Goal: Information Seeking & Learning: Learn about a topic

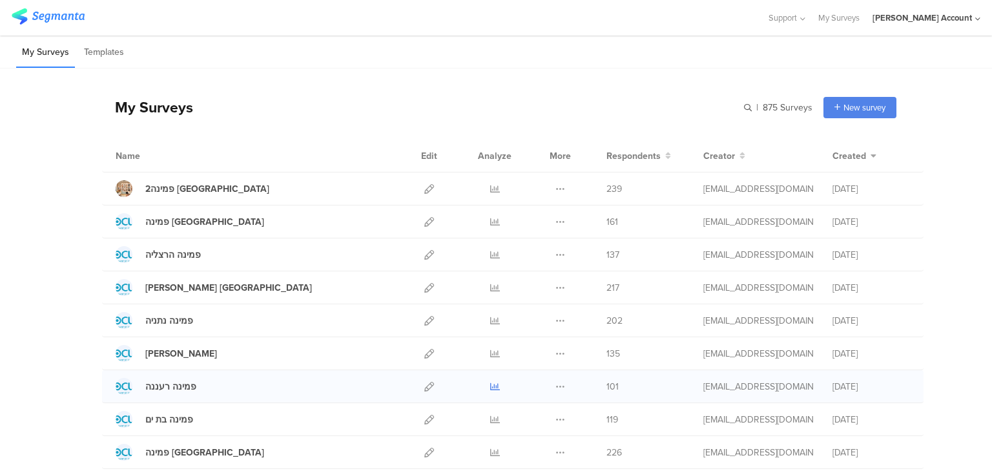
click at [491, 386] on icon at bounding box center [495, 387] width 10 height 10
click at [493, 318] on icon at bounding box center [495, 321] width 10 height 10
click at [490, 253] on icon at bounding box center [495, 255] width 10 height 10
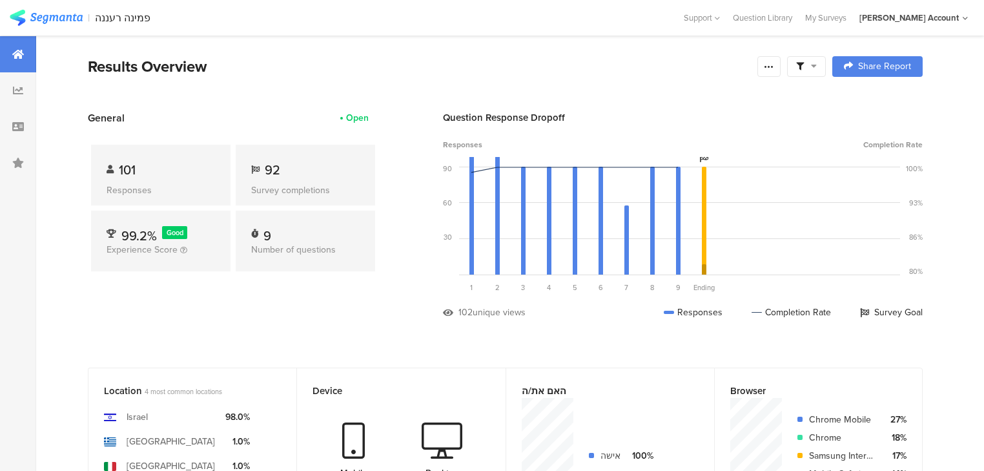
click at [815, 63] on span at bounding box center [806, 67] width 21 height 12
click at [875, 102] on span at bounding box center [874, 102] width 19 height 10
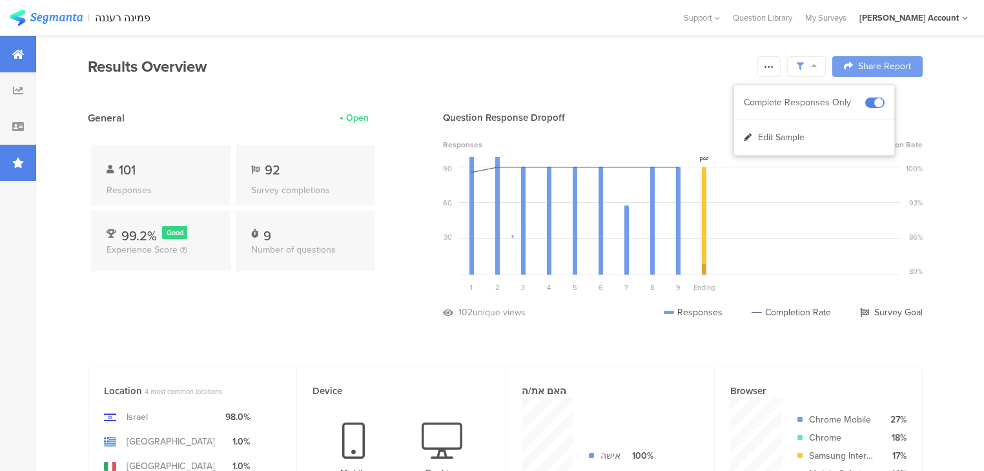
click at [28, 163] on div at bounding box center [18, 163] width 36 height 36
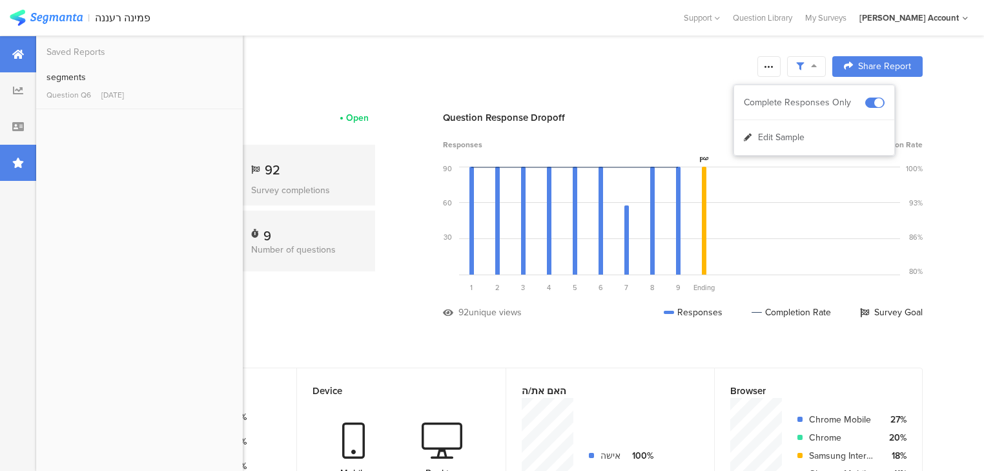
click at [28, 163] on div at bounding box center [18, 163] width 36 height 36
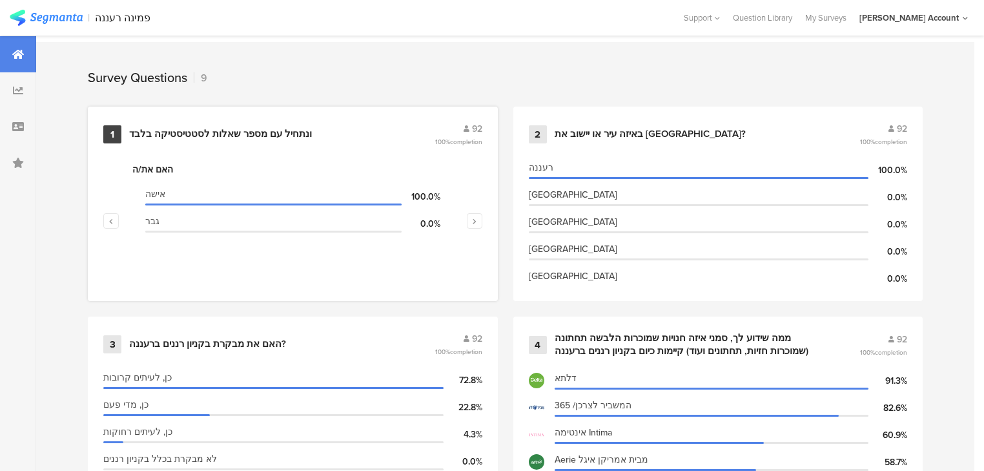
scroll to position [568, 0]
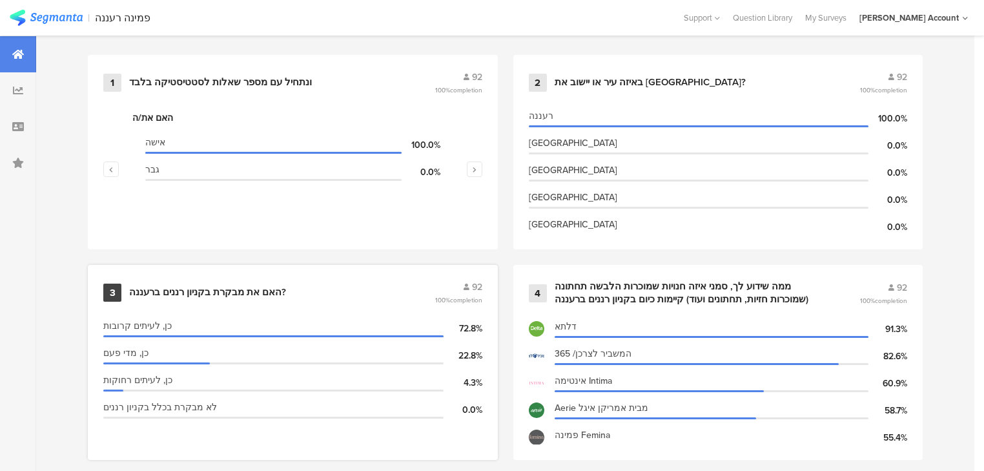
click at [173, 294] on div "3 האם את מבקרת בקניון רננים ברעננה? 92 100% completion" at bounding box center [292, 292] width 379 height 25
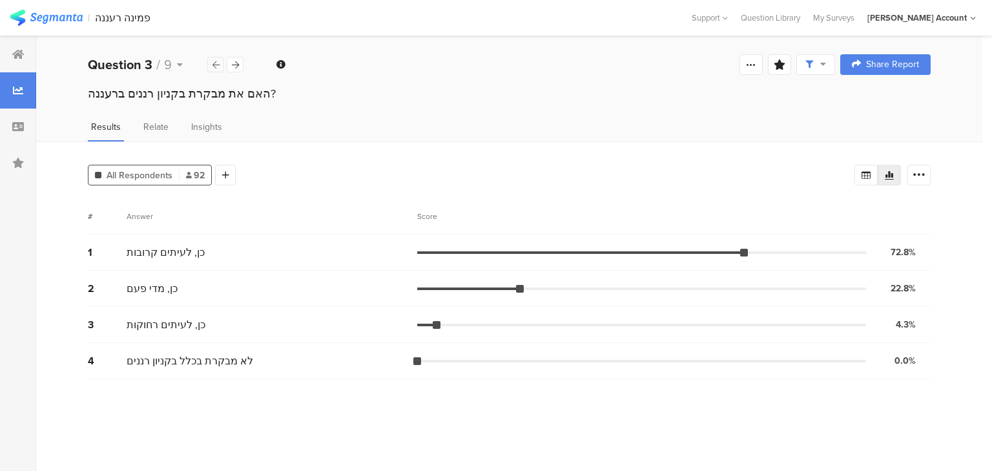
click at [214, 67] on icon at bounding box center [215, 65] width 7 height 8
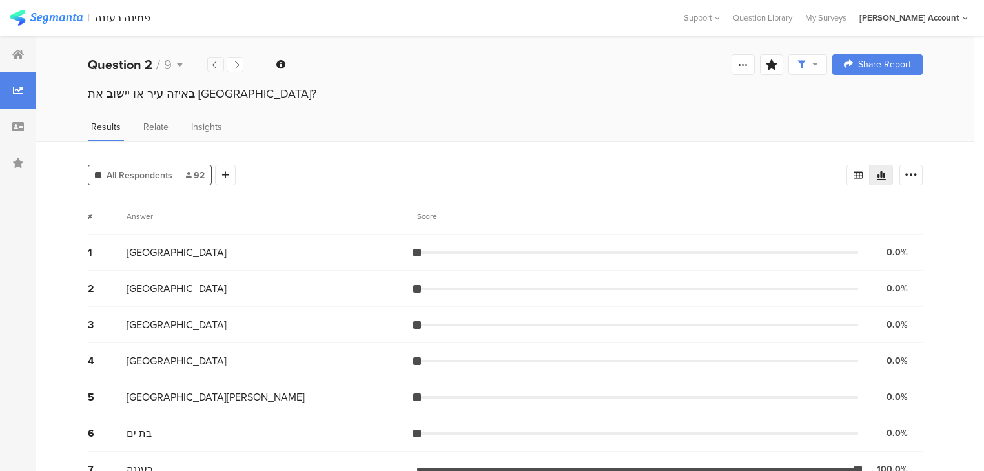
click at [214, 67] on icon at bounding box center [215, 65] width 7 height 8
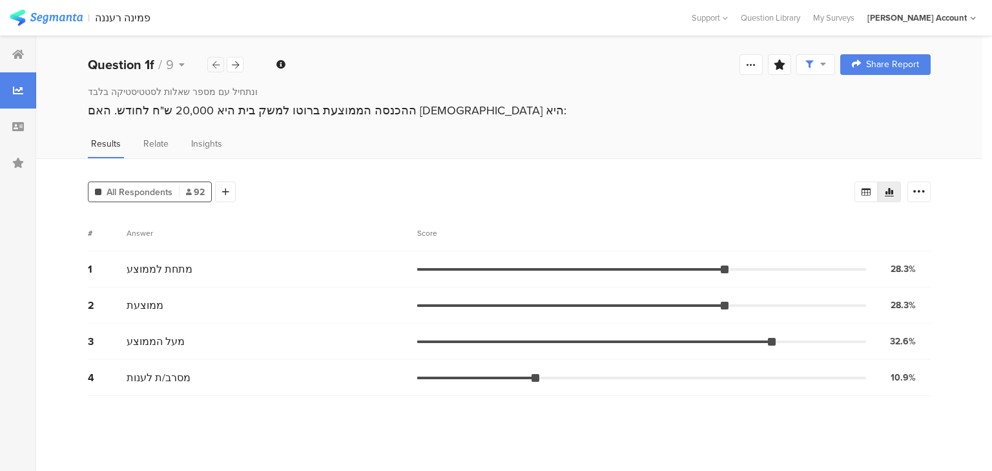
click at [214, 67] on icon at bounding box center [215, 65] width 7 height 8
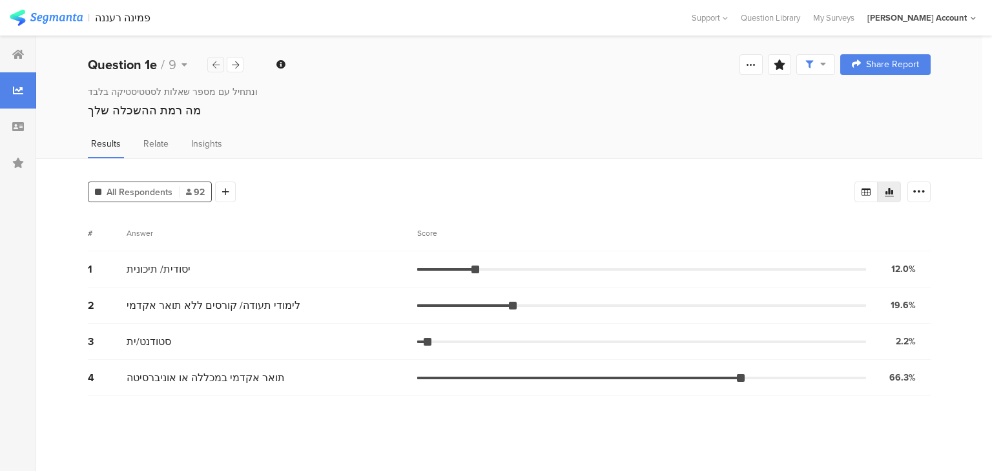
click at [214, 67] on icon at bounding box center [215, 65] width 7 height 8
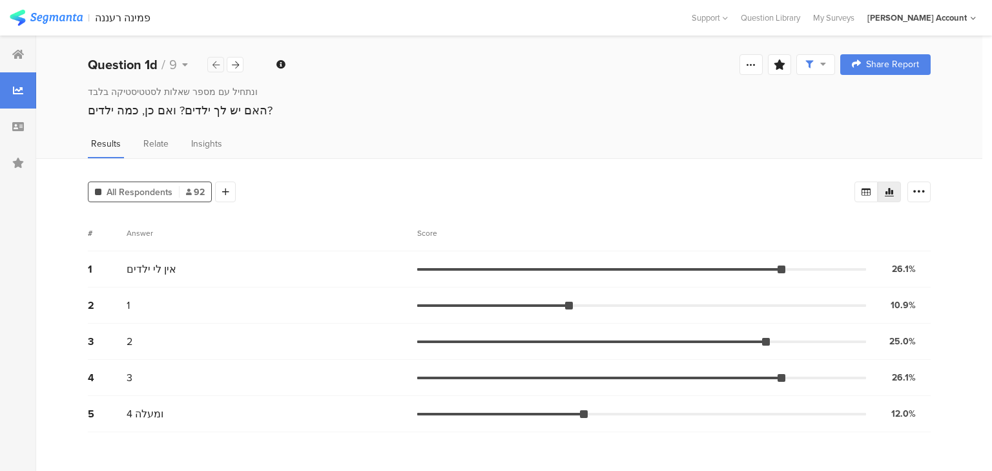
click at [214, 67] on icon at bounding box center [215, 65] width 7 height 8
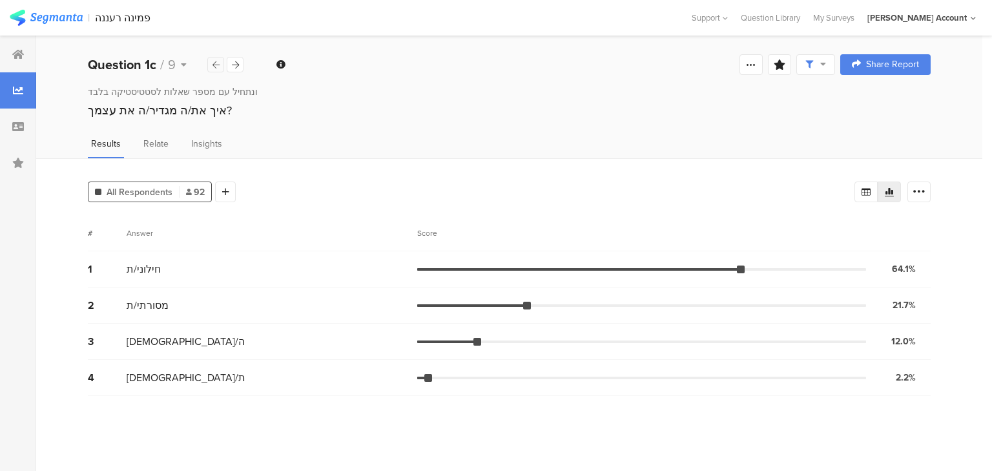
click at [214, 67] on icon at bounding box center [215, 65] width 7 height 8
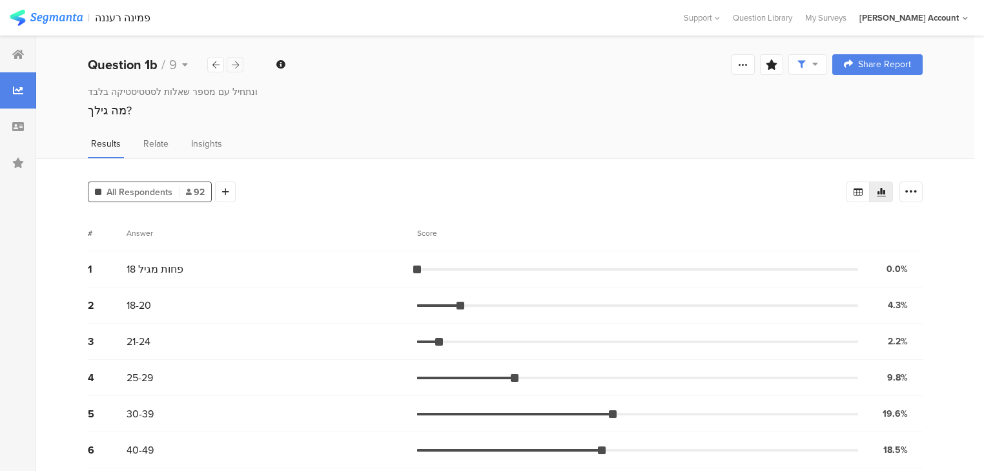
click at [234, 63] on icon at bounding box center [235, 65] width 7 height 8
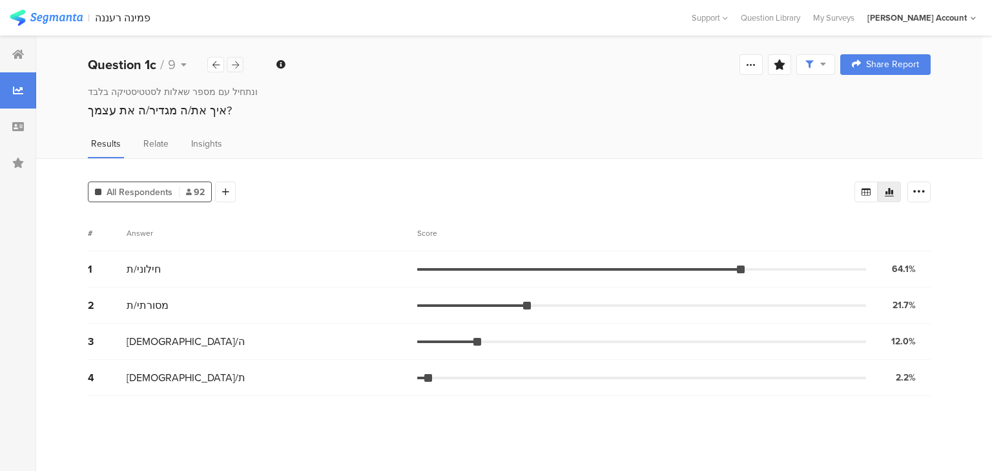
click at [234, 63] on icon at bounding box center [235, 65] width 7 height 8
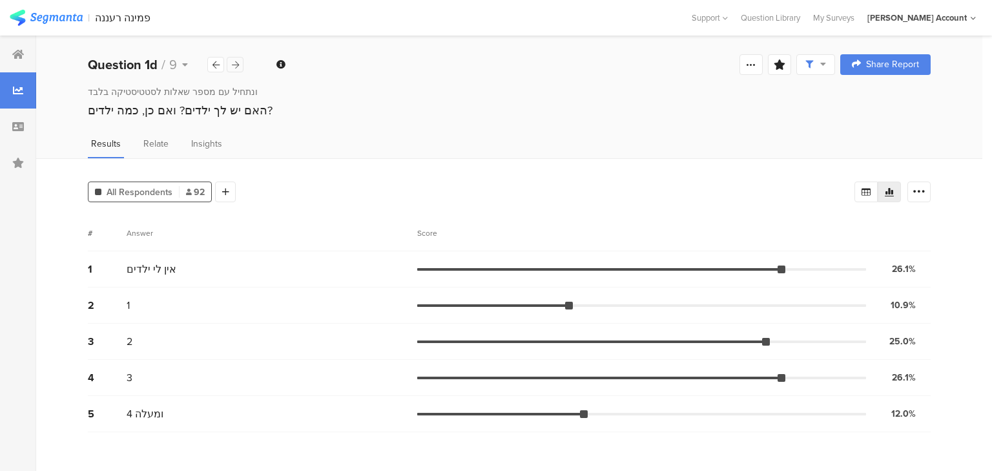
click at [234, 63] on icon at bounding box center [235, 65] width 7 height 8
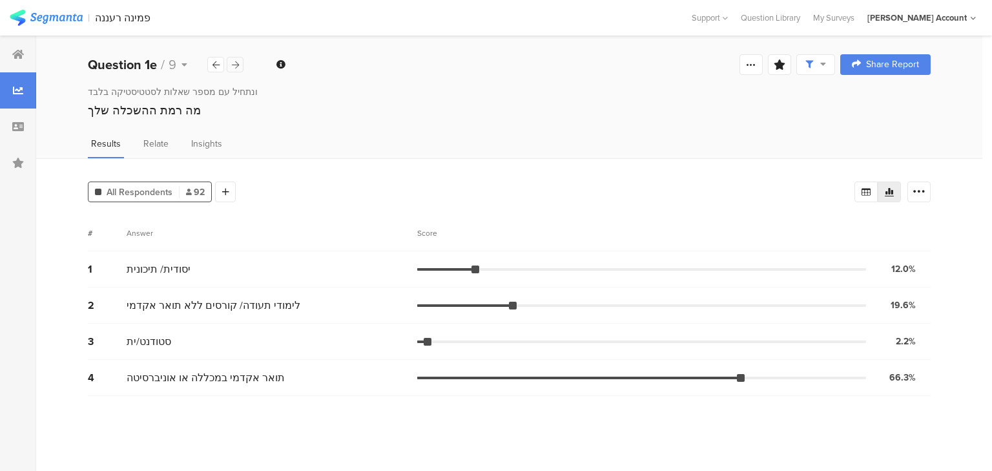
click at [234, 63] on icon at bounding box center [235, 65] width 7 height 8
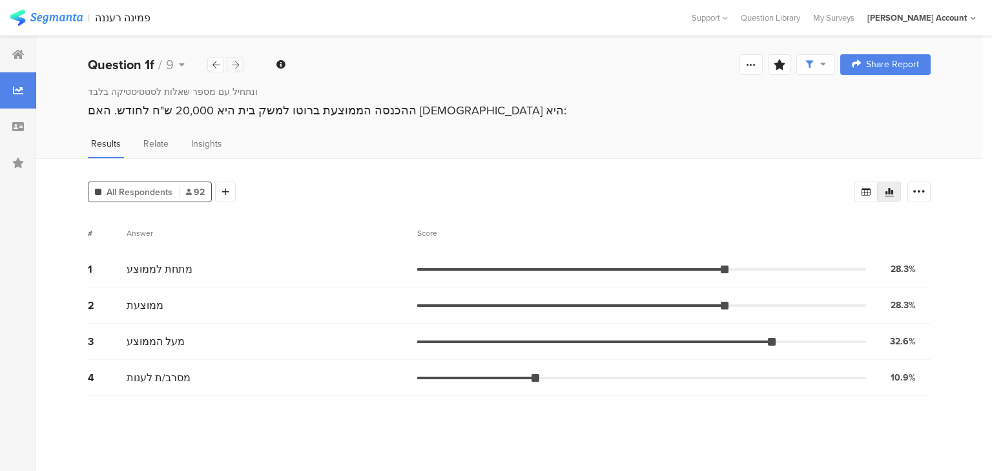
click at [234, 63] on icon at bounding box center [235, 65] width 7 height 8
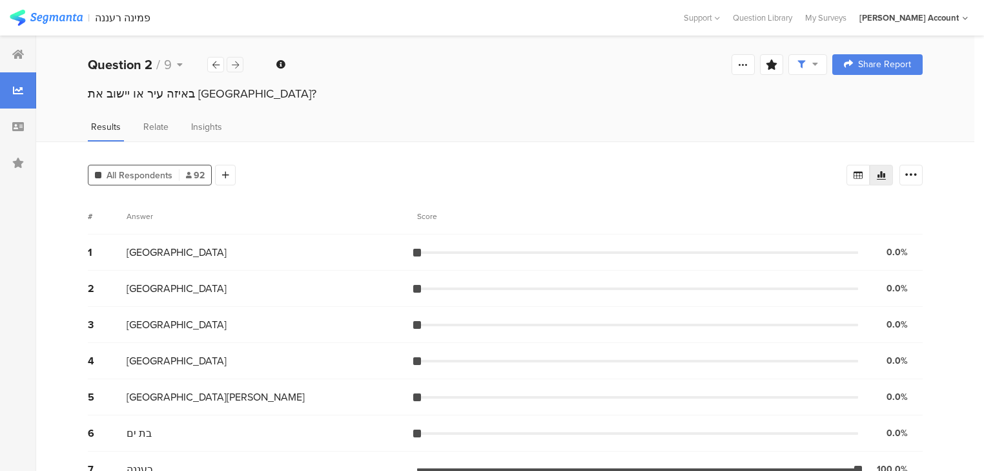
click at [234, 63] on icon at bounding box center [235, 65] width 7 height 8
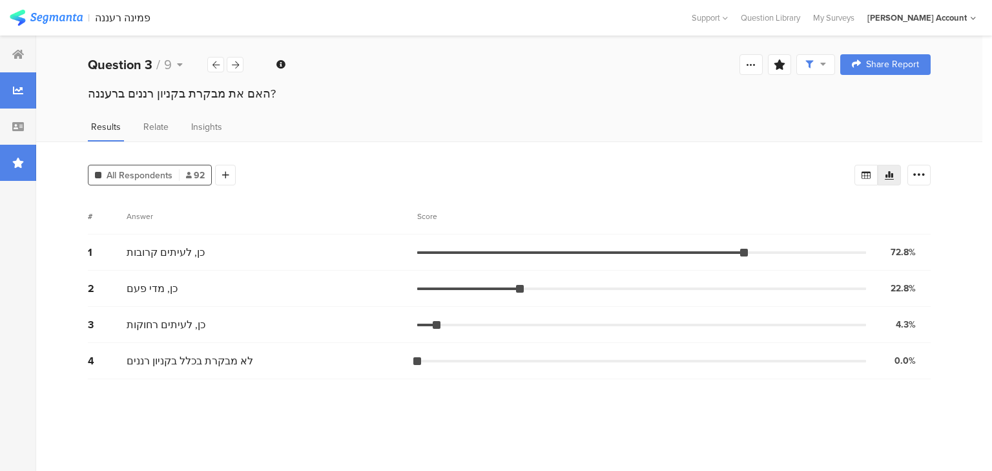
click at [23, 164] on icon at bounding box center [18, 163] width 12 height 10
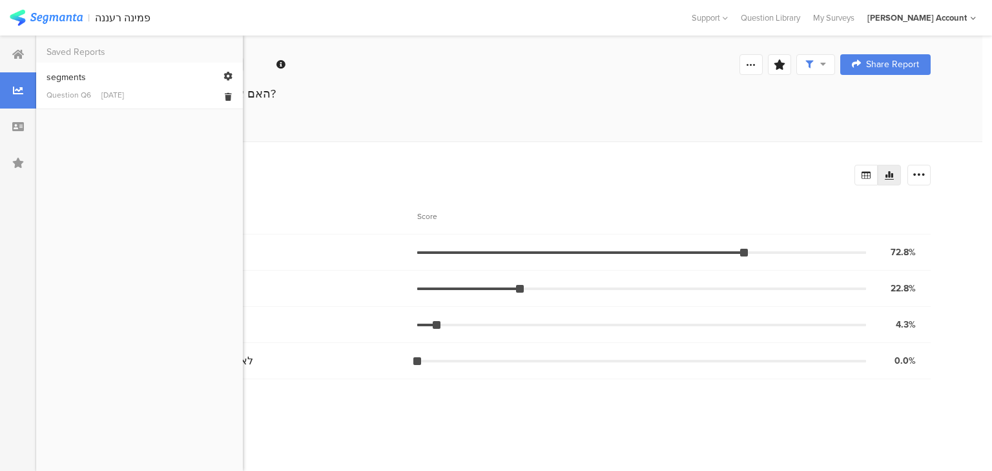
click at [82, 80] on div "segments" at bounding box center [139, 77] width 186 height 14
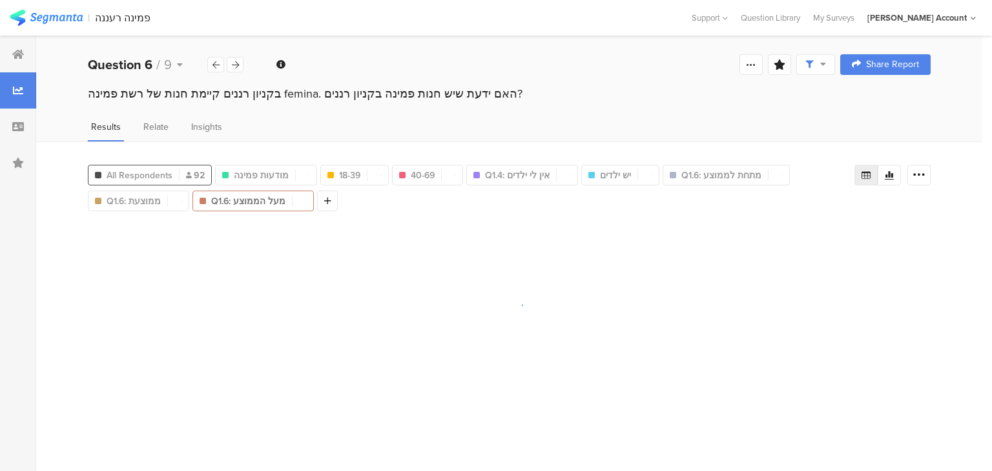
click at [167, 173] on span "All Respondents" at bounding box center [140, 176] width 66 height 14
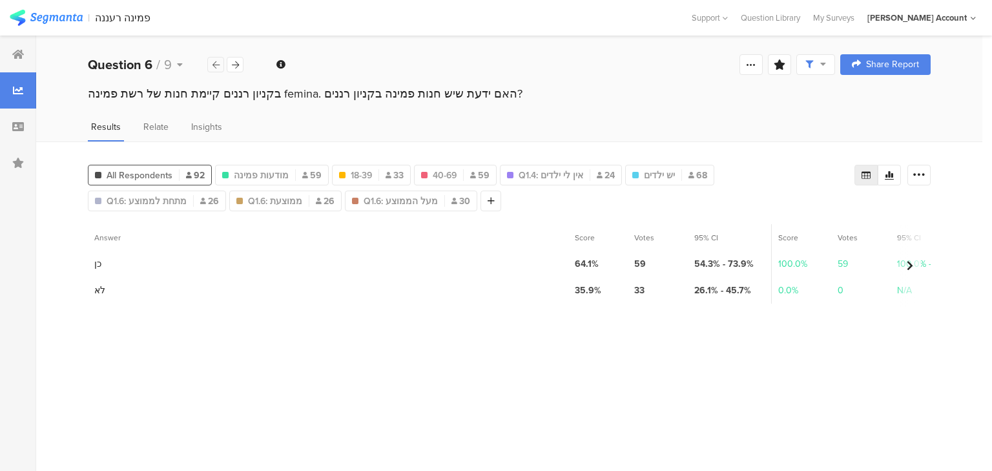
click at [220, 65] on div at bounding box center [215, 64] width 17 height 15
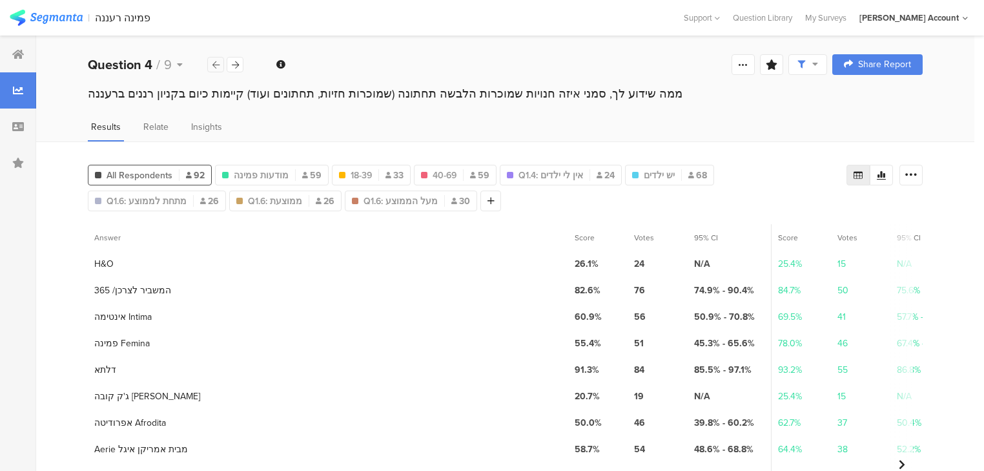
click at [220, 65] on div at bounding box center [215, 64] width 17 height 15
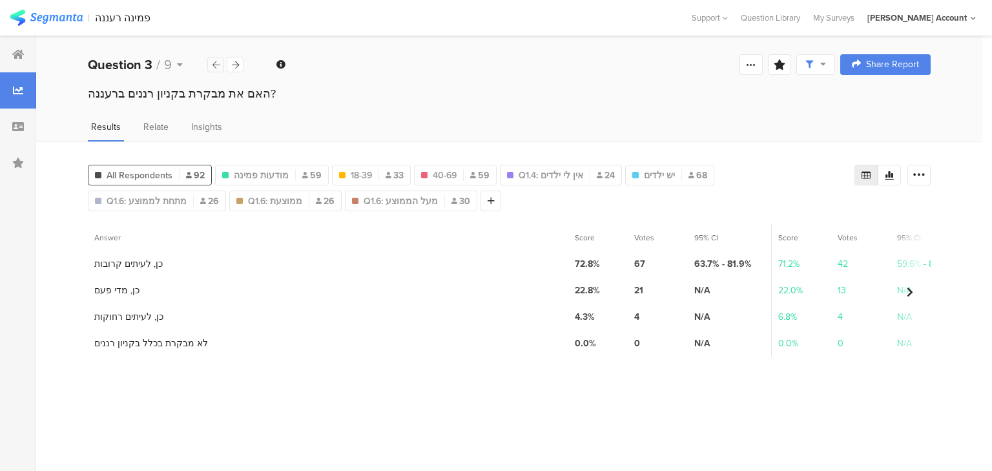
click at [220, 65] on div at bounding box center [215, 64] width 17 height 15
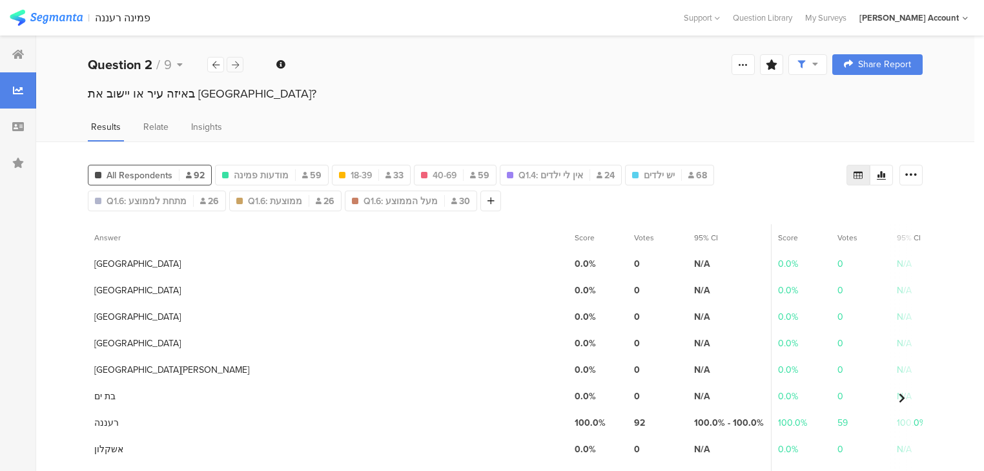
click at [243, 61] on div "Welcome page 1 ונתחיל עם מספר שאלות לסטטיסטיקה בלבד﻿﻿ 1a האם את/ה 1b מה גילך? 1…" at bounding box center [505, 64] width 938 height 41
click at [238, 62] on icon at bounding box center [235, 65] width 7 height 8
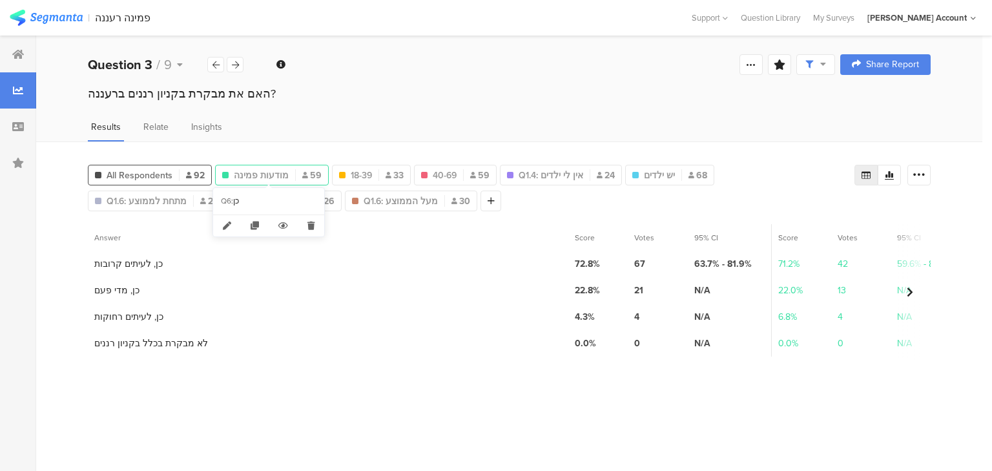
click at [262, 174] on span "מודעות פמינה" at bounding box center [261, 176] width 55 height 14
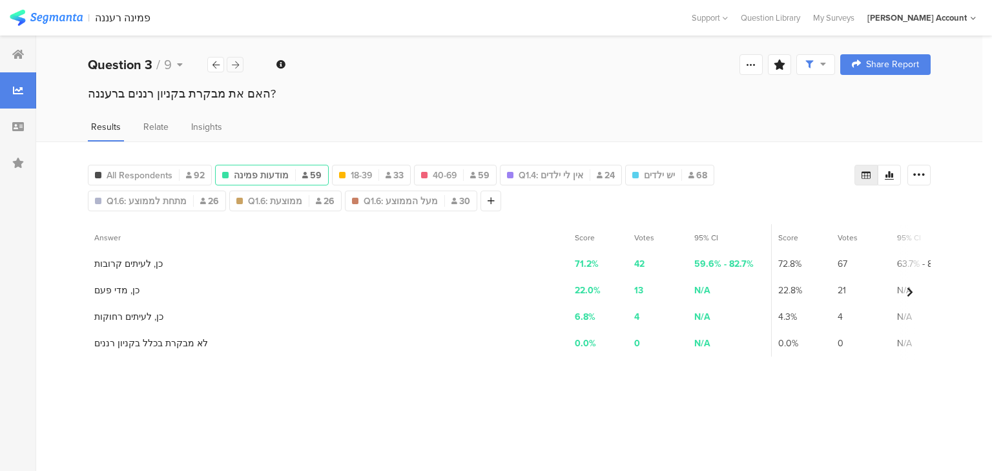
click at [239, 65] on div at bounding box center [235, 64] width 17 height 15
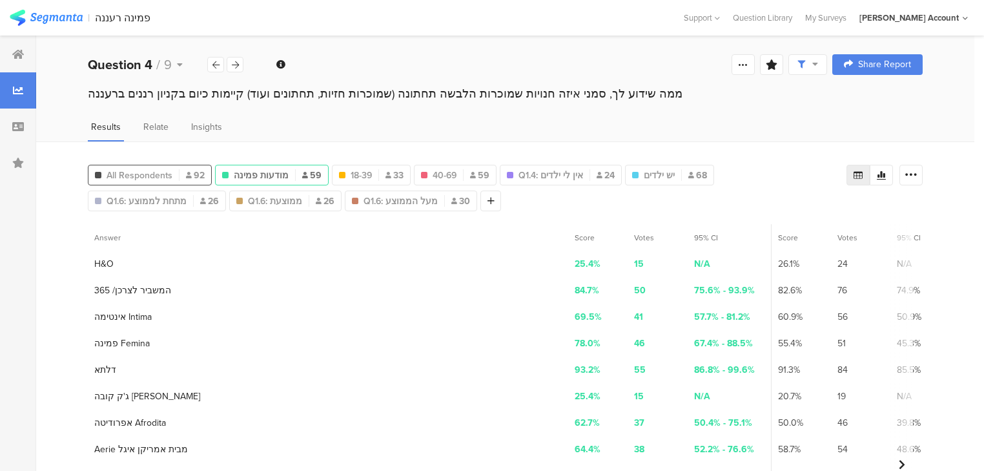
click at [139, 178] on span "All Respondents" at bounding box center [140, 176] width 66 height 14
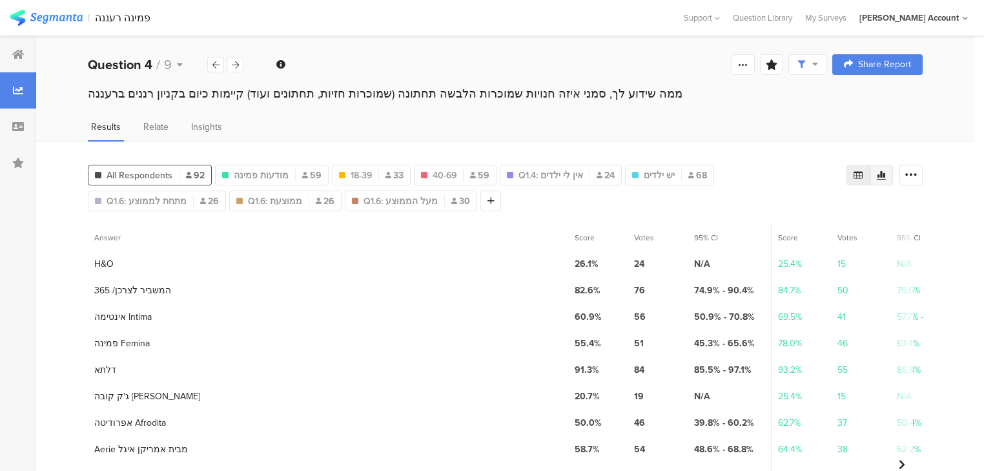
click at [886, 176] on icon at bounding box center [881, 175] width 10 height 10
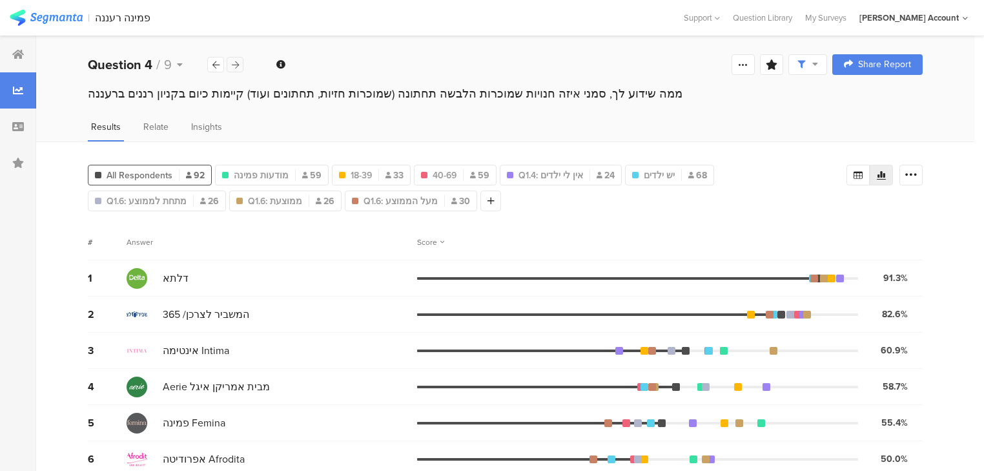
click at [233, 62] on icon at bounding box center [235, 65] width 7 height 8
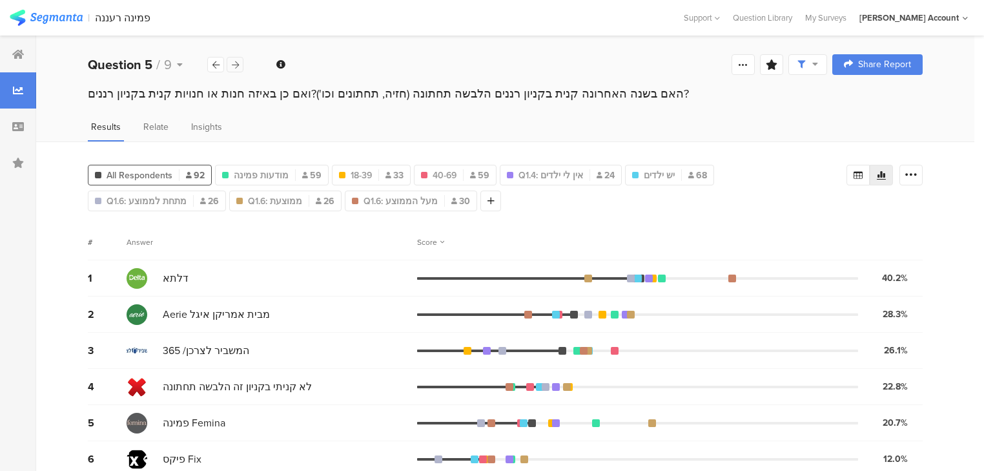
click at [238, 67] on icon at bounding box center [235, 65] width 7 height 8
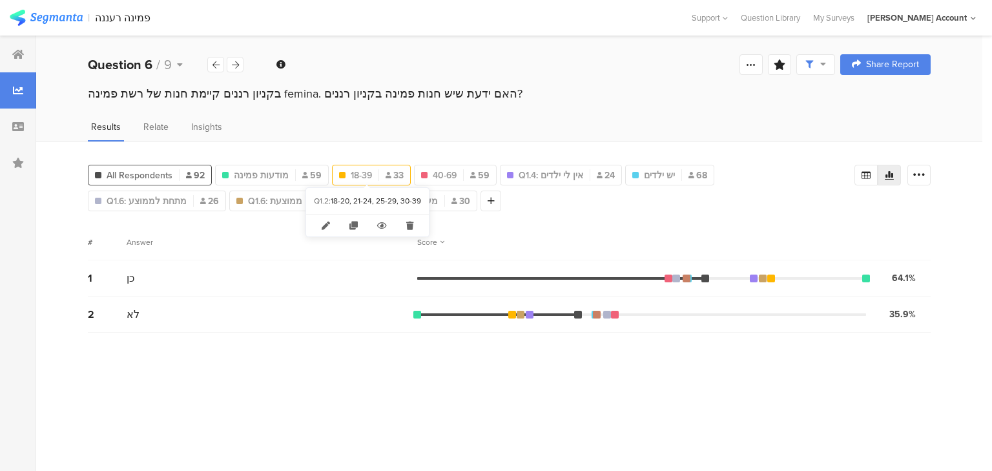
click at [358, 175] on span "18-39" at bounding box center [361, 176] width 21 height 14
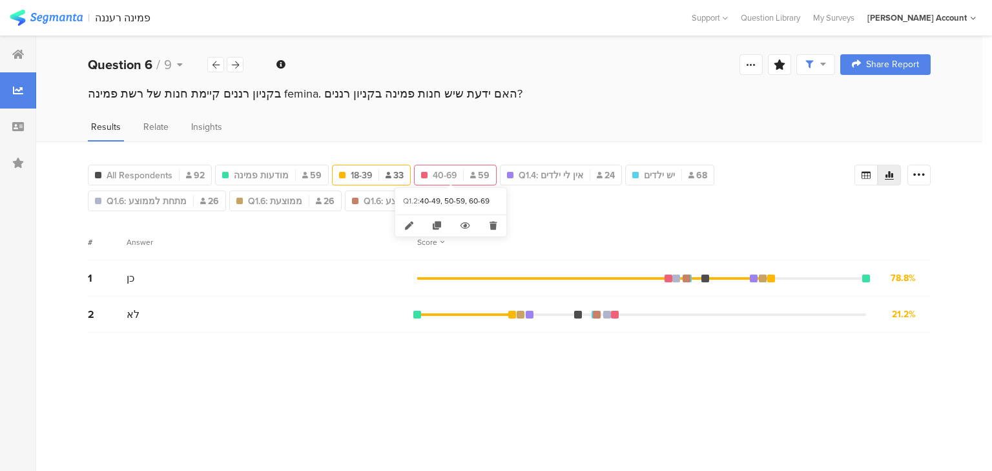
click at [445, 176] on span "40-69" at bounding box center [445, 176] width 24 height 14
type input "40-69"
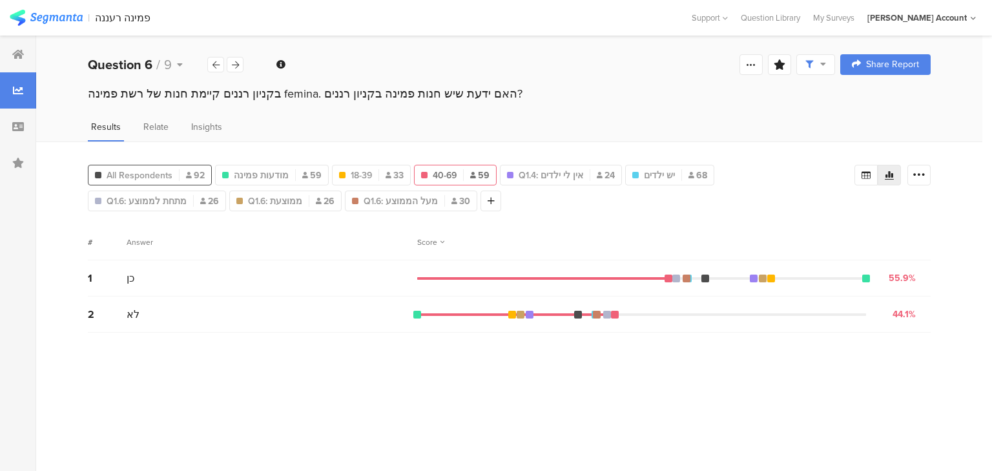
click at [137, 172] on span "All Respondents" at bounding box center [140, 176] width 66 height 14
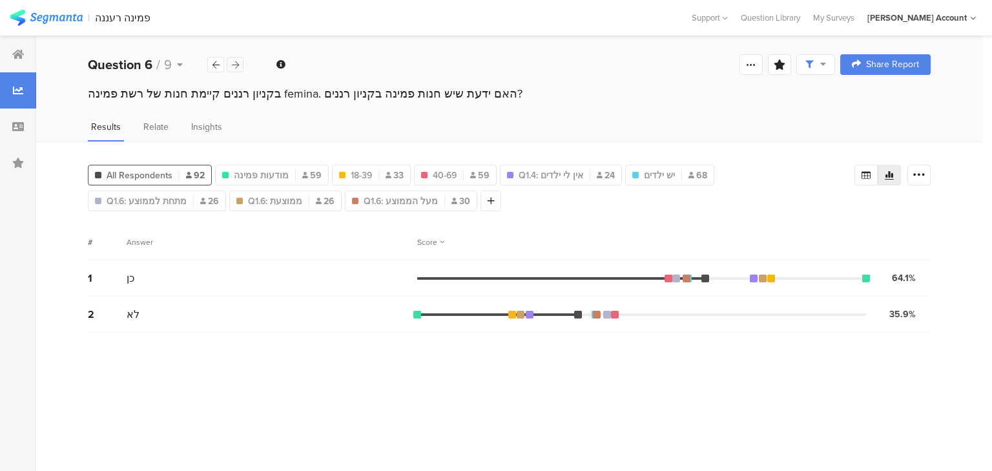
click at [236, 65] on icon at bounding box center [235, 65] width 7 height 8
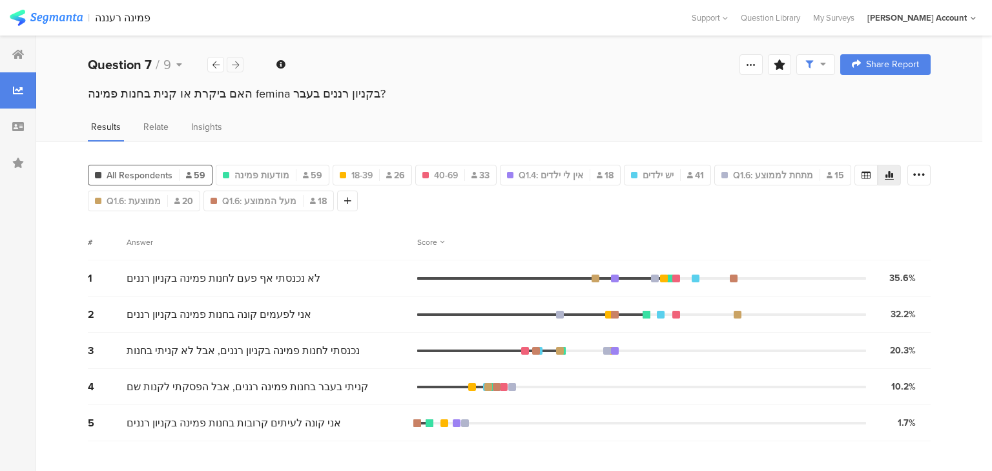
click at [232, 61] on icon at bounding box center [235, 65] width 7 height 8
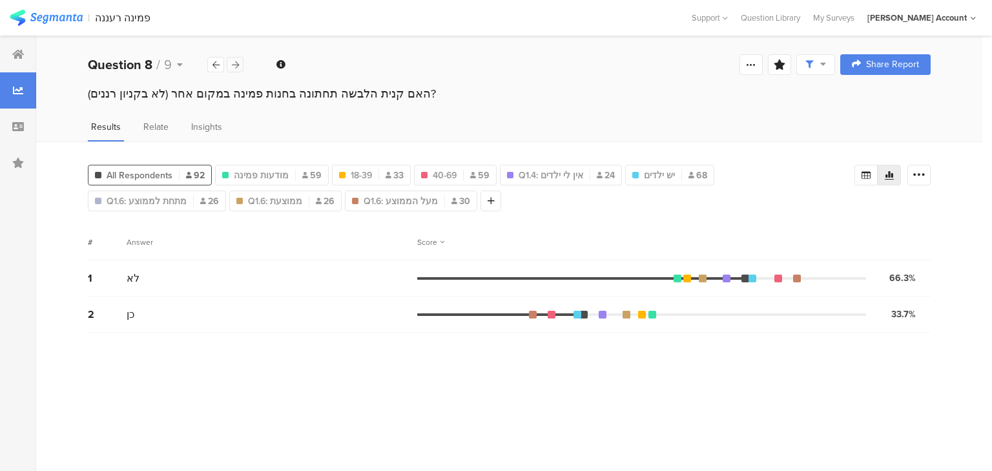
click at [235, 64] on icon at bounding box center [235, 65] width 7 height 8
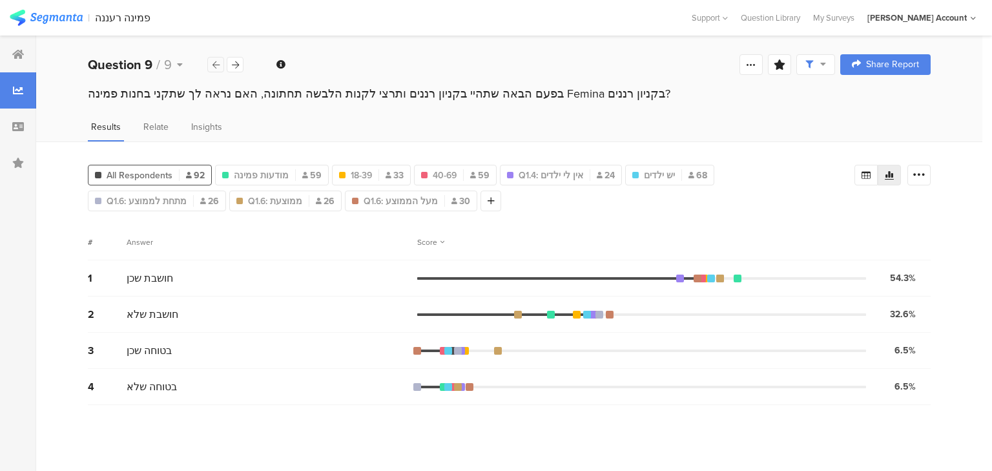
click at [215, 68] on icon at bounding box center [215, 65] width 7 height 8
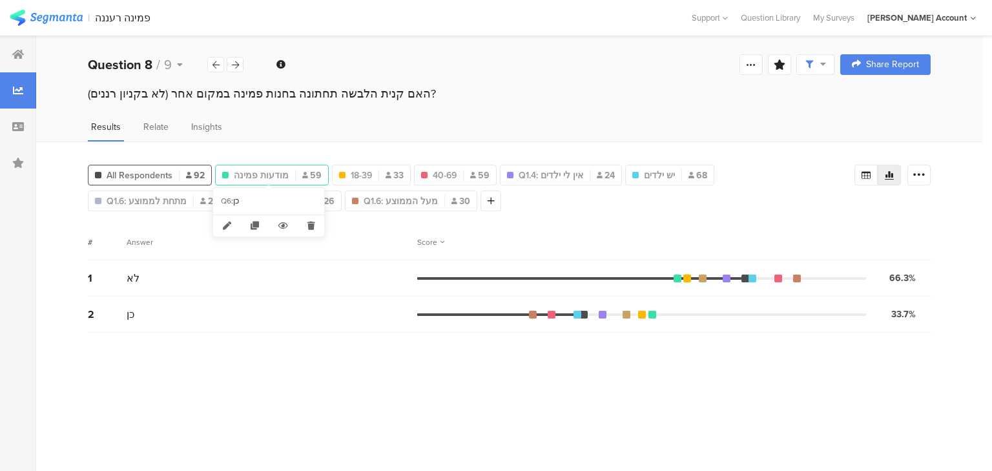
click at [256, 170] on span "מודעות פמינה" at bounding box center [261, 176] width 55 height 14
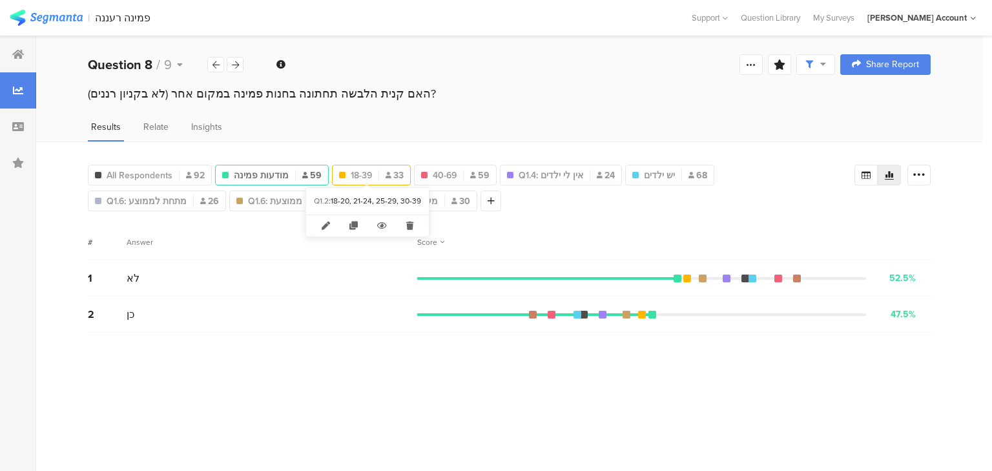
click at [372, 174] on div "18-39 33" at bounding box center [370, 176] width 77 height 14
type input "18-39"
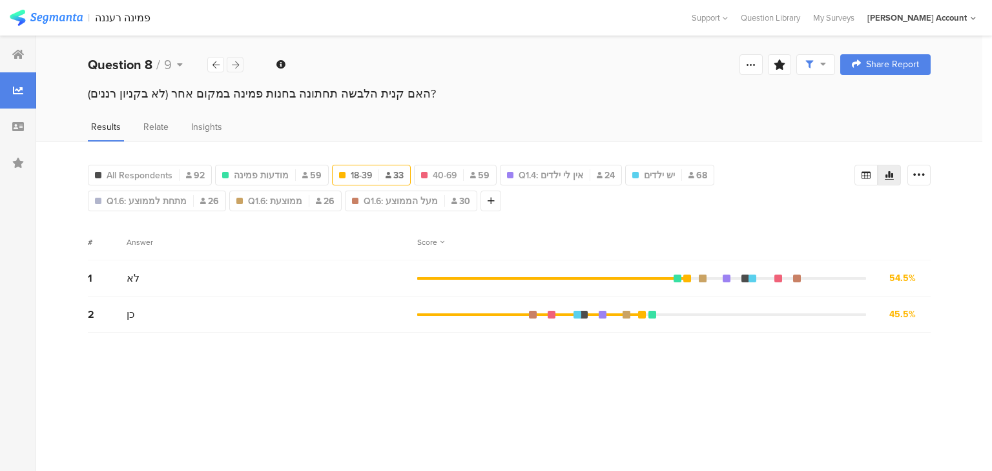
click at [235, 64] on icon at bounding box center [235, 65] width 7 height 8
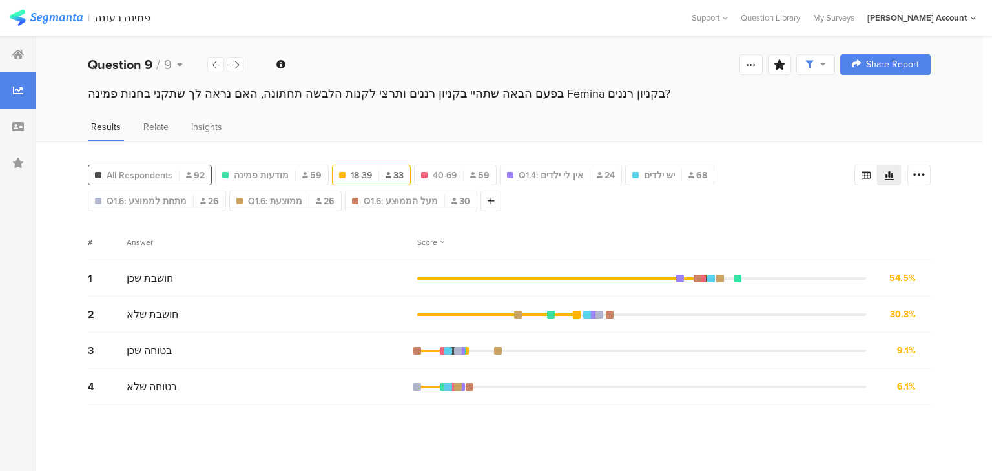
click at [154, 170] on span "All Respondents" at bounding box center [140, 176] width 66 height 14
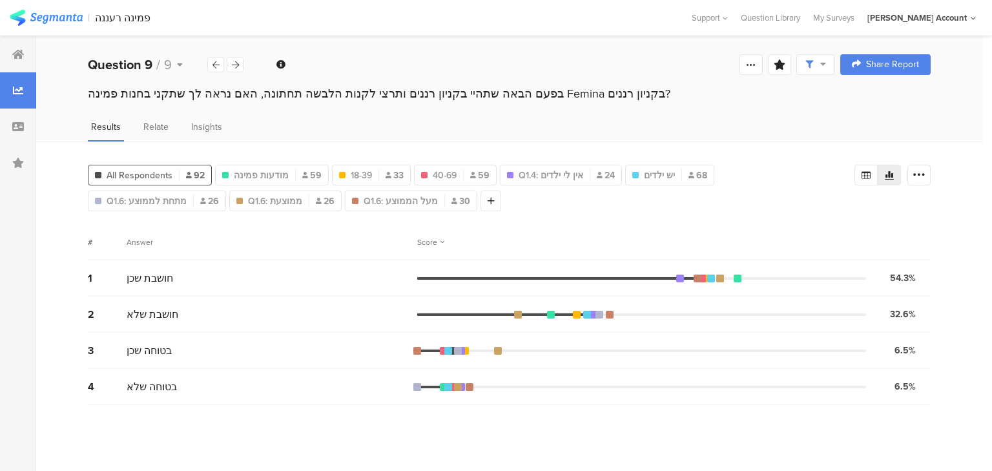
click at [425, 241] on div "Score" at bounding box center [430, 242] width 27 height 12
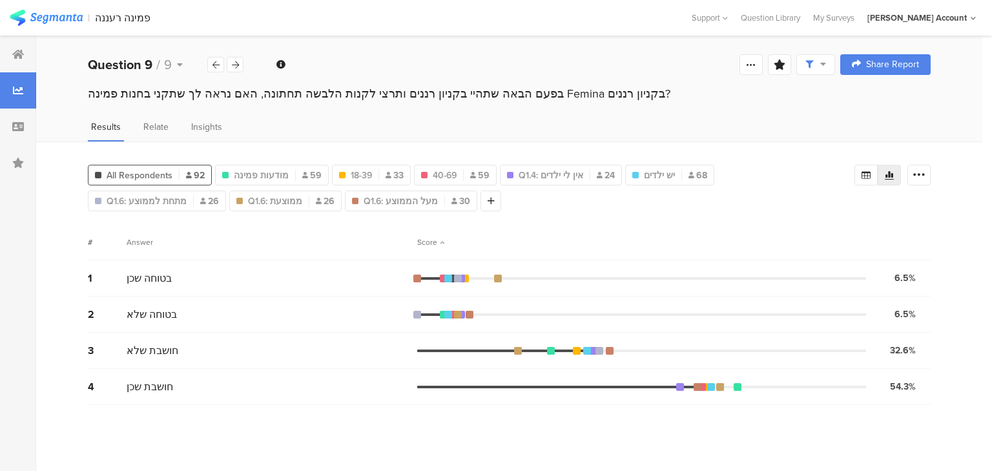
click at [425, 241] on div "Score" at bounding box center [430, 242] width 27 height 12
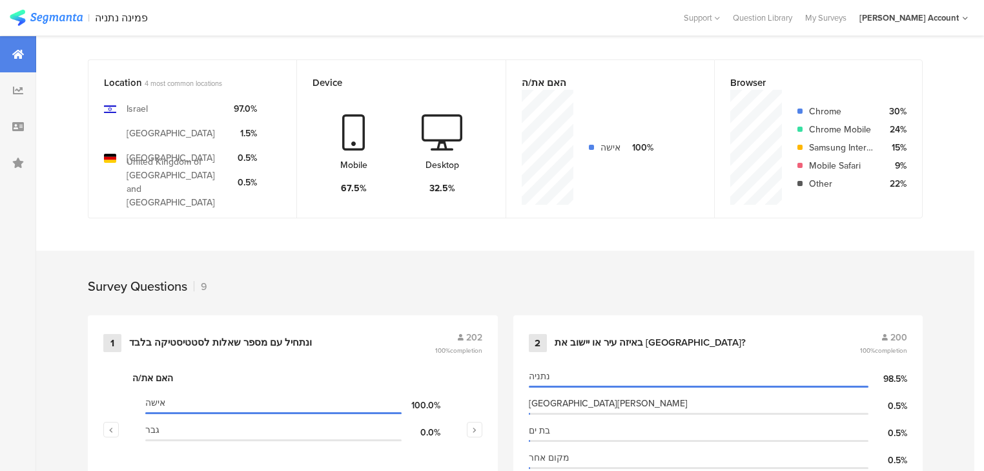
scroll to position [310, 0]
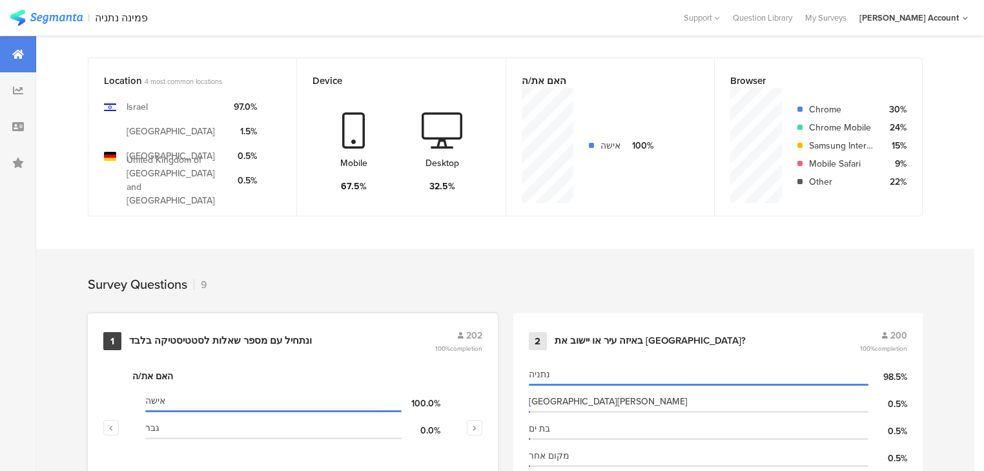
click at [243, 336] on div "ונתחיל עם מספר שאלות לסטטיסטיקה בלבד﻿﻿" at bounding box center [220, 340] width 183 height 13
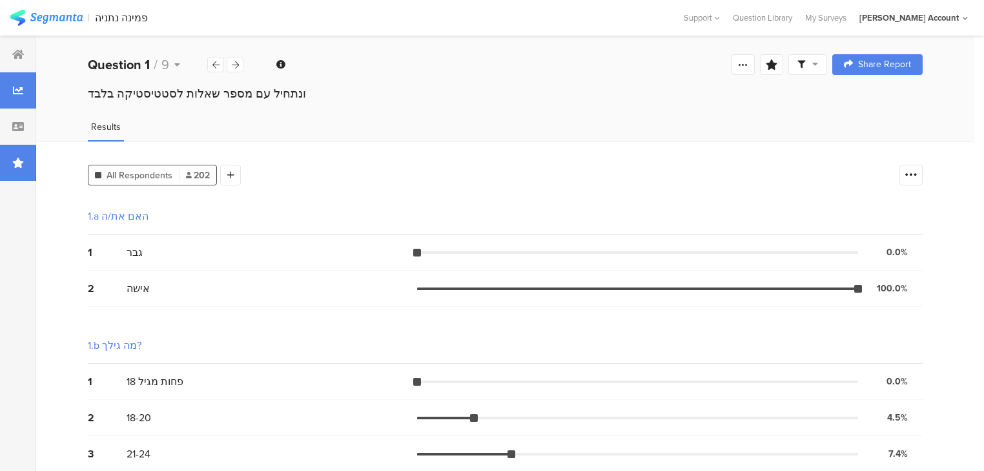
click at [32, 158] on div at bounding box center [18, 163] width 36 height 36
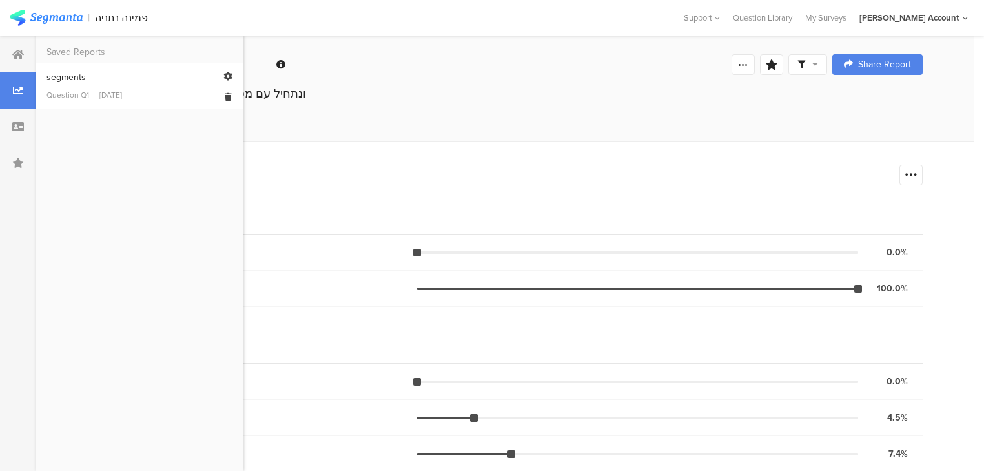
click at [101, 88] on link "segments Question Q1 Sep 28, 2025" at bounding box center [139, 85] width 186 height 30
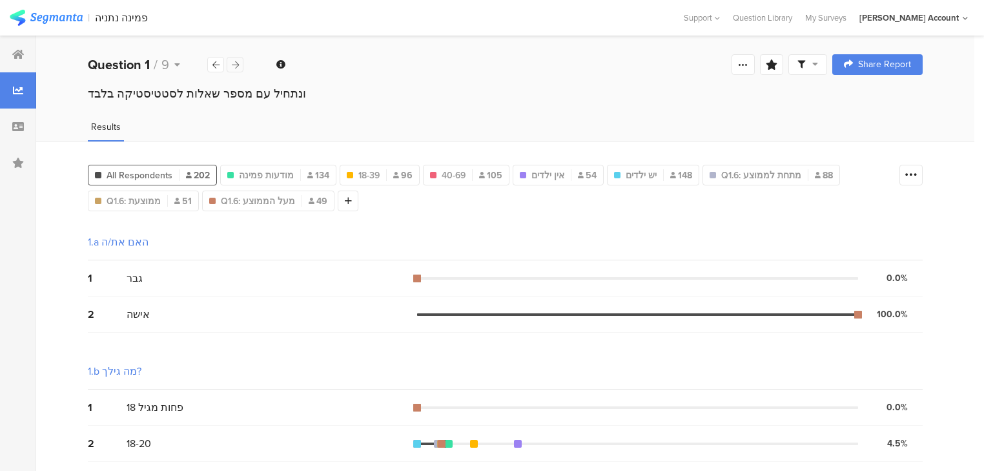
click at [240, 66] on div at bounding box center [235, 64] width 17 height 15
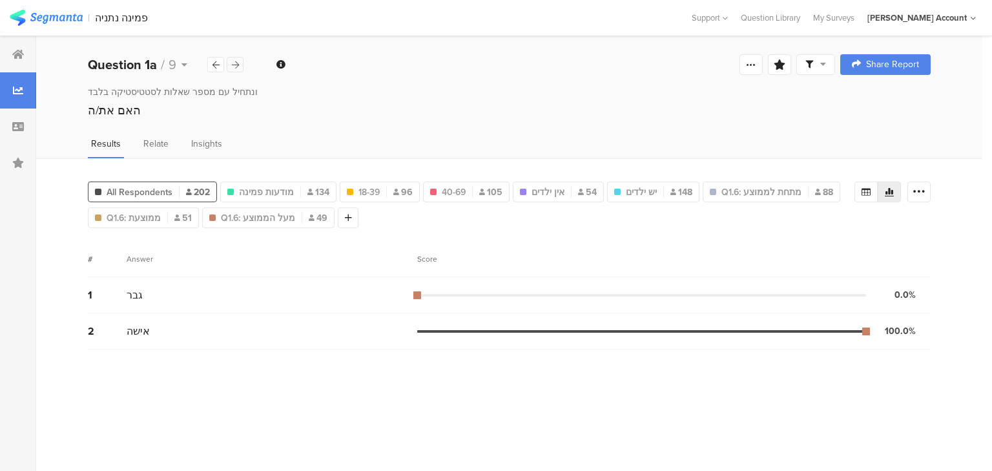
click at [240, 66] on div at bounding box center [235, 64] width 17 height 15
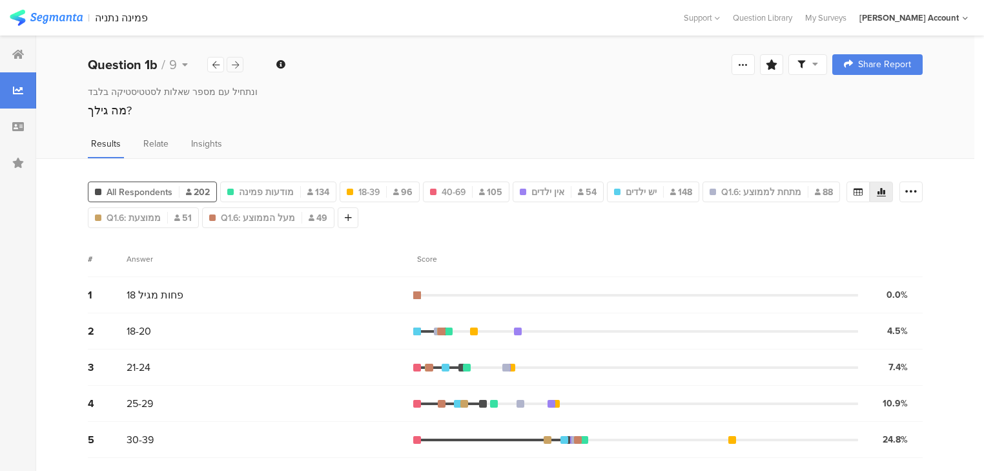
click at [240, 66] on div at bounding box center [235, 64] width 17 height 15
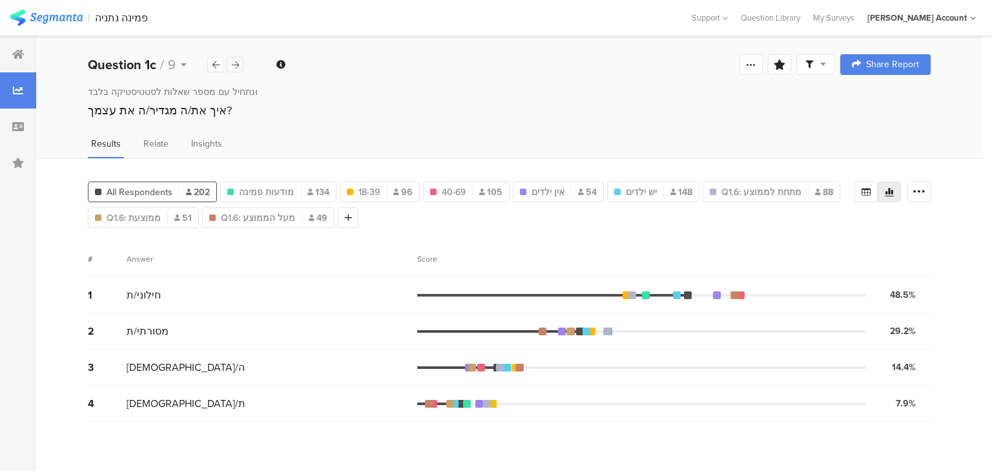
click at [240, 66] on div at bounding box center [235, 64] width 17 height 15
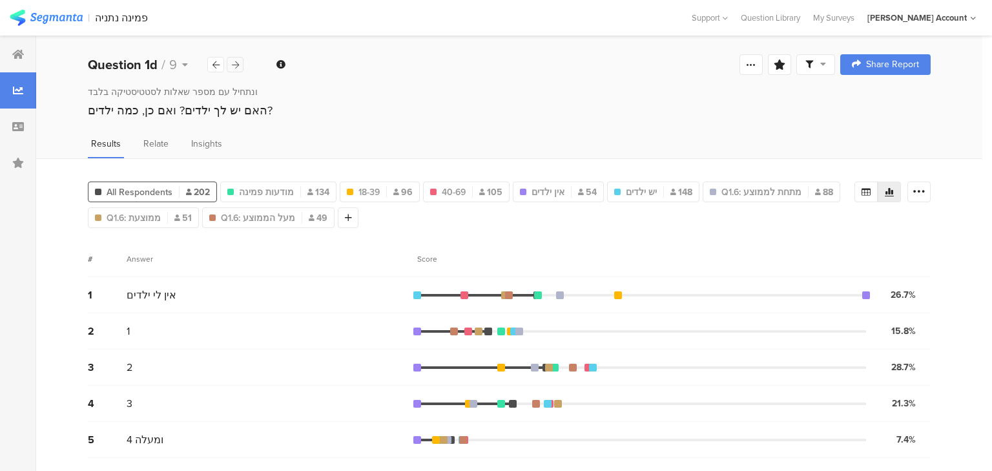
click at [240, 66] on div at bounding box center [235, 64] width 17 height 15
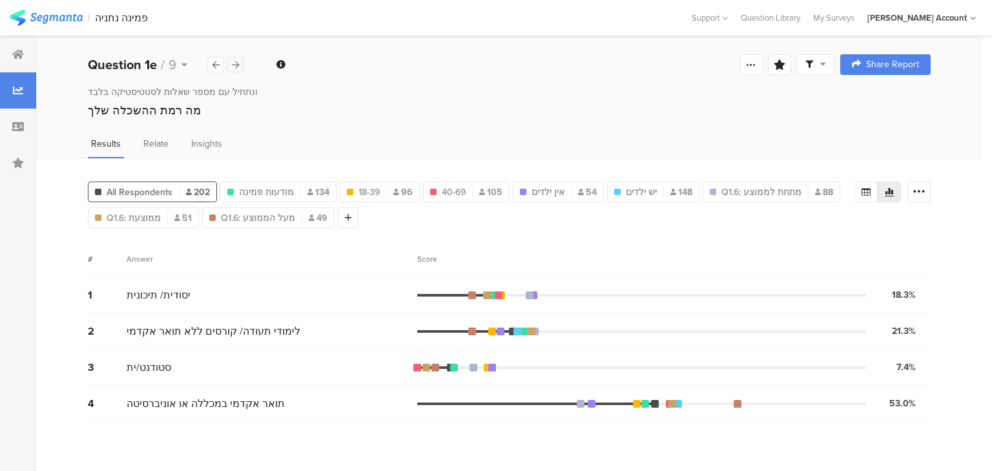
click at [240, 66] on div at bounding box center [235, 64] width 17 height 15
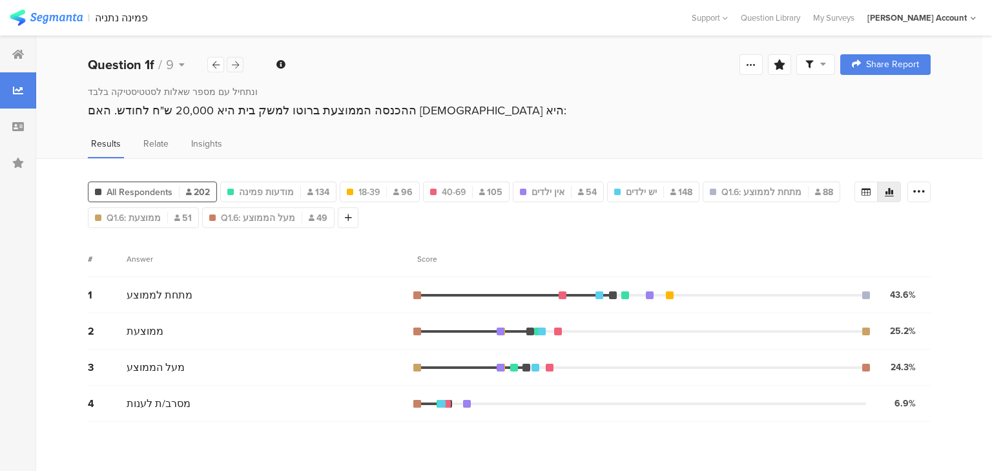
click at [240, 66] on div at bounding box center [235, 64] width 17 height 15
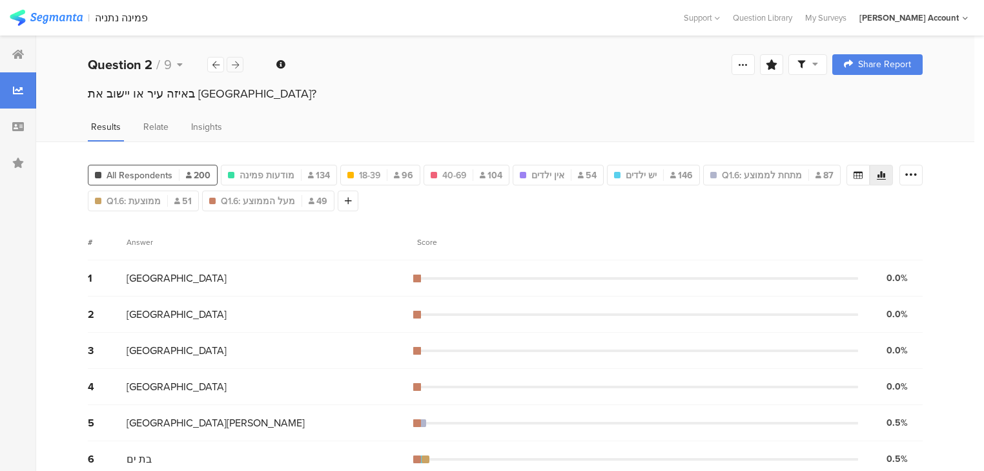
click at [240, 66] on div at bounding box center [235, 64] width 17 height 15
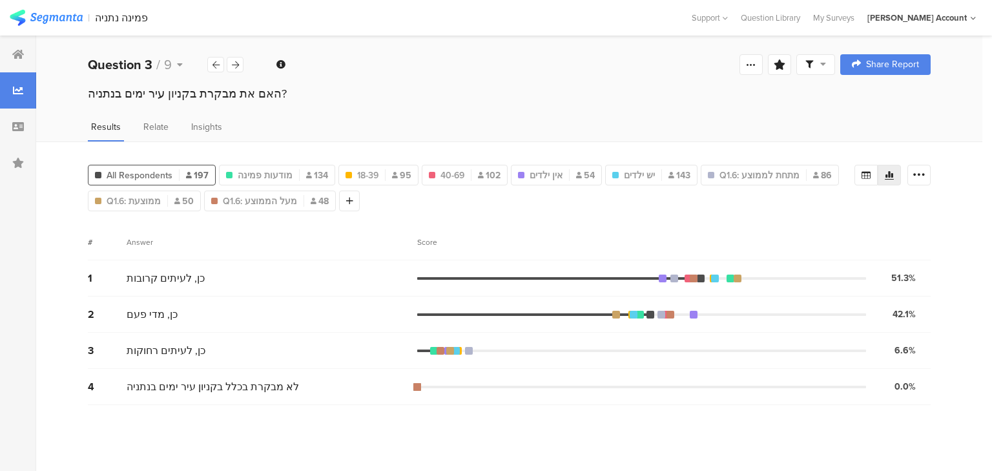
click at [819, 70] on div at bounding box center [815, 64] width 39 height 21
click at [884, 97] on div at bounding box center [875, 101] width 19 height 10
click at [212, 64] on icon at bounding box center [215, 65] width 7 height 8
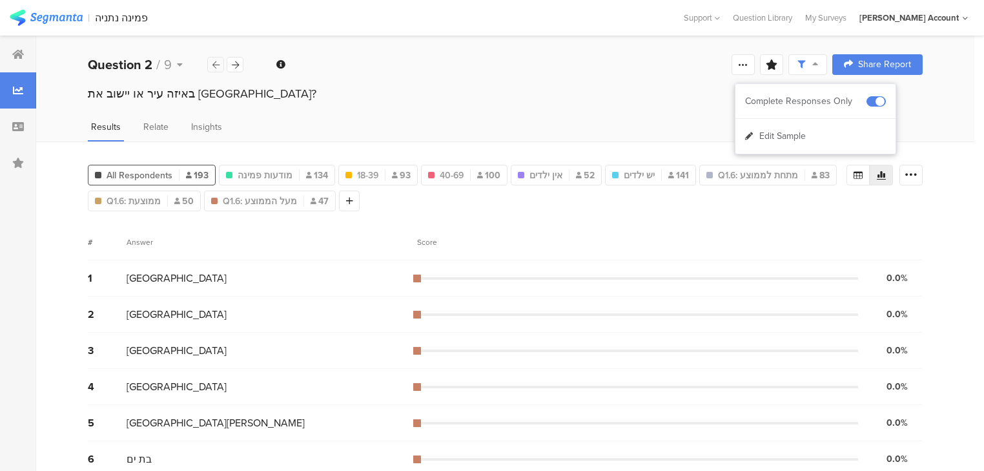
click at [212, 64] on icon at bounding box center [215, 65] width 7 height 8
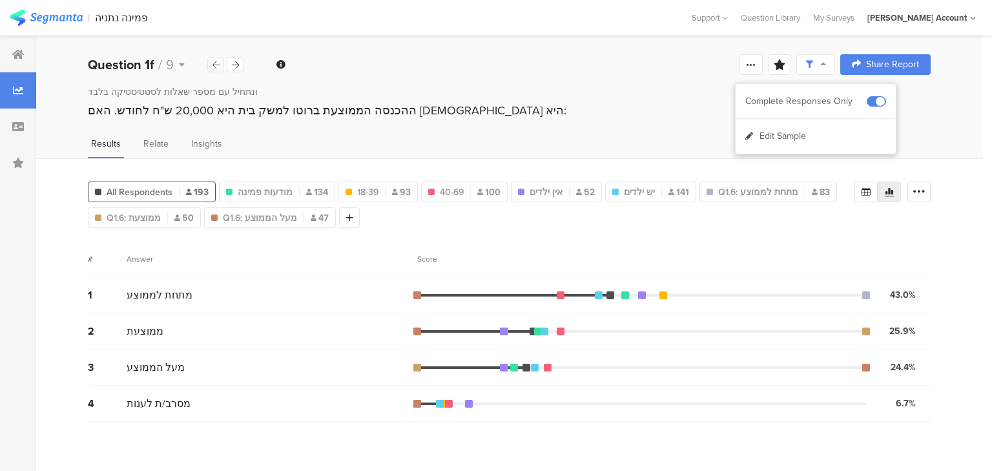
click at [212, 64] on icon at bounding box center [215, 65] width 7 height 8
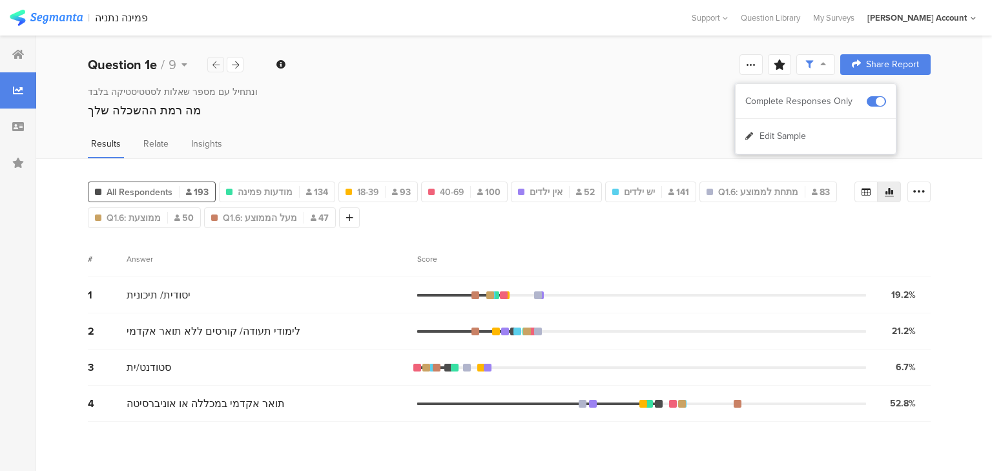
click at [212, 64] on icon at bounding box center [215, 65] width 7 height 8
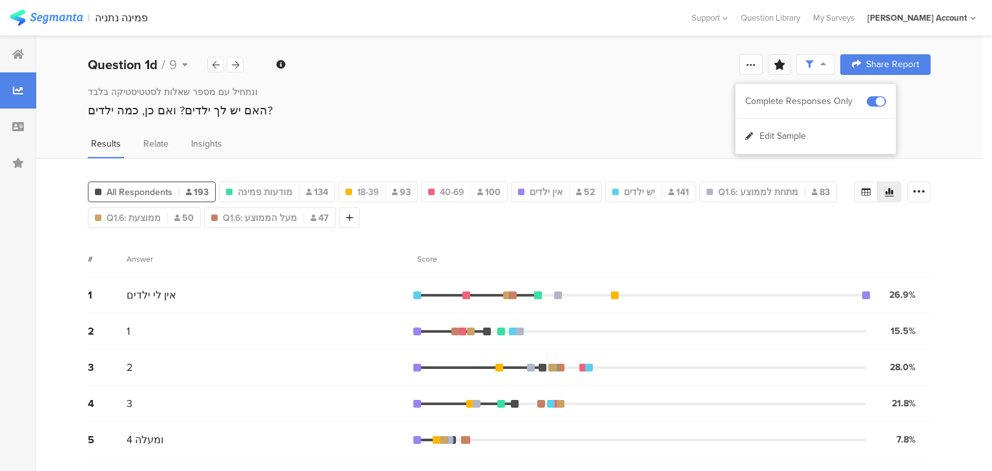
click at [784, 66] on icon at bounding box center [779, 64] width 12 height 10
click at [728, 148] on input "text" at bounding box center [689, 145] width 170 height 21
type input "פ"
type input "י"
type input "פילוח"
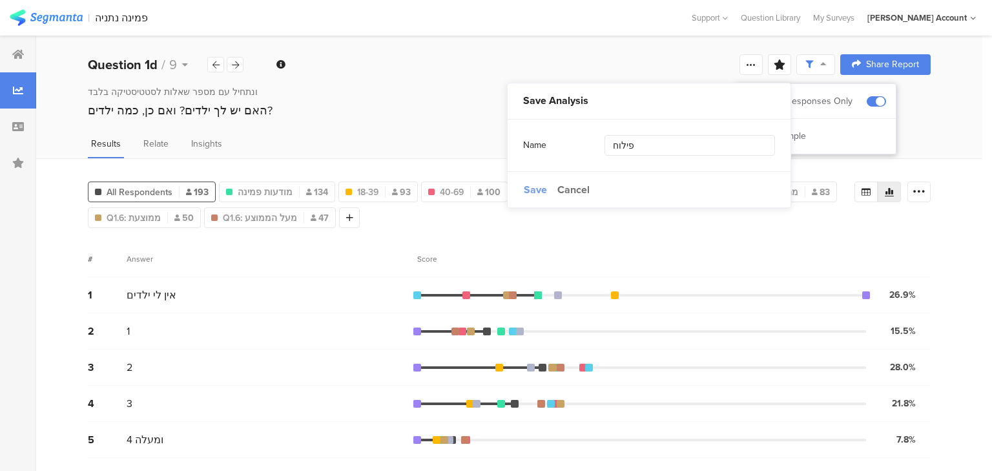
click at [534, 187] on span "Save" at bounding box center [535, 189] width 23 height 15
click at [216, 62] on icon at bounding box center [215, 65] width 7 height 8
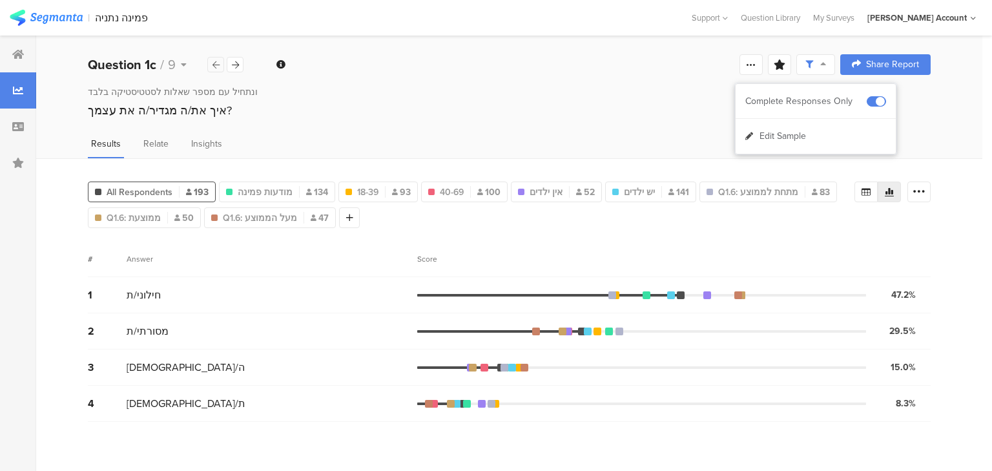
click at [216, 62] on icon at bounding box center [215, 65] width 7 height 8
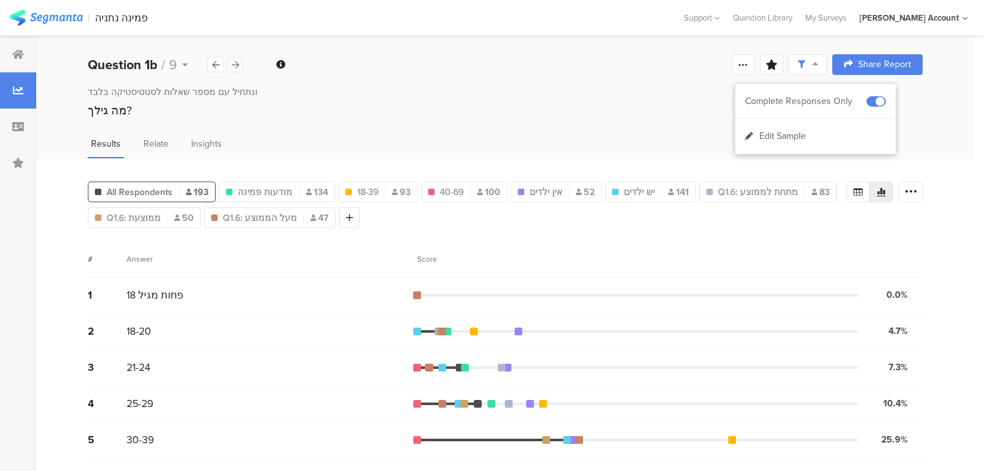
click at [232, 64] on icon at bounding box center [235, 65] width 7 height 8
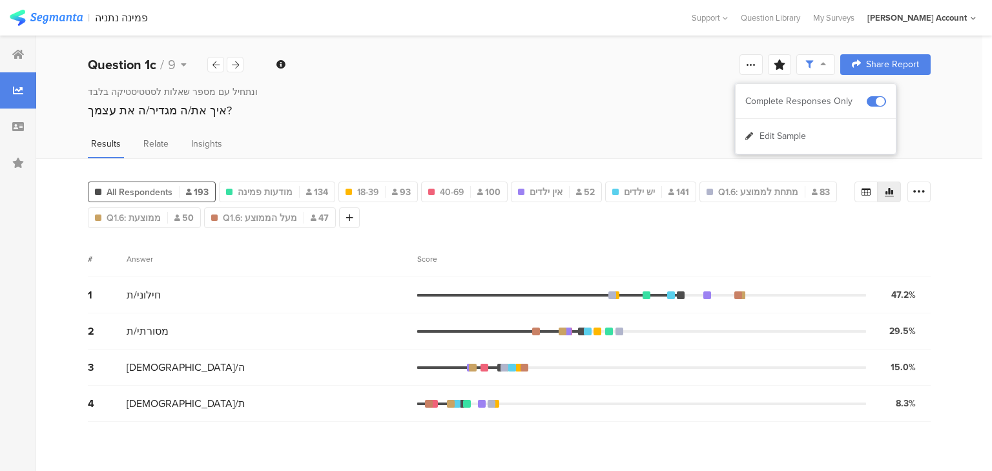
click at [54, 99] on div "ונתחיל עם מספר שאלות לסטטיסטיקה בלבד﻿﻿ איך את/ה מגדיר/ה את עצמך?" at bounding box center [509, 103] width 946 height 37
click at [232, 66] on icon at bounding box center [235, 65] width 7 height 8
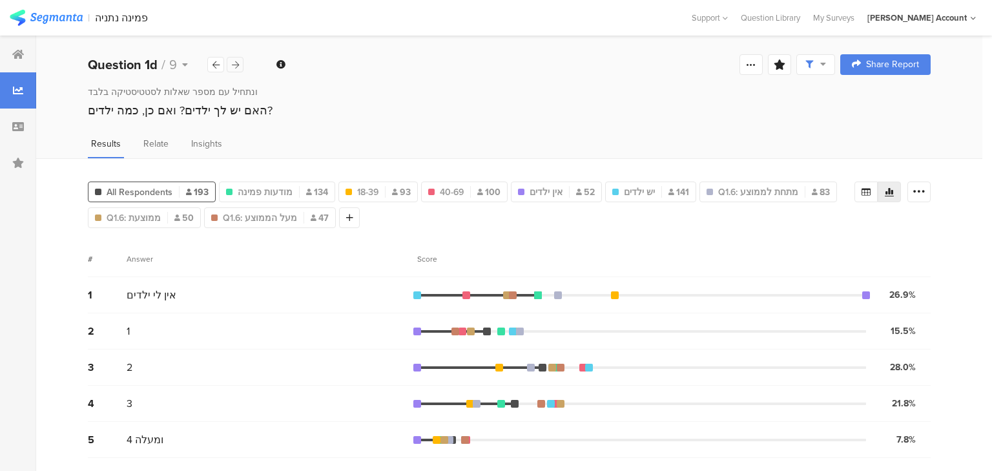
click at [232, 66] on icon at bounding box center [235, 65] width 7 height 8
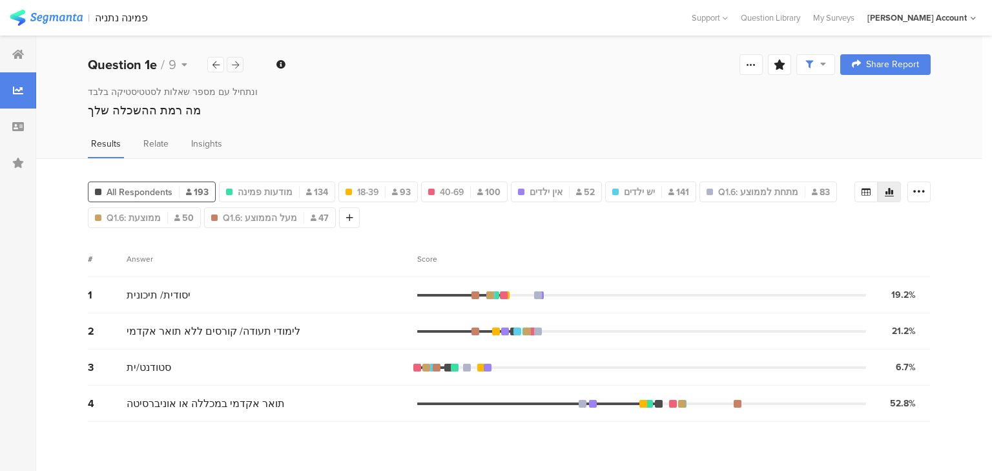
click at [232, 66] on icon at bounding box center [235, 65] width 7 height 8
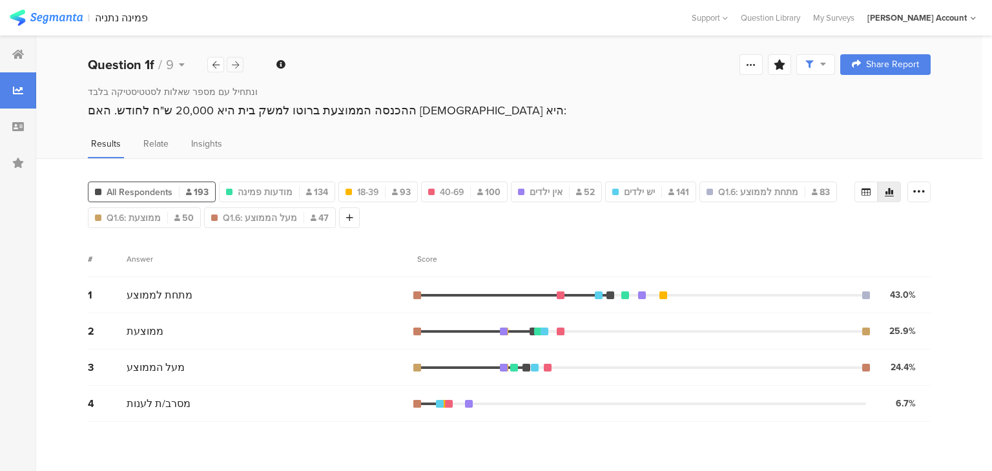
click at [232, 66] on icon at bounding box center [235, 65] width 7 height 8
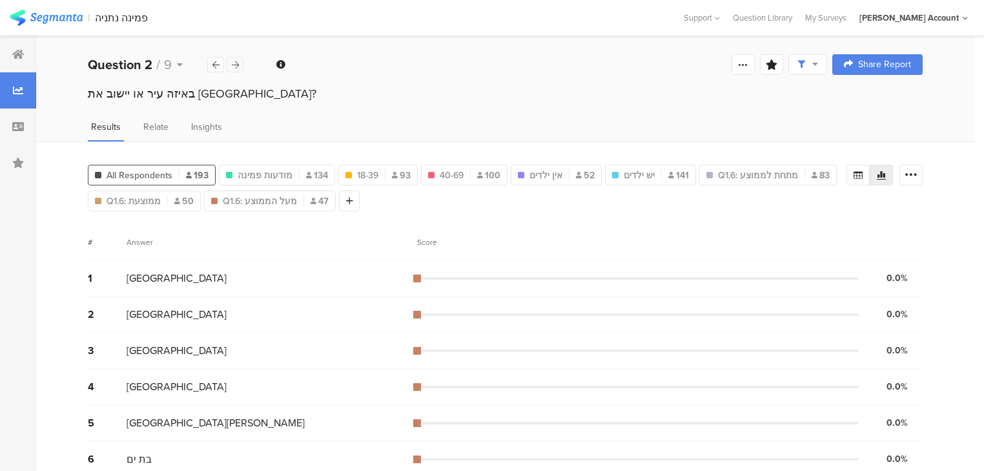
click at [232, 66] on icon at bounding box center [235, 65] width 7 height 8
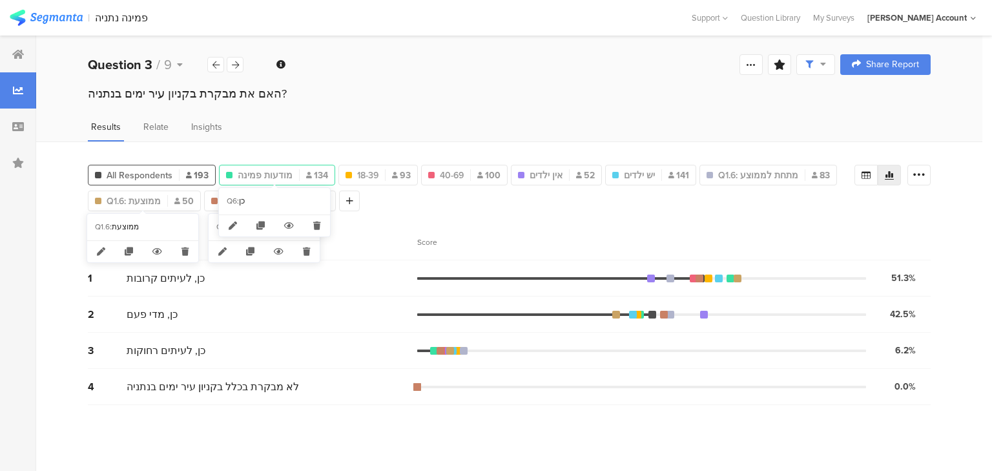
click at [243, 173] on span "מודעות פמינה" at bounding box center [265, 176] width 55 height 14
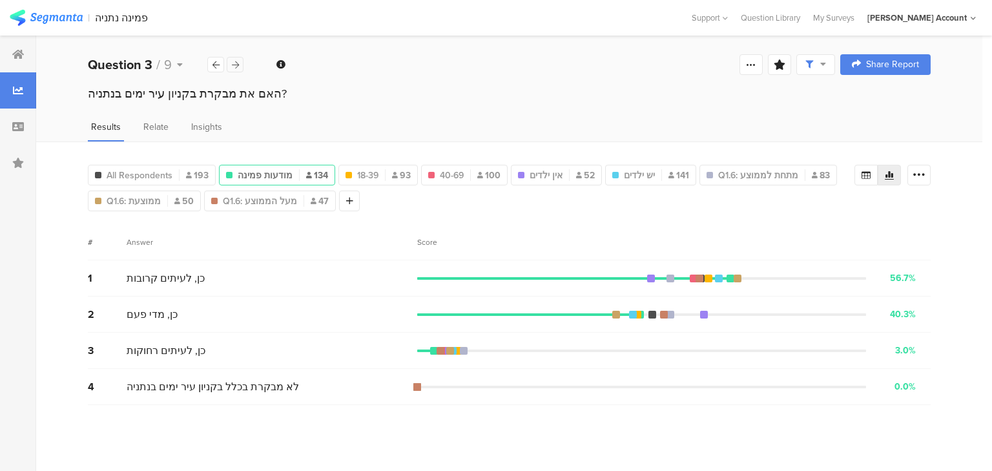
click at [233, 65] on icon at bounding box center [235, 65] width 7 height 8
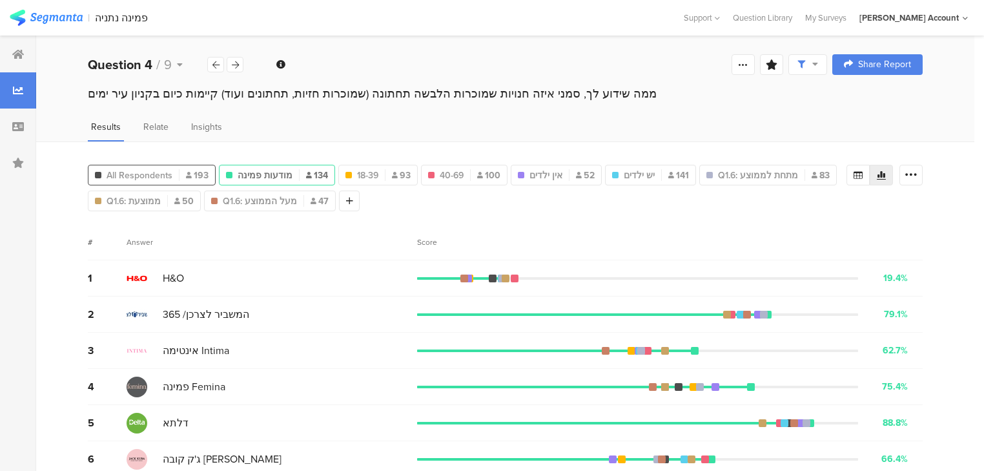
click at [145, 173] on span "All Respondents" at bounding box center [140, 176] width 66 height 14
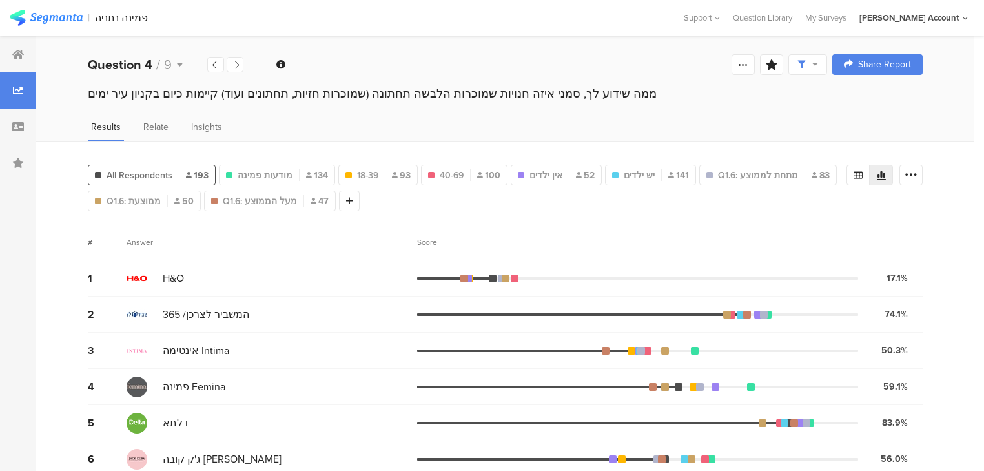
click at [427, 243] on div "Score" at bounding box center [430, 242] width 27 height 12
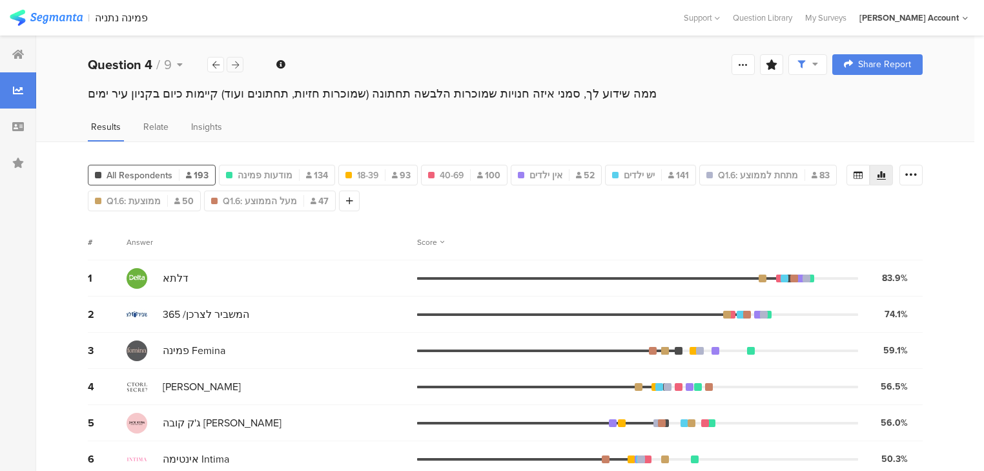
click at [235, 67] on icon at bounding box center [235, 65] width 7 height 8
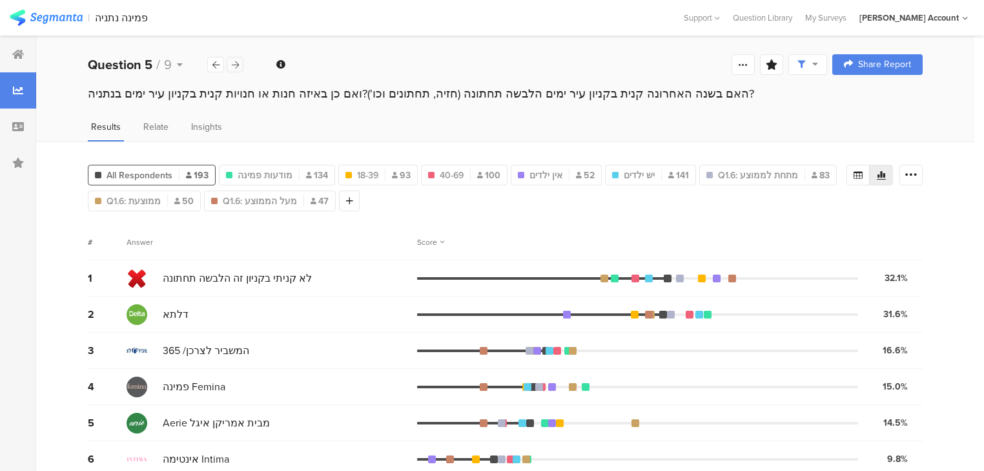
click at [240, 70] on div at bounding box center [235, 64] width 17 height 15
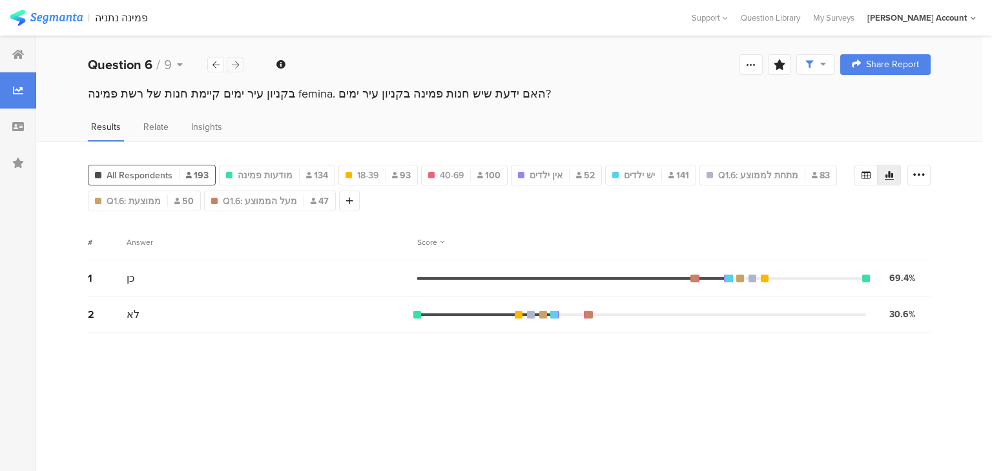
click at [235, 67] on icon at bounding box center [235, 65] width 7 height 8
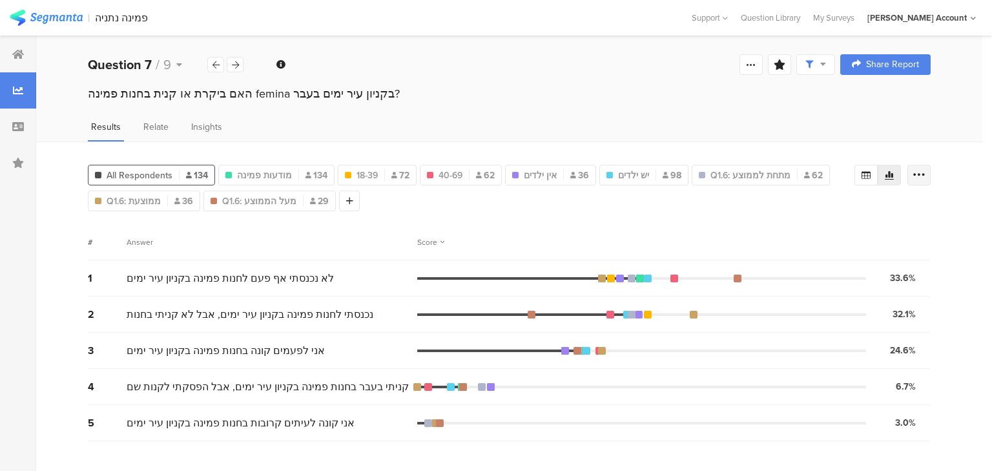
click at [921, 172] on icon at bounding box center [918, 175] width 13 height 13
click at [909, 266] on span at bounding box center [909, 266] width 19 height 10
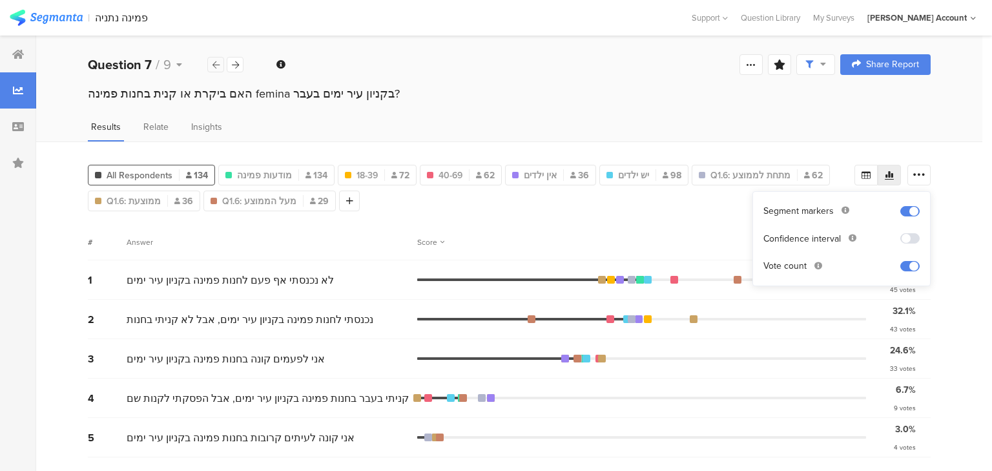
click at [220, 60] on div at bounding box center [215, 64] width 17 height 15
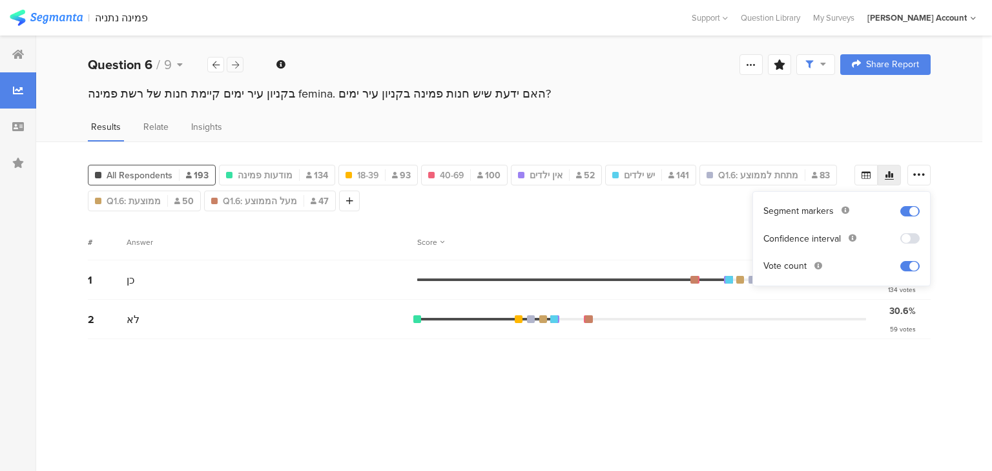
click at [235, 63] on icon at bounding box center [235, 65] width 7 height 8
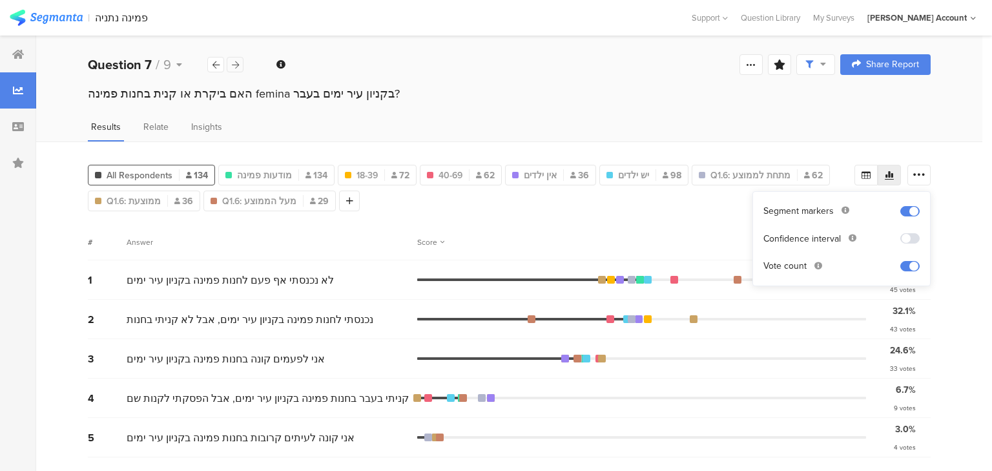
click at [229, 67] on div at bounding box center [235, 64] width 17 height 15
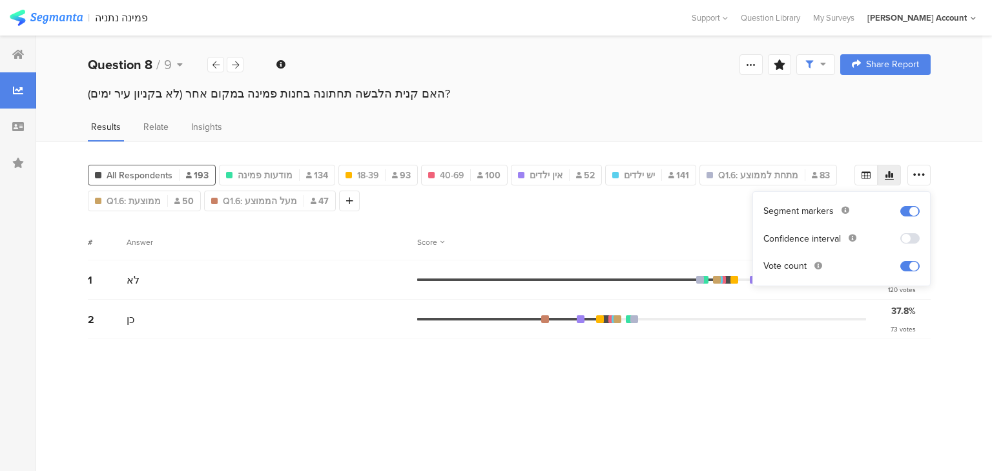
click at [575, 243] on div "Score" at bounding box center [673, 242] width 513 height 12
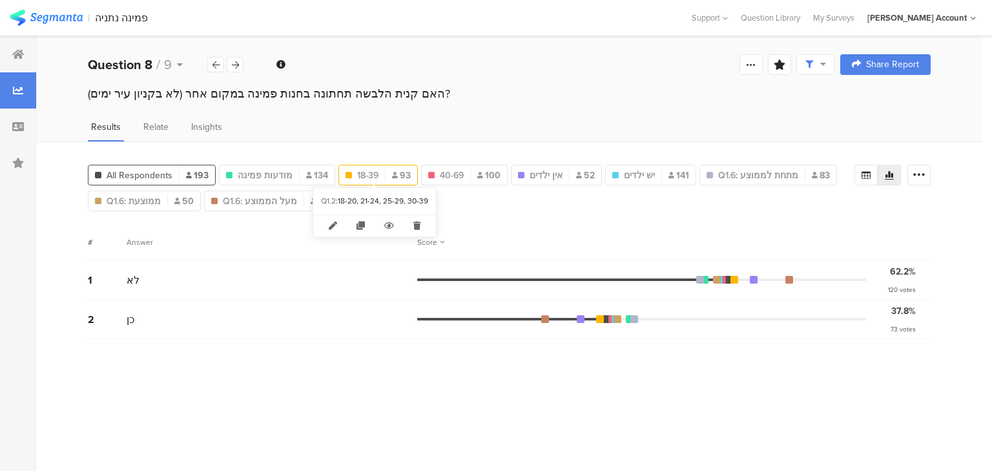
click at [382, 171] on div "18-39 93" at bounding box center [378, 176] width 78 height 14
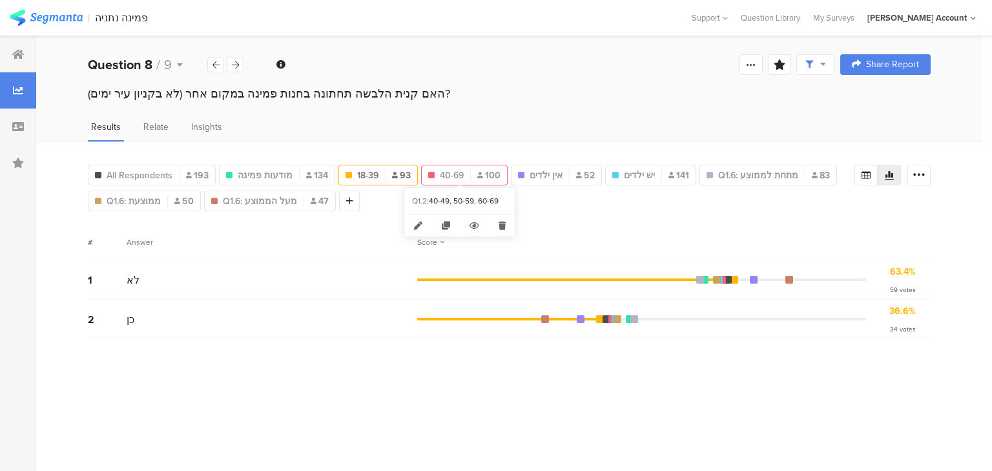
click at [451, 171] on span "40-69" at bounding box center [452, 176] width 24 height 14
type input "40-69"
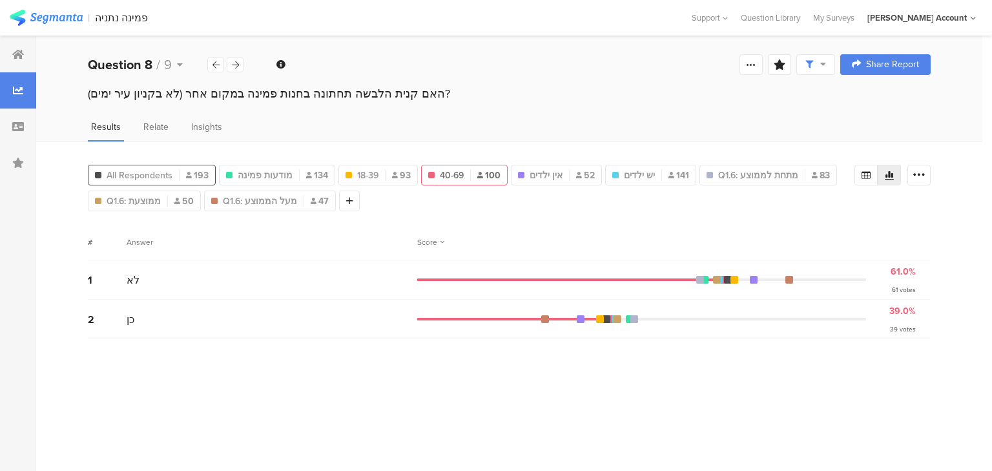
click at [168, 173] on span "All Respondents" at bounding box center [140, 176] width 66 height 14
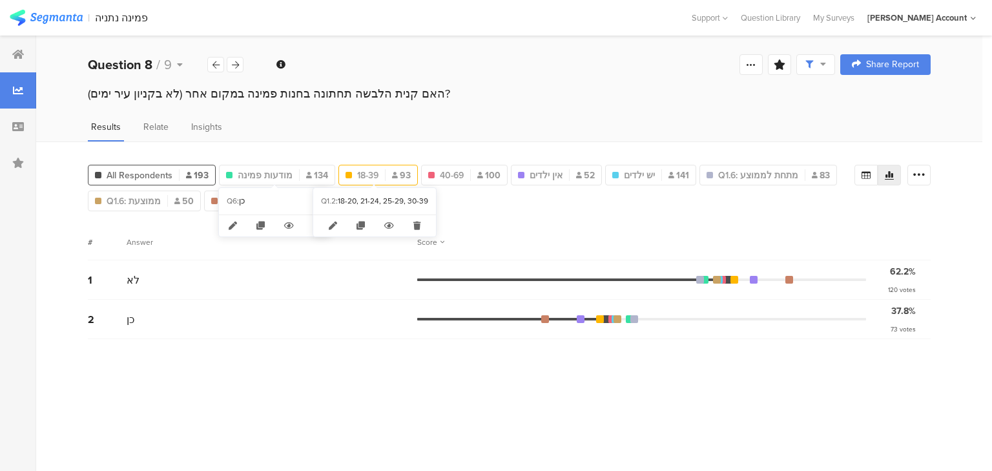
click at [357, 172] on span "18-39" at bounding box center [367, 176] width 21 height 14
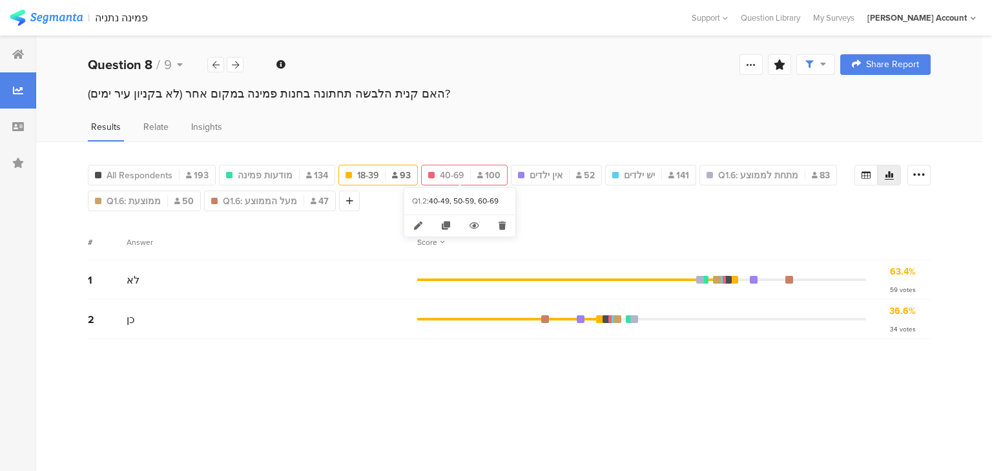
click at [458, 169] on span "40-69" at bounding box center [452, 176] width 24 height 14
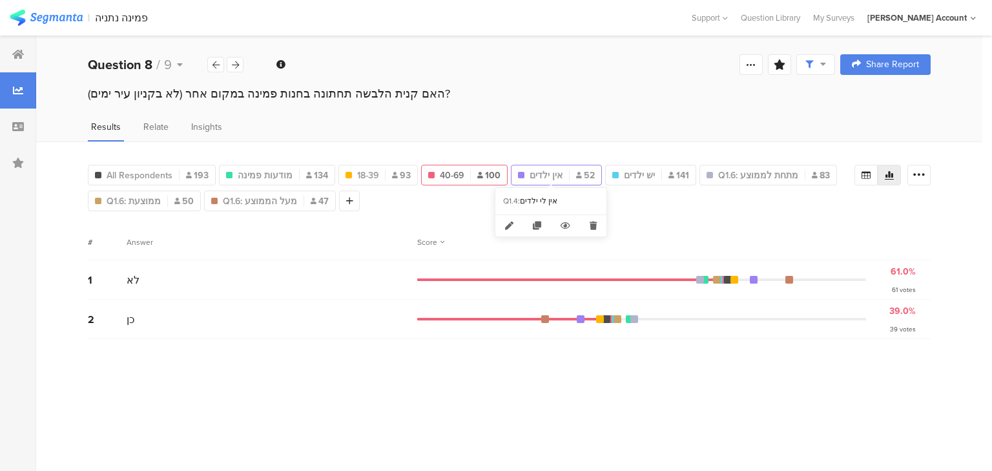
click at [555, 171] on span "אין ילדים" at bounding box center [545, 176] width 33 height 14
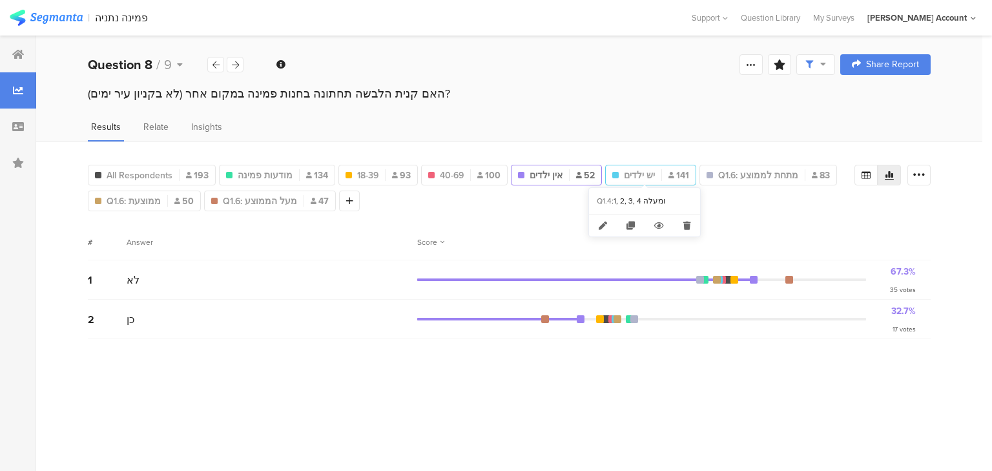
click at [643, 172] on span "יש ילדים" at bounding box center [639, 176] width 31 height 14
type input "יש ילדים"
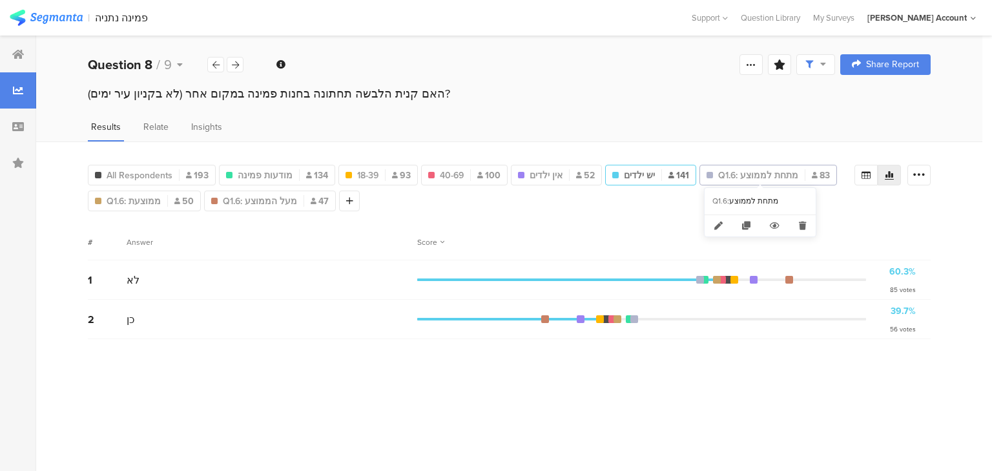
click at [731, 176] on span "Q1.6: מתחת לממוצע" at bounding box center [758, 176] width 80 height 14
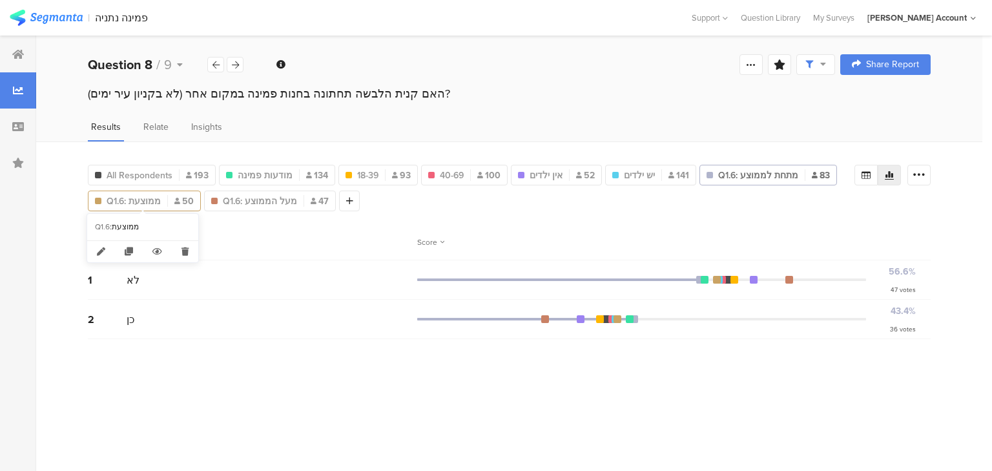
click at [124, 199] on span "Q1.6: ממוצעת" at bounding box center [134, 201] width 54 height 14
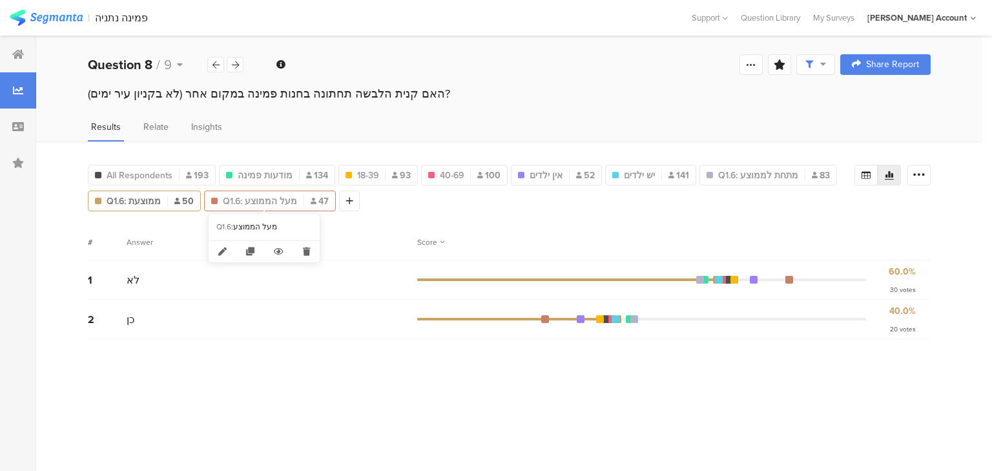
click at [248, 199] on span "Q1.6: מעל הממוצע" at bounding box center [260, 201] width 74 height 14
click at [232, 65] on icon at bounding box center [235, 65] width 7 height 8
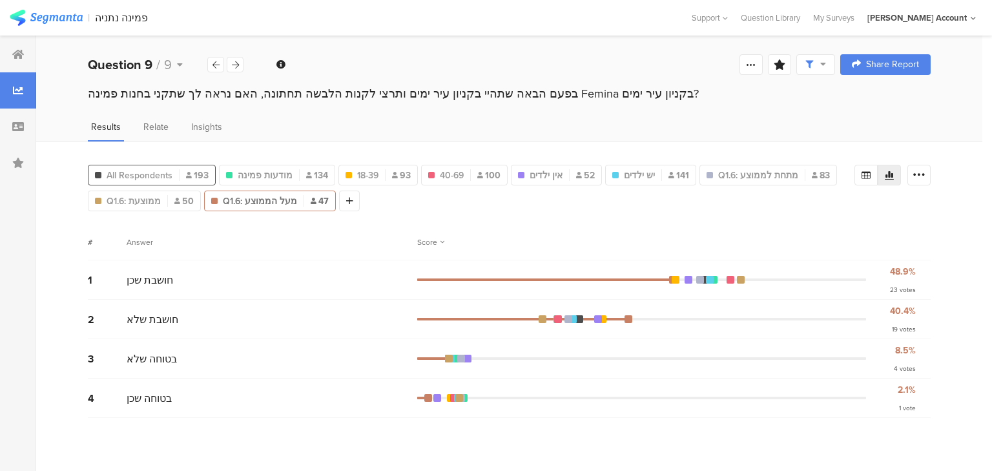
click at [138, 169] on span "All Respondents" at bounding box center [140, 176] width 66 height 14
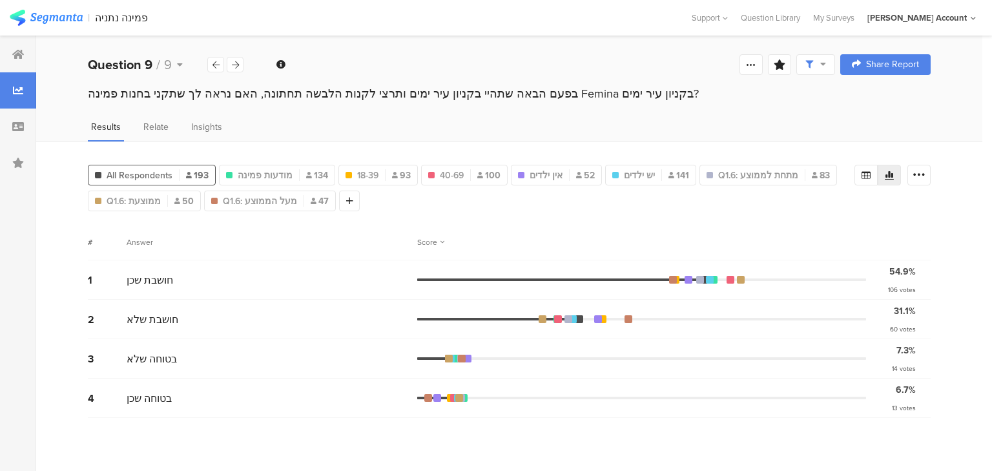
click at [433, 238] on div "Score" at bounding box center [430, 242] width 27 height 12
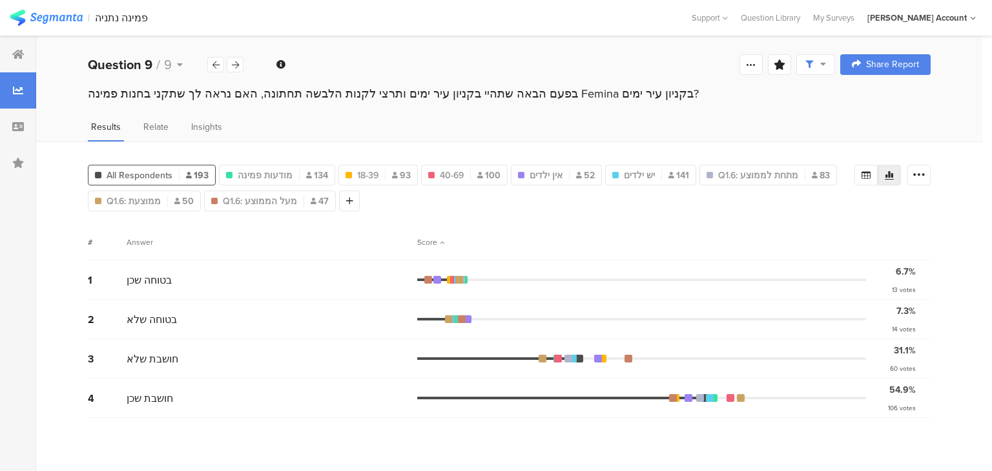
click at [433, 238] on div "Score" at bounding box center [430, 242] width 27 height 12
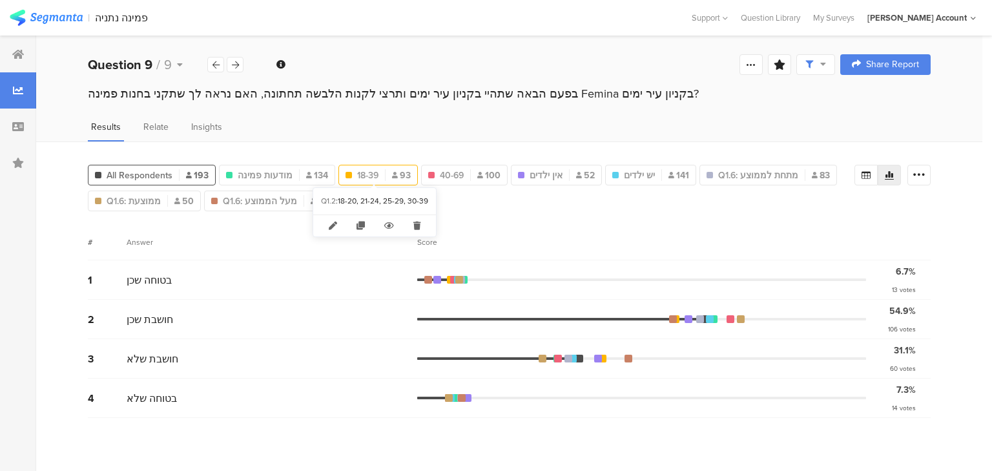
click at [369, 169] on span "18-39" at bounding box center [367, 176] width 21 height 14
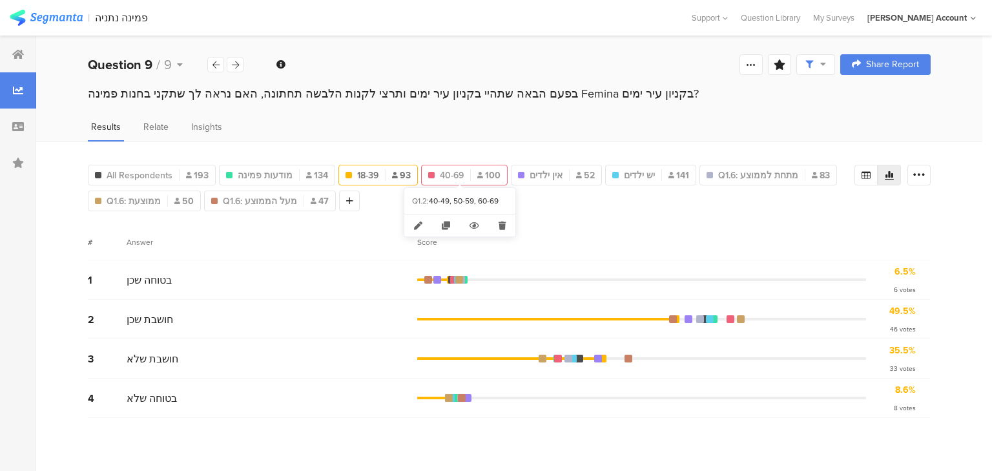
click at [453, 174] on span "40-69" at bounding box center [452, 176] width 24 height 14
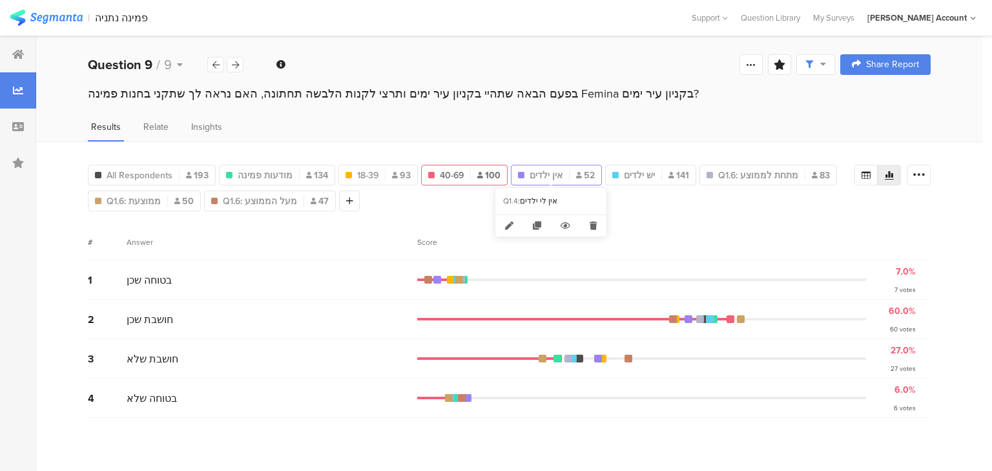
click at [558, 177] on div "אין ילדים 52" at bounding box center [556, 176] width 90 height 14
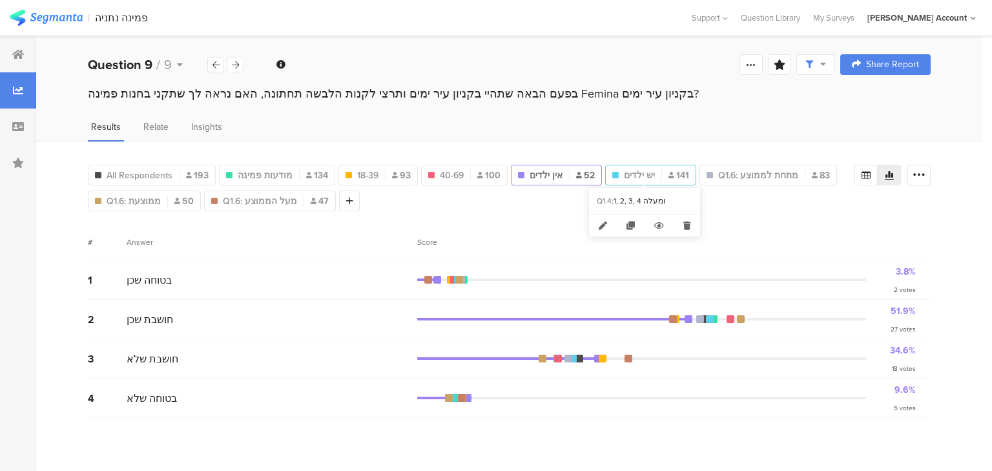
click at [628, 178] on span "יש ילדים" at bounding box center [639, 176] width 31 height 14
type input "יש ילדים"
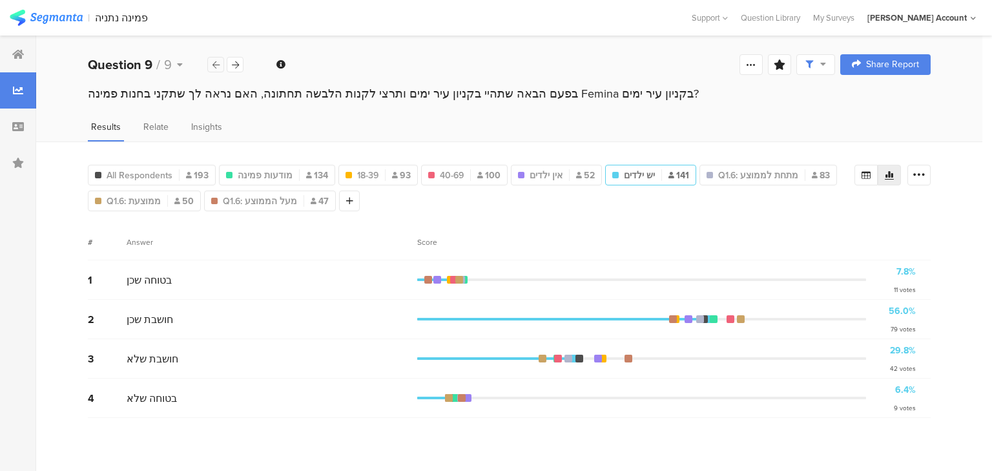
click at [216, 66] on icon at bounding box center [215, 65] width 7 height 8
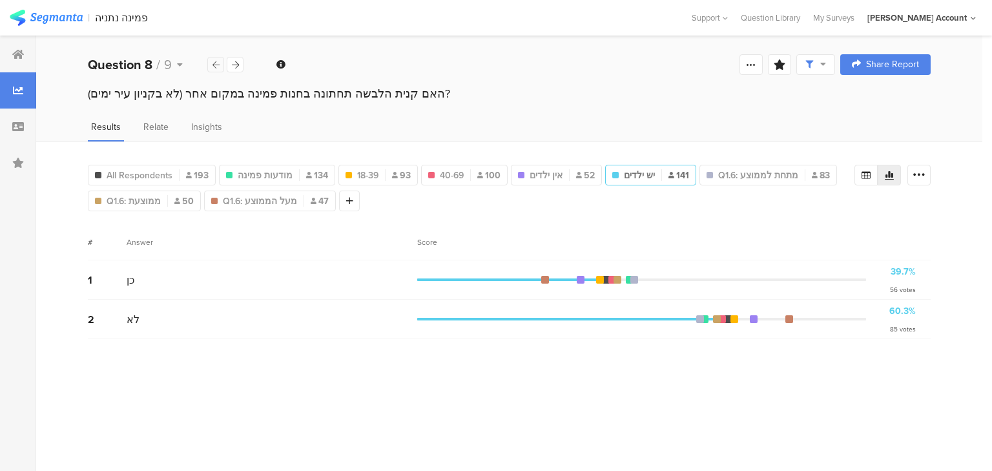
click at [216, 66] on icon at bounding box center [215, 65] width 7 height 8
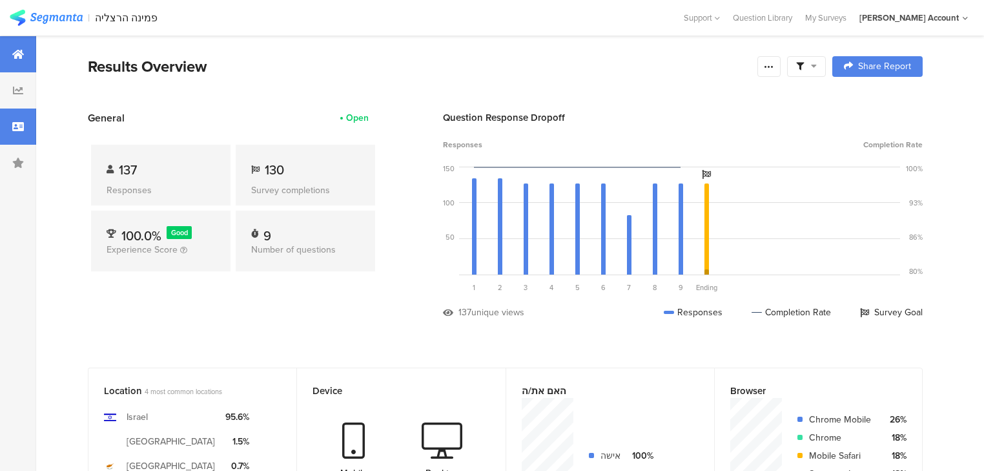
click at [5, 121] on div at bounding box center [18, 126] width 36 height 36
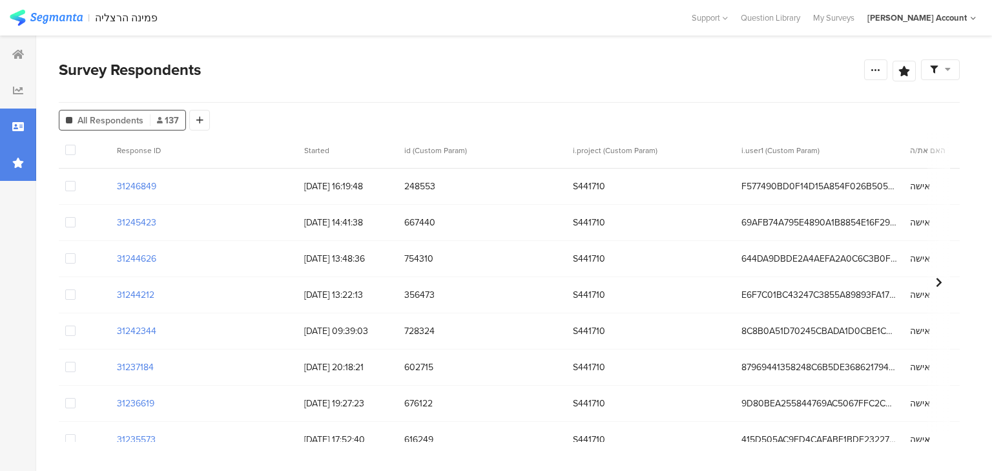
click at [23, 161] on icon at bounding box center [18, 163] width 12 height 10
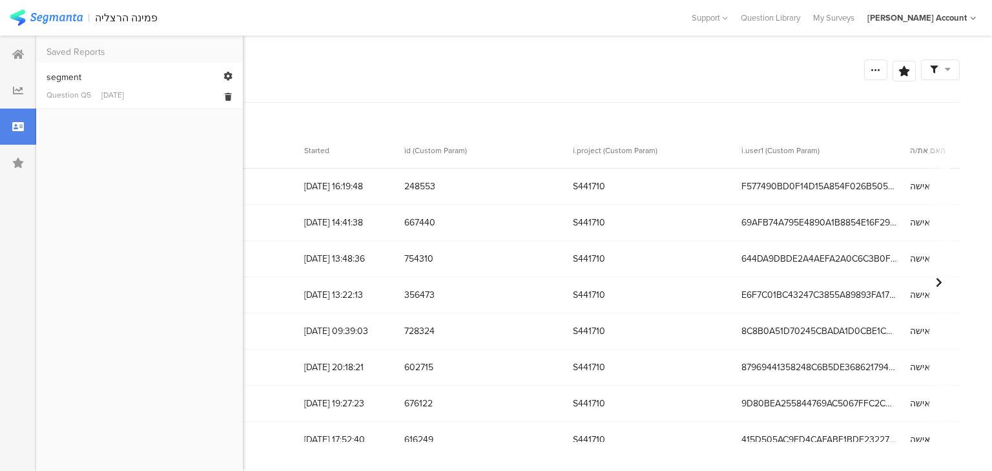
click at [105, 90] on div "[DATE]" at bounding box center [112, 95] width 23 height 12
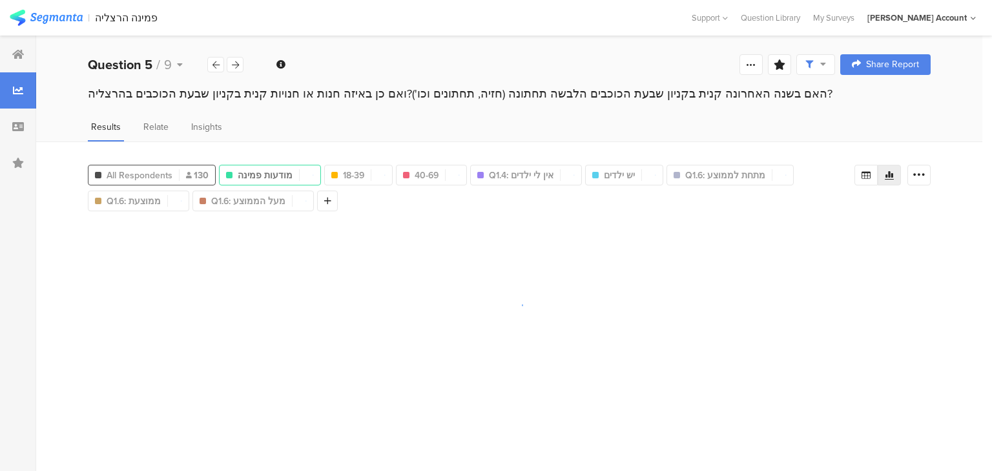
click at [176, 173] on div "All Respondents 130" at bounding box center [151, 176] width 127 height 14
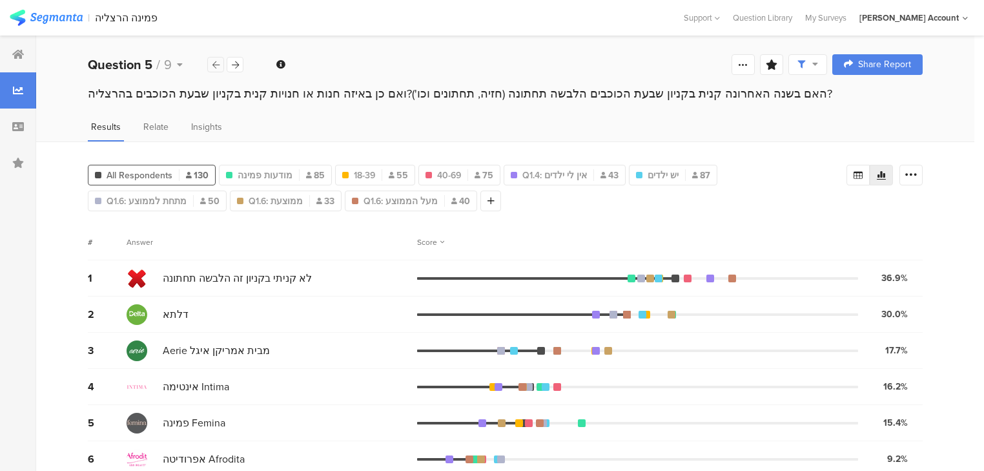
click at [219, 61] on icon at bounding box center [215, 65] width 7 height 8
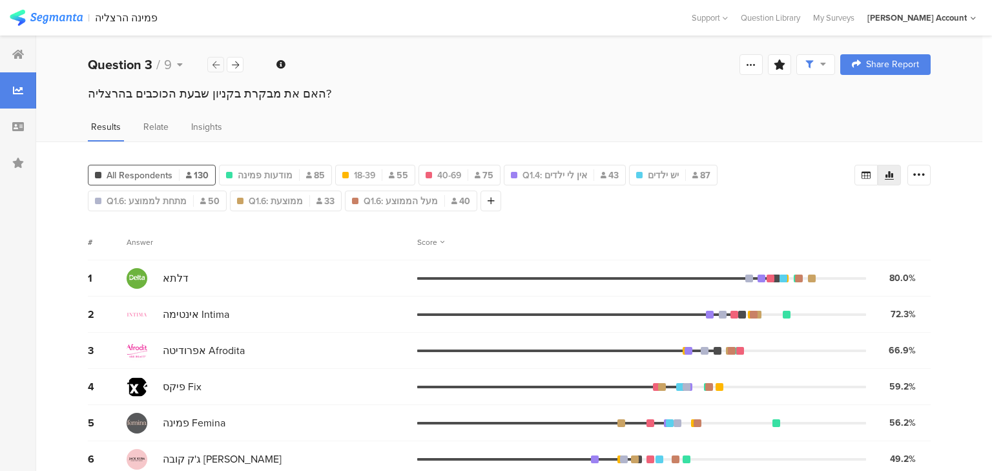
click at [219, 61] on icon at bounding box center [215, 65] width 7 height 8
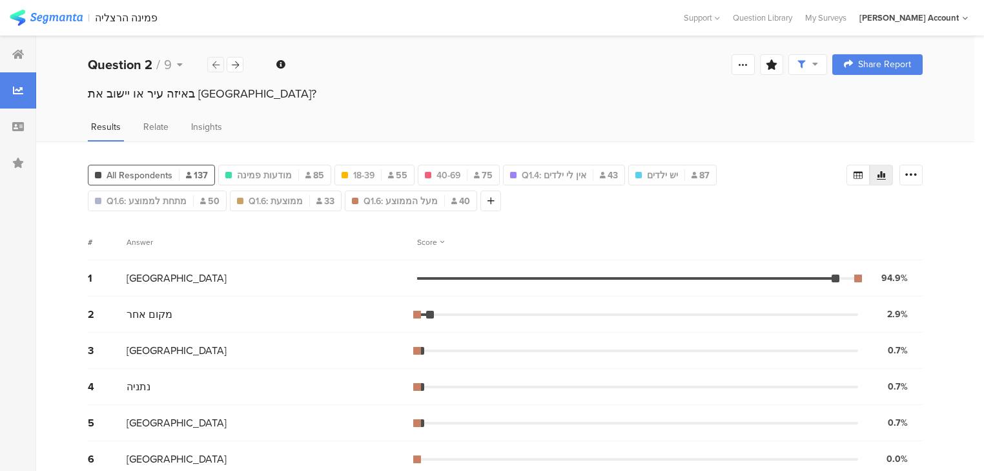
click at [219, 61] on icon at bounding box center [215, 65] width 7 height 8
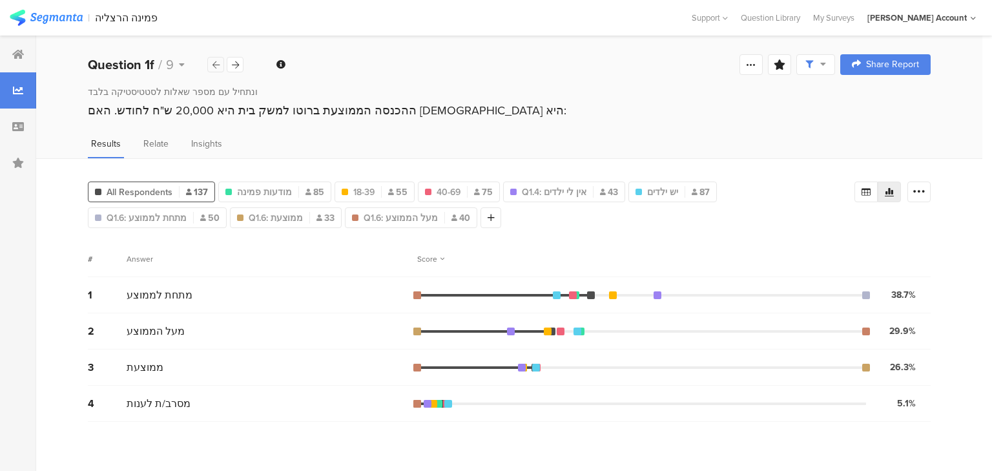
click at [219, 61] on icon at bounding box center [215, 65] width 7 height 8
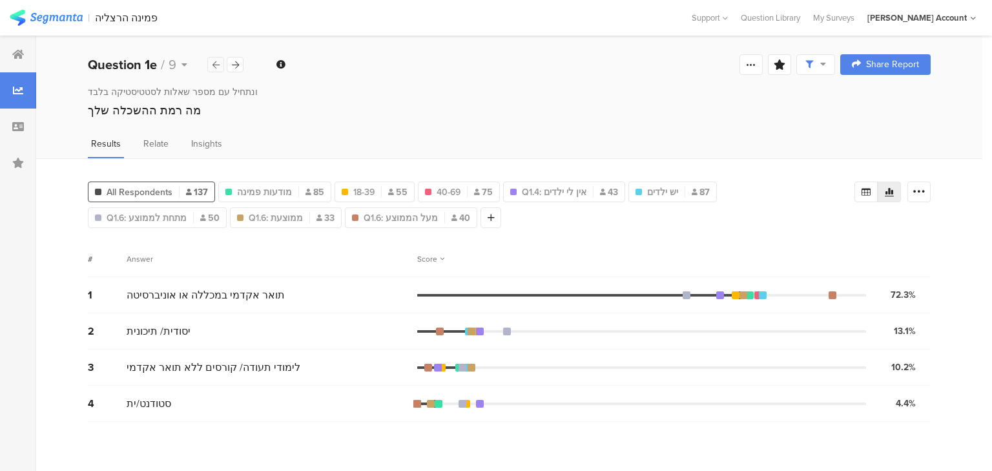
click at [219, 61] on icon at bounding box center [215, 65] width 7 height 8
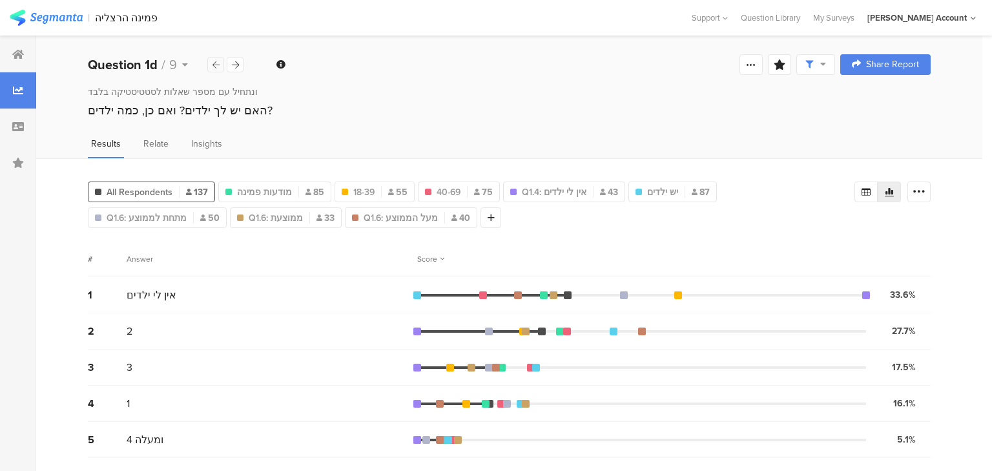
click at [219, 61] on icon at bounding box center [215, 65] width 7 height 8
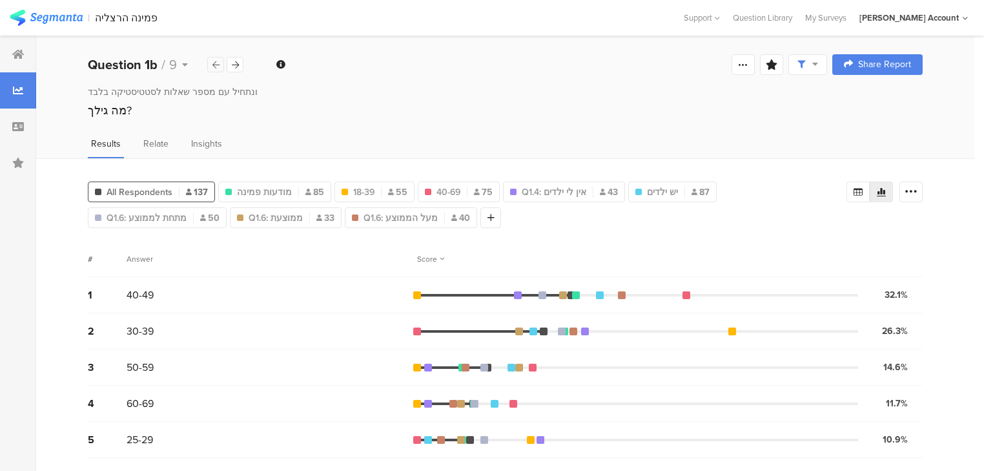
click at [219, 61] on icon at bounding box center [215, 65] width 7 height 8
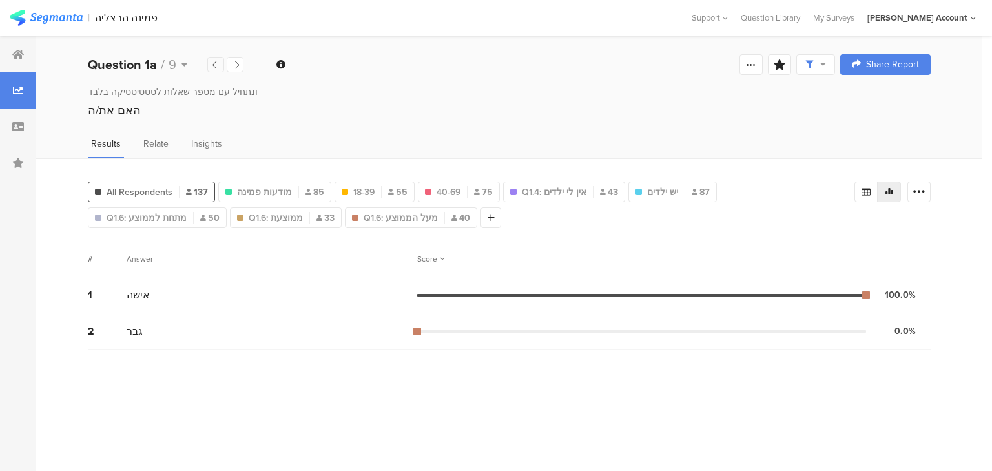
click at [219, 61] on icon at bounding box center [215, 65] width 7 height 8
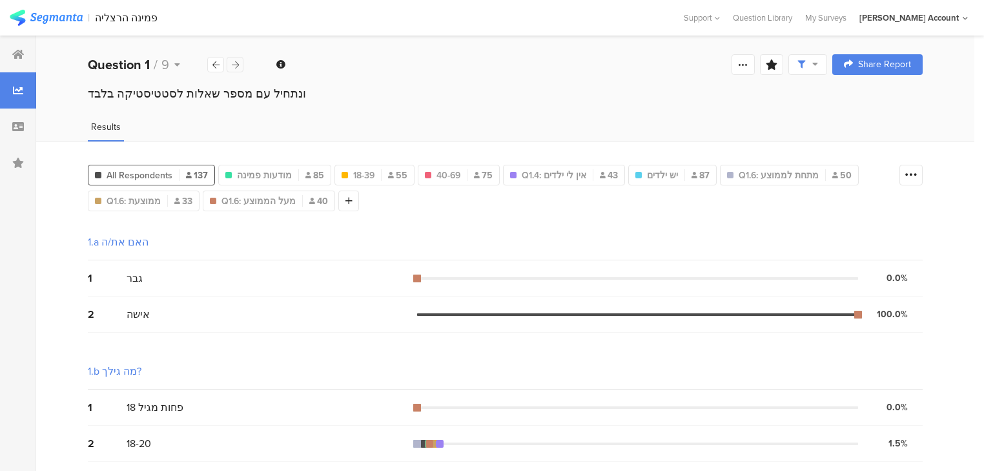
click at [232, 63] on icon at bounding box center [235, 65] width 7 height 8
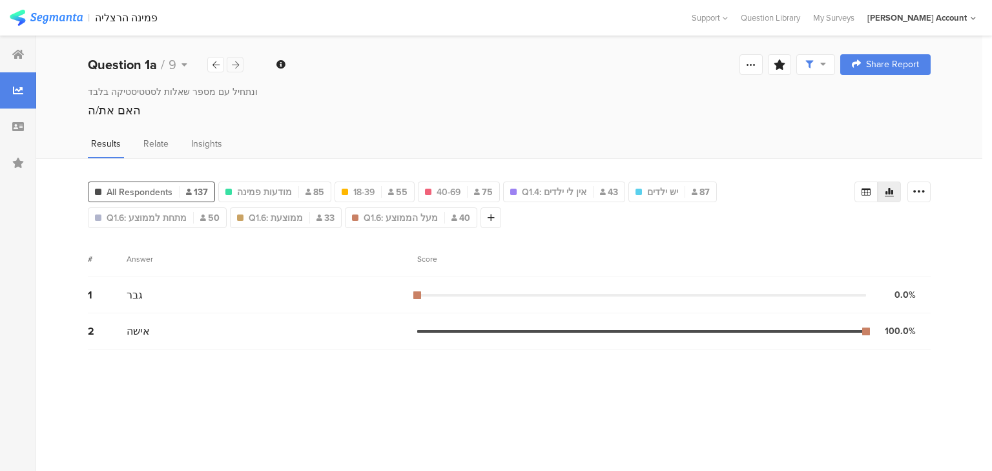
click at [232, 63] on icon at bounding box center [235, 65] width 7 height 8
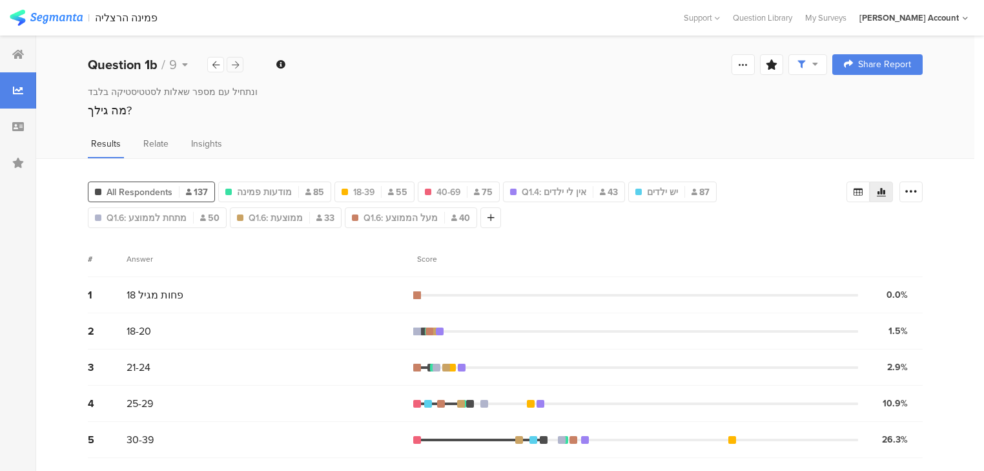
click at [232, 63] on icon at bounding box center [235, 65] width 7 height 8
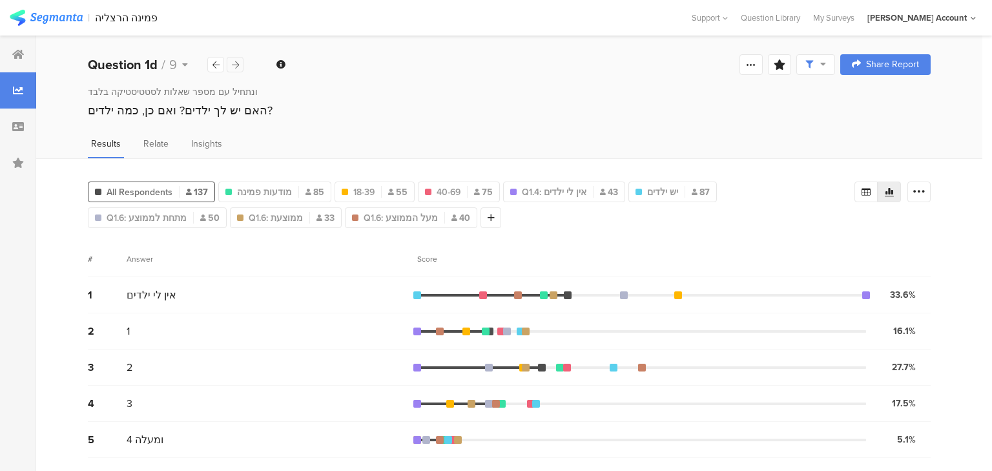
click at [232, 63] on icon at bounding box center [235, 65] width 7 height 8
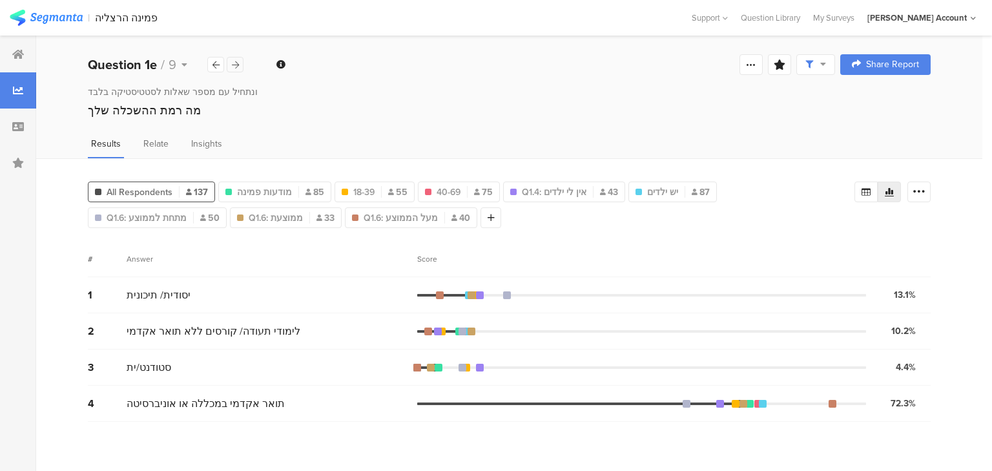
click at [232, 63] on icon at bounding box center [235, 65] width 7 height 8
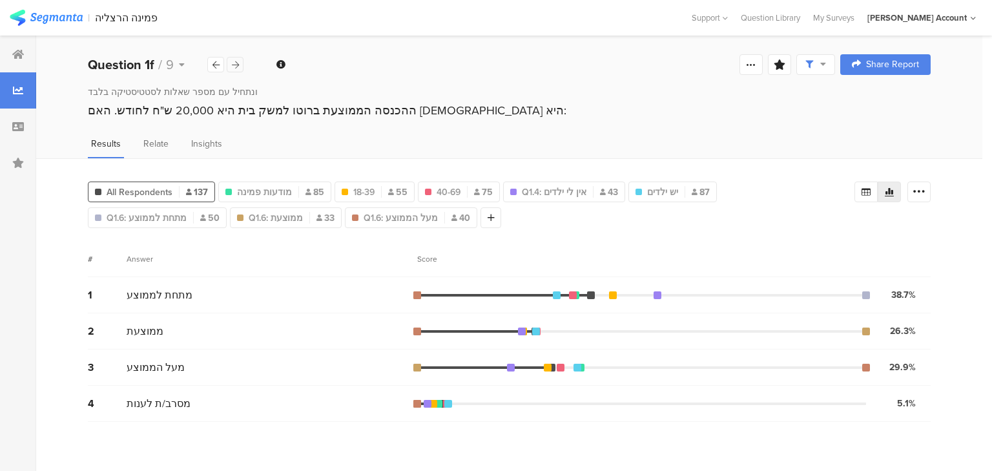
click at [232, 63] on icon at bounding box center [235, 65] width 7 height 8
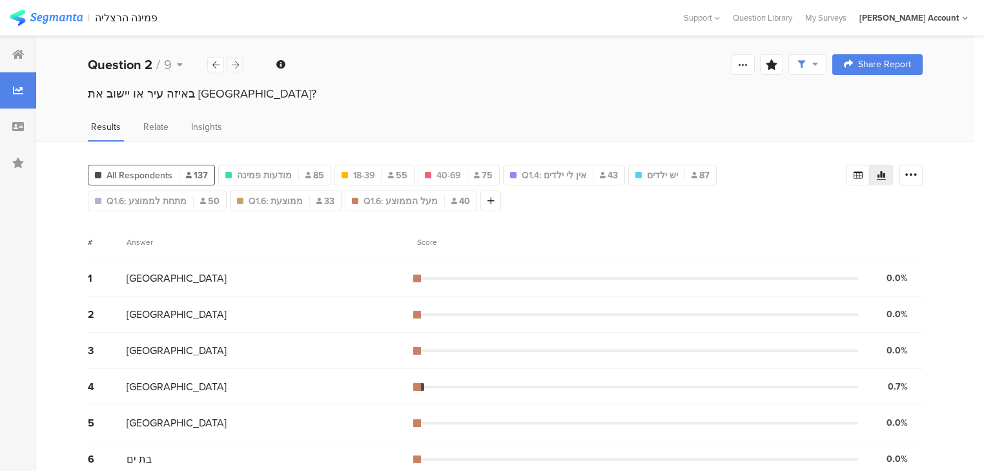
click at [232, 63] on icon at bounding box center [235, 65] width 7 height 8
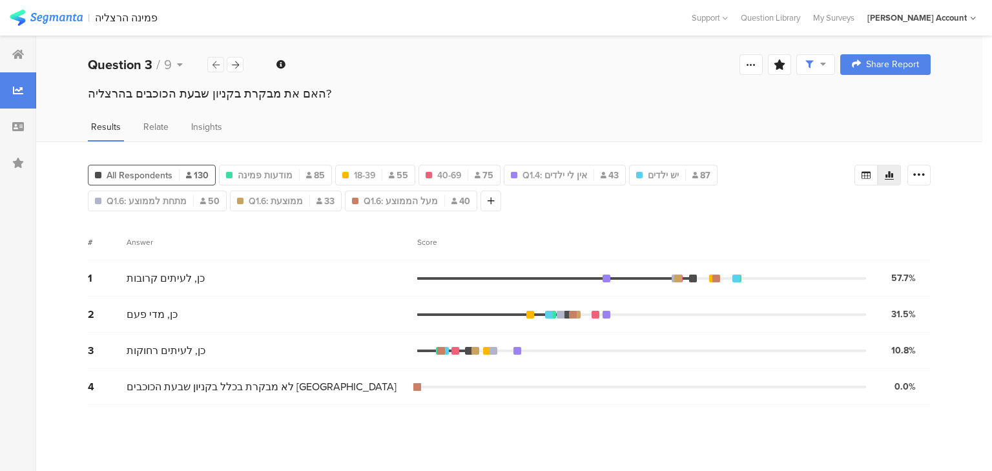
click at [212, 67] on icon at bounding box center [215, 65] width 7 height 8
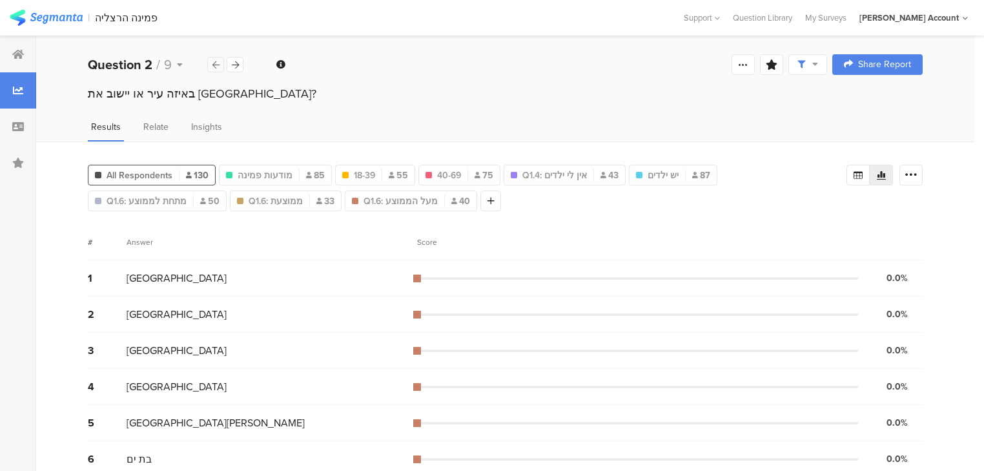
click at [212, 67] on icon at bounding box center [215, 65] width 7 height 8
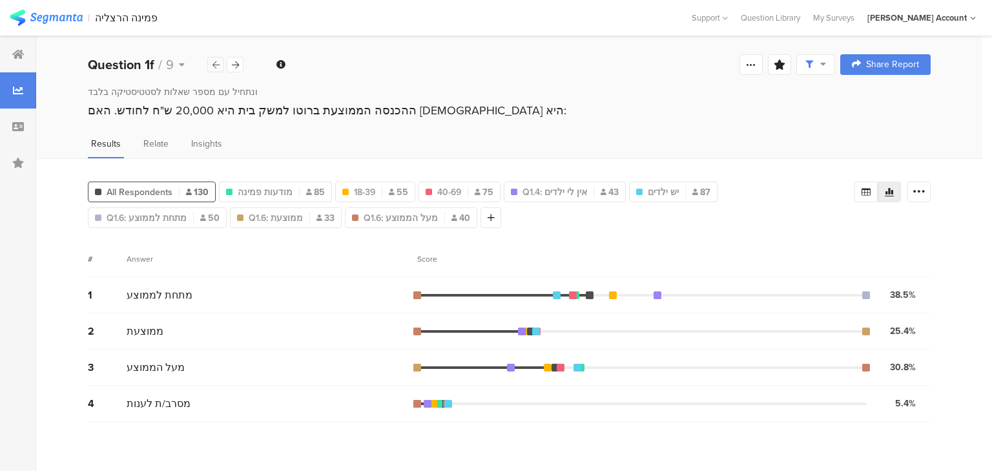
click at [212, 67] on icon at bounding box center [215, 65] width 7 height 8
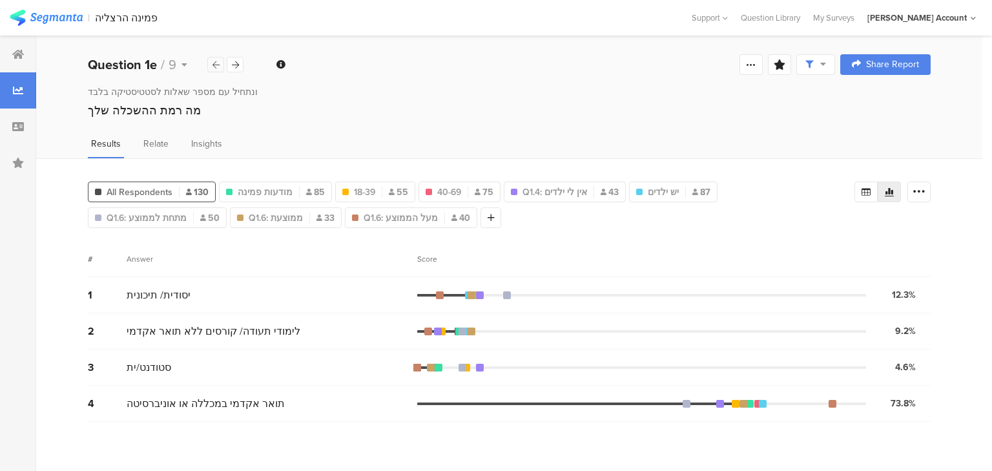
click at [212, 67] on icon at bounding box center [215, 65] width 7 height 8
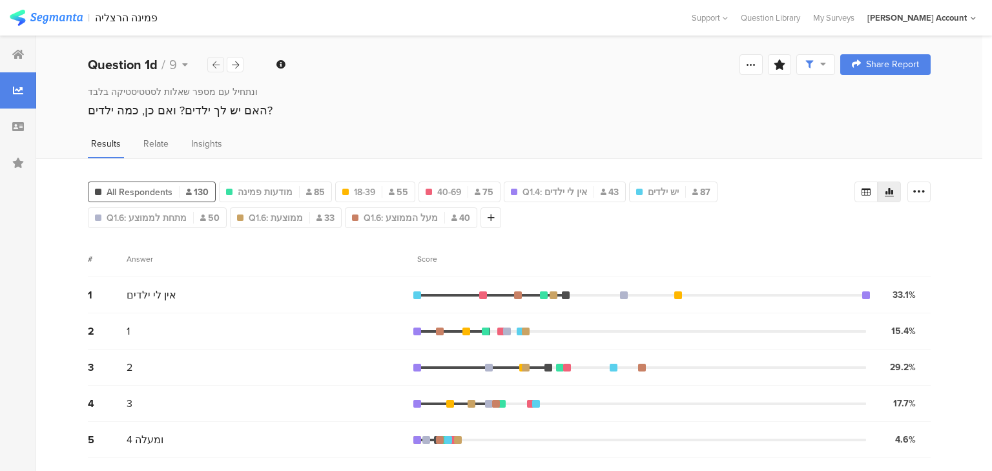
click at [212, 67] on icon at bounding box center [215, 65] width 7 height 8
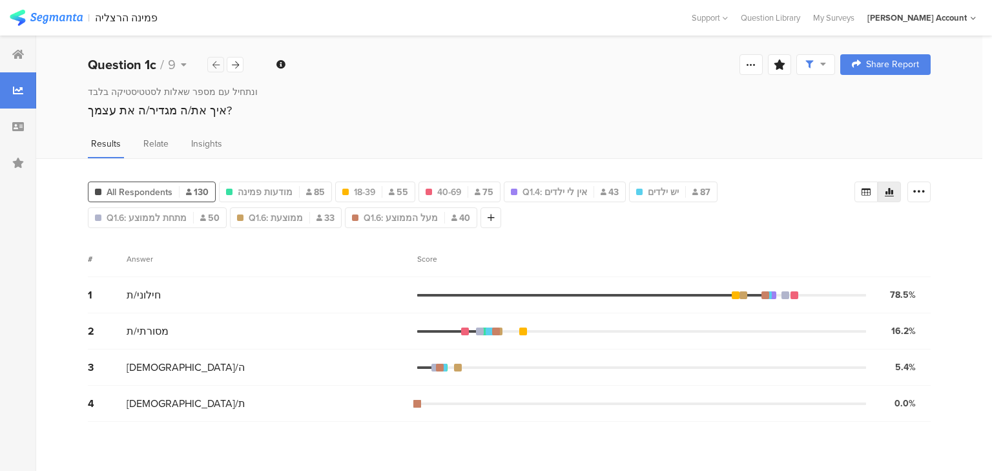
click at [212, 67] on icon at bounding box center [215, 65] width 7 height 8
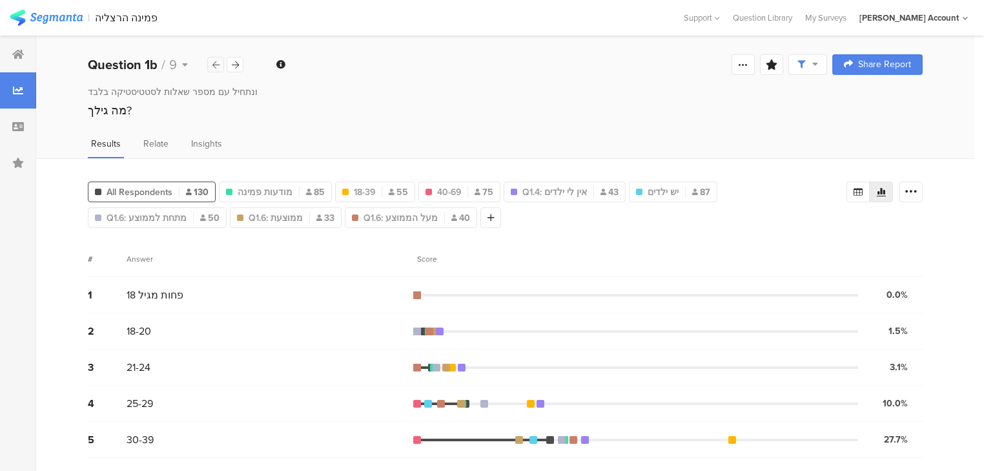
click at [212, 67] on icon at bounding box center [215, 65] width 7 height 8
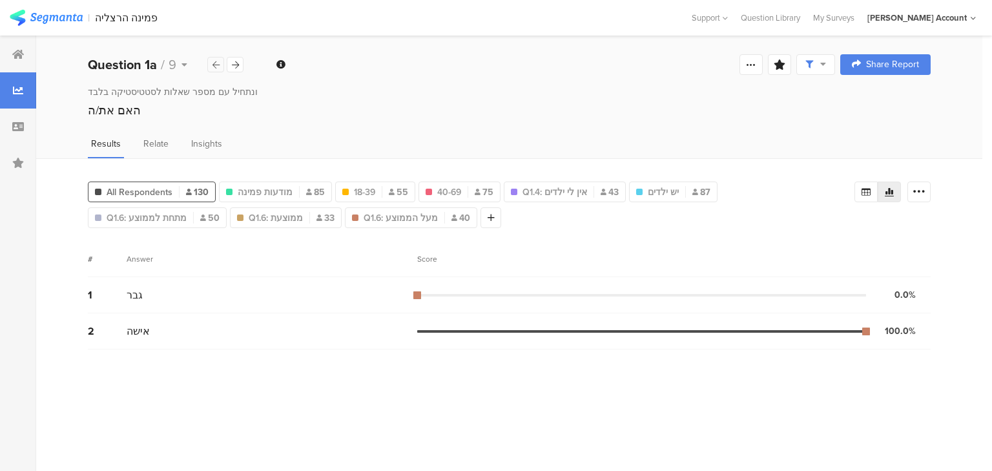
click at [212, 67] on icon at bounding box center [215, 65] width 7 height 8
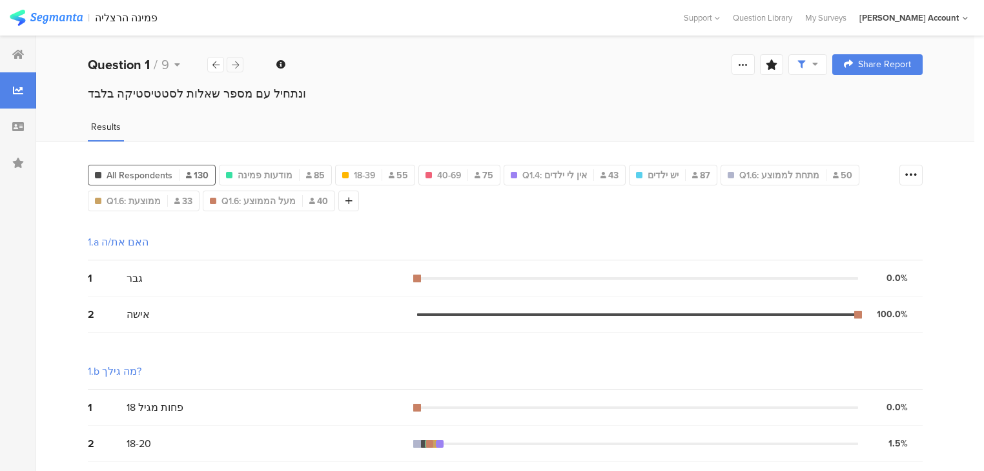
click at [232, 65] on icon at bounding box center [235, 65] width 7 height 8
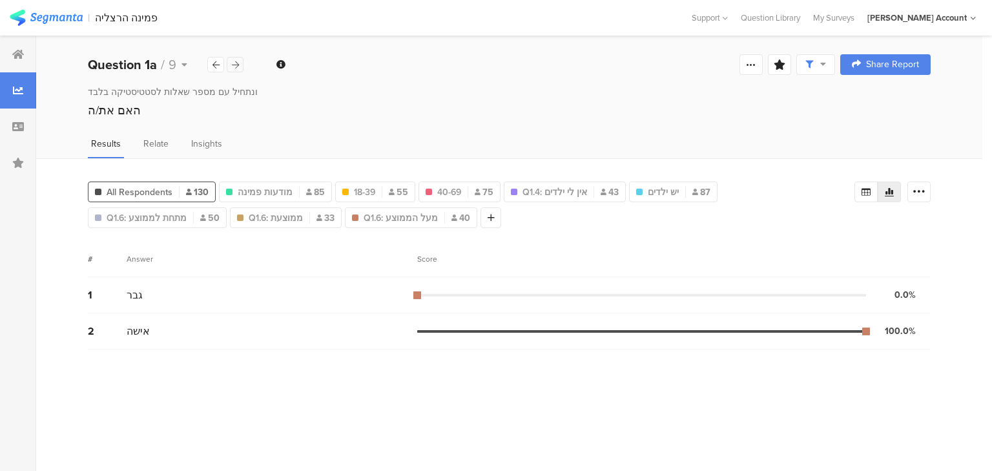
click at [232, 65] on icon at bounding box center [235, 65] width 7 height 8
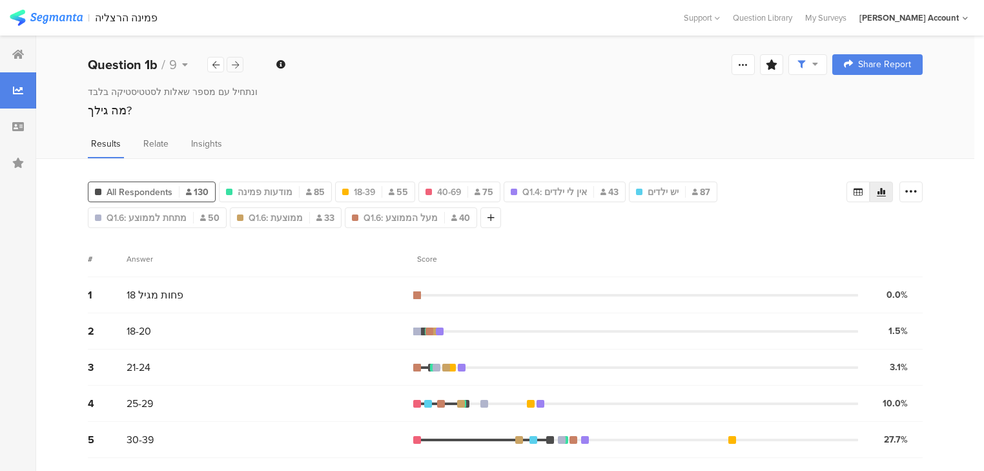
click at [232, 65] on icon at bounding box center [235, 65] width 7 height 8
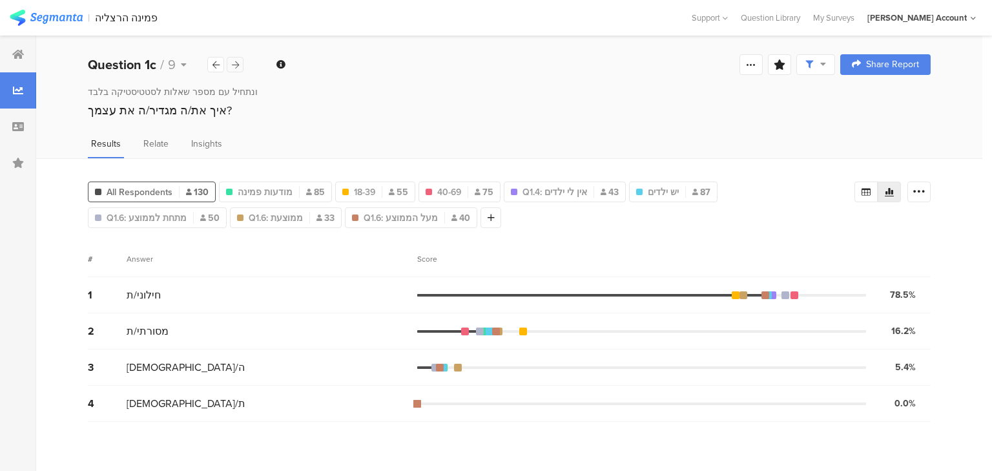
click at [240, 66] on div at bounding box center [235, 64] width 17 height 15
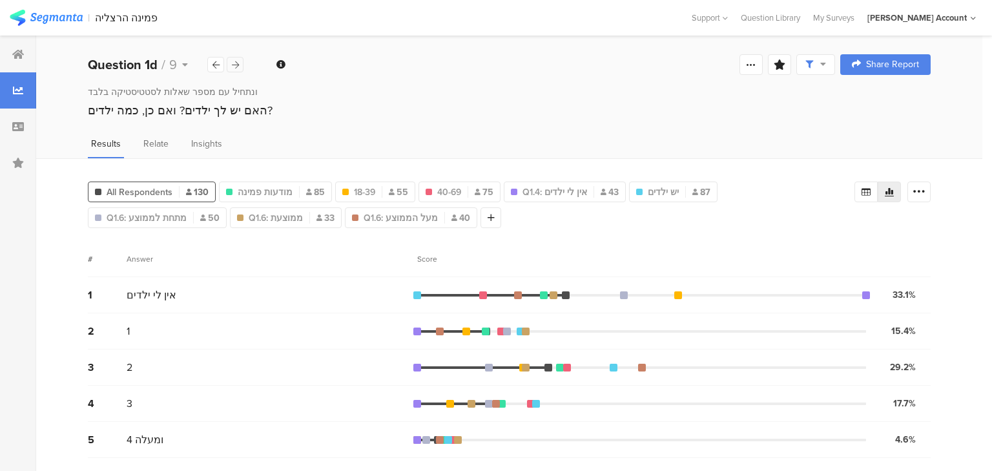
click at [240, 66] on div at bounding box center [235, 64] width 17 height 15
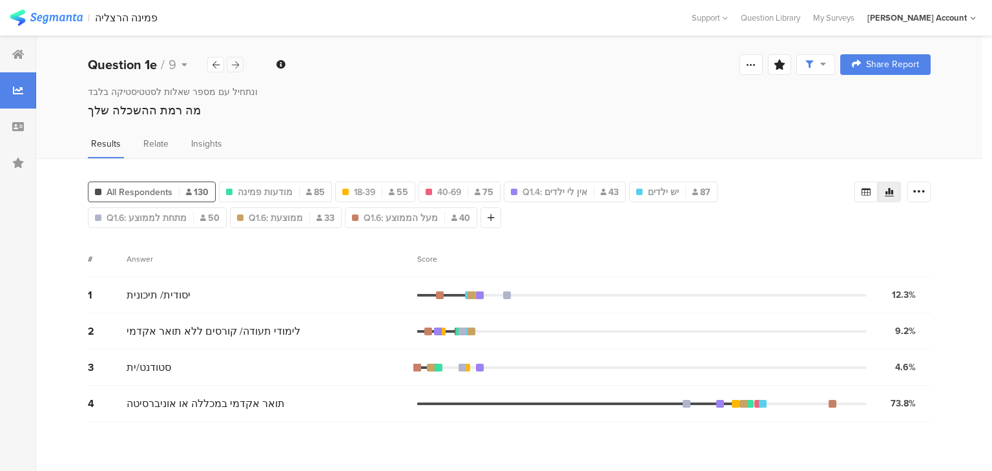
click at [240, 66] on div at bounding box center [235, 64] width 17 height 15
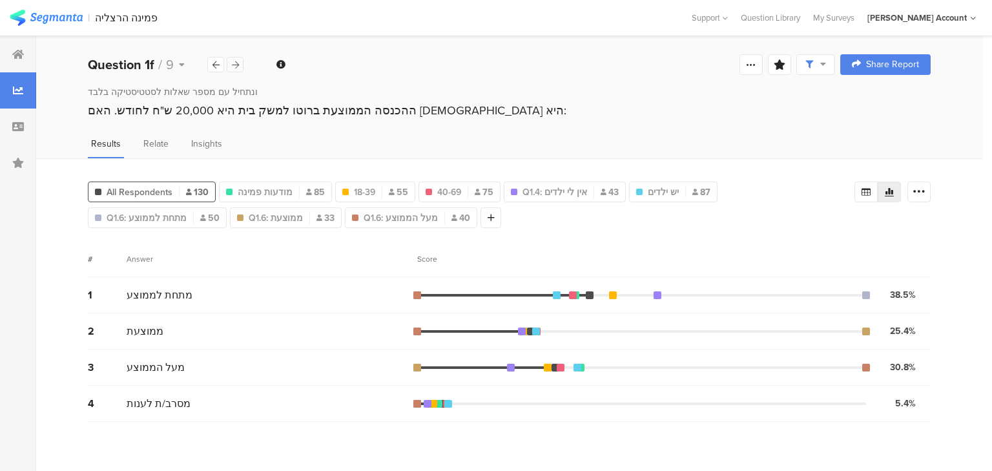
click at [240, 66] on div at bounding box center [235, 64] width 17 height 15
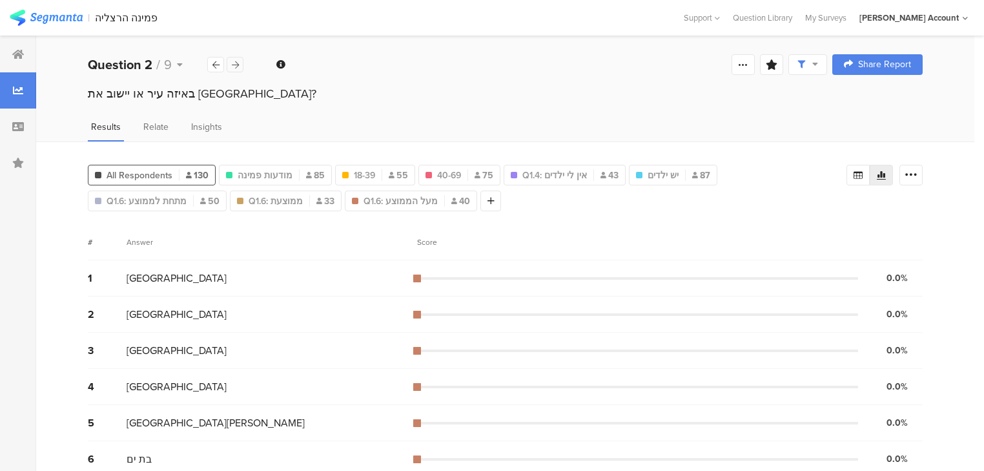
click at [240, 66] on div at bounding box center [235, 64] width 17 height 15
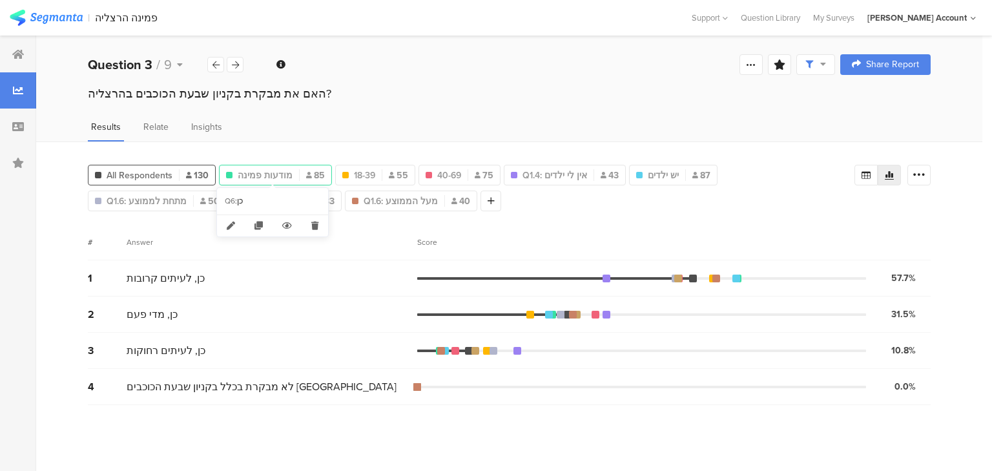
click at [264, 172] on span "מודעות פמינה" at bounding box center [265, 176] width 55 height 14
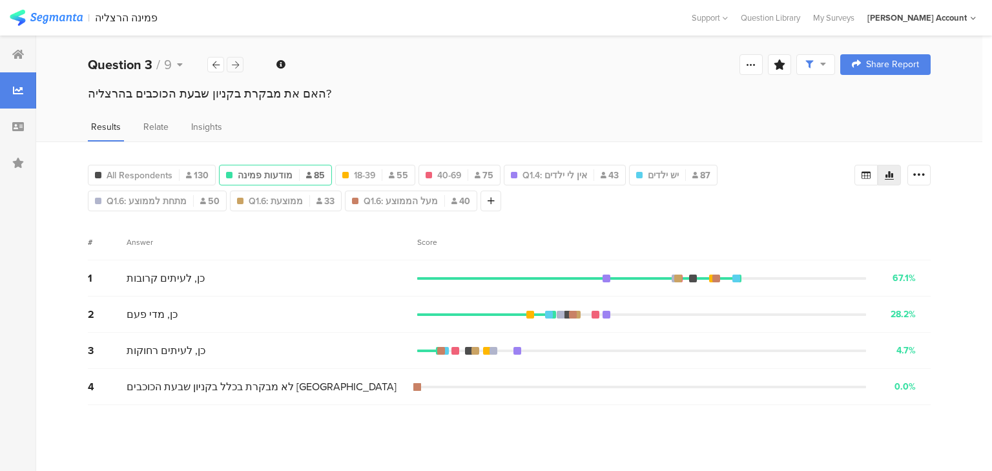
click at [234, 61] on icon at bounding box center [235, 65] width 7 height 8
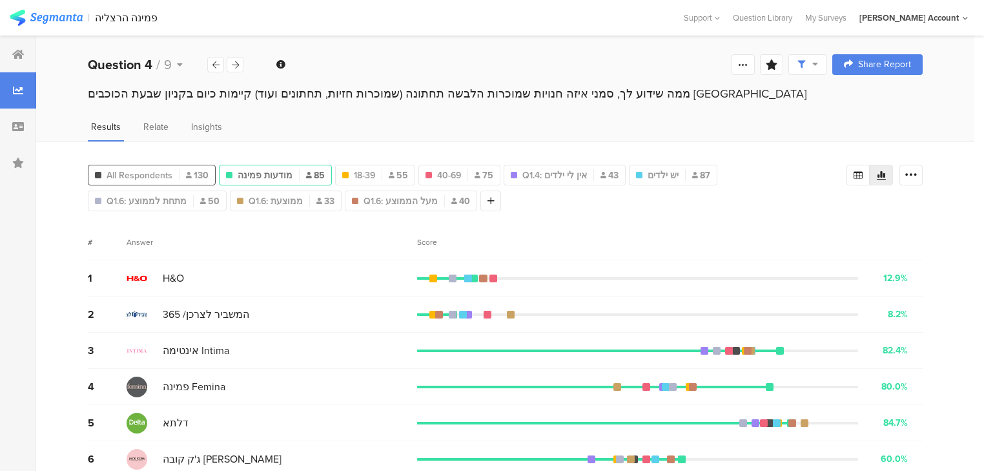
click at [152, 173] on span "All Respondents" at bounding box center [140, 176] width 66 height 14
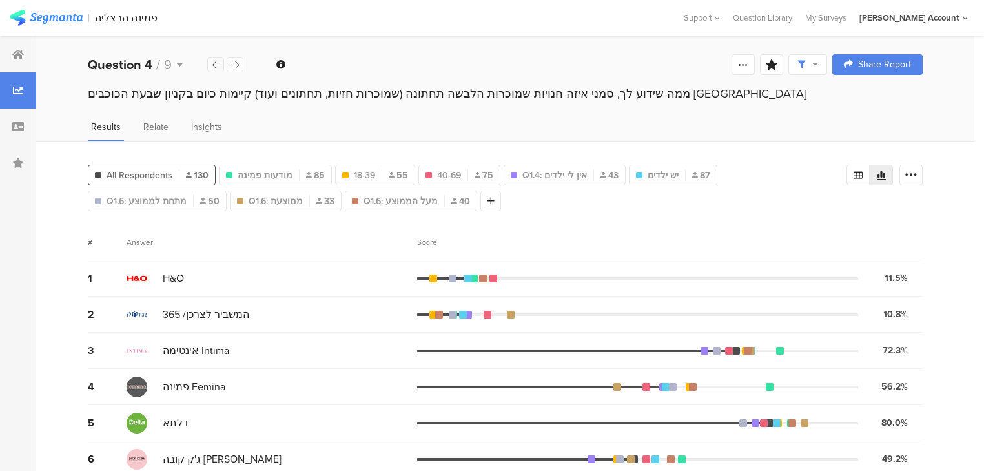
click at [216, 63] on icon at bounding box center [215, 65] width 7 height 8
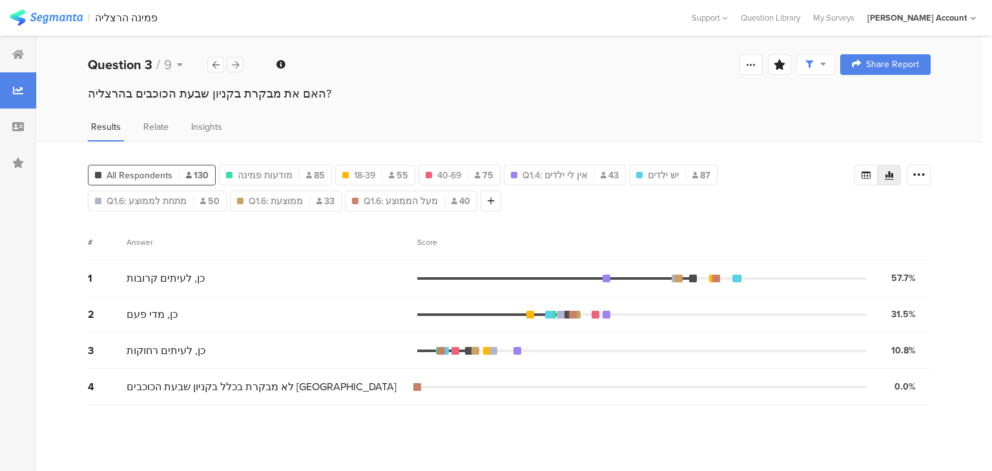
click at [230, 61] on div at bounding box center [235, 64] width 17 height 15
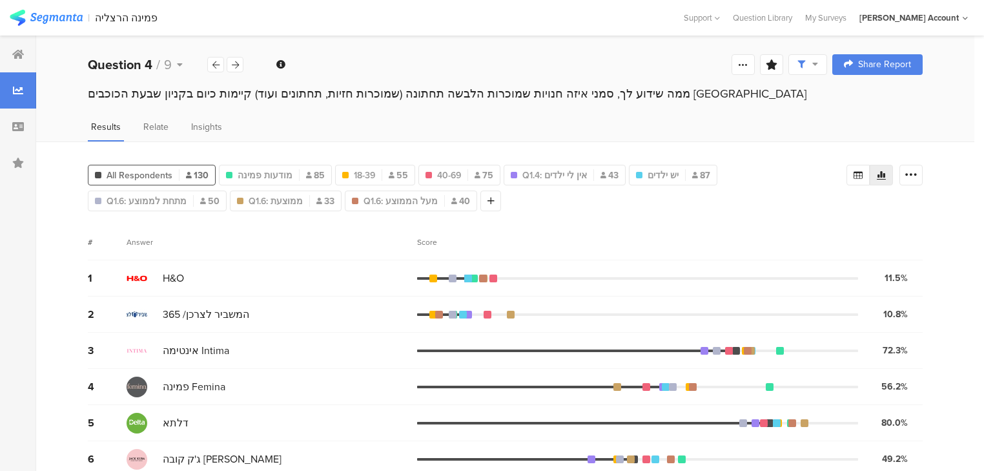
click at [427, 238] on div "Score" at bounding box center [430, 242] width 27 height 12
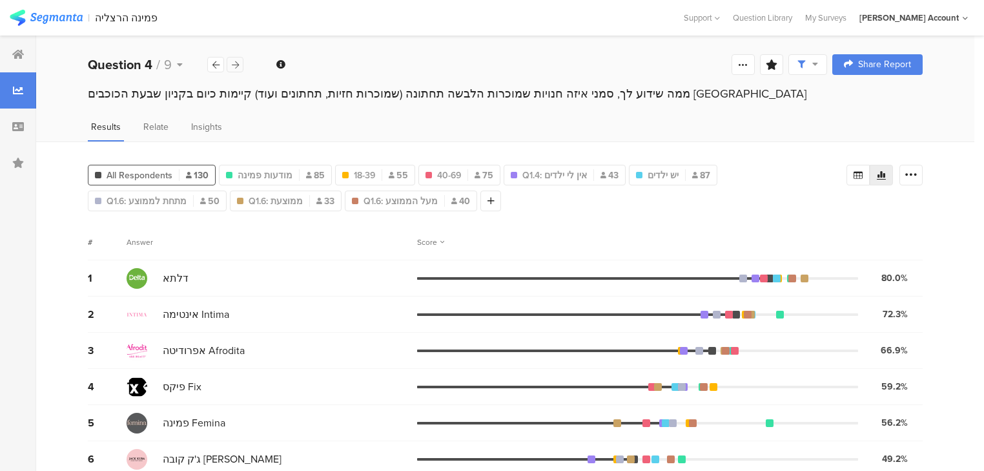
click at [232, 67] on icon at bounding box center [235, 65] width 7 height 8
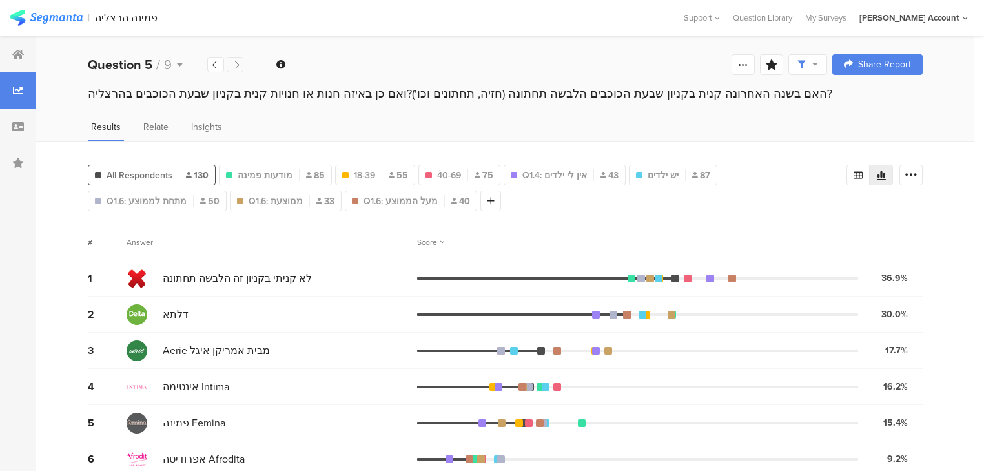
click at [233, 67] on icon at bounding box center [235, 65] width 7 height 8
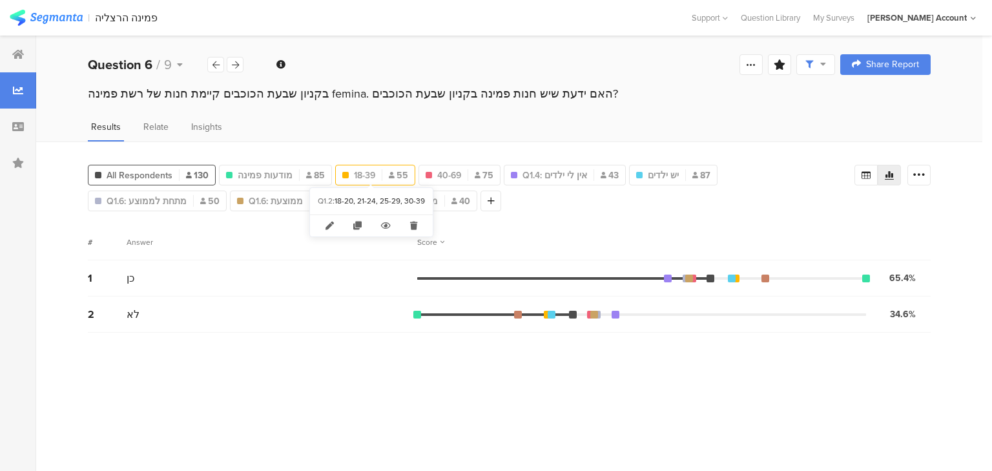
click at [365, 171] on span "18-39" at bounding box center [364, 176] width 21 height 14
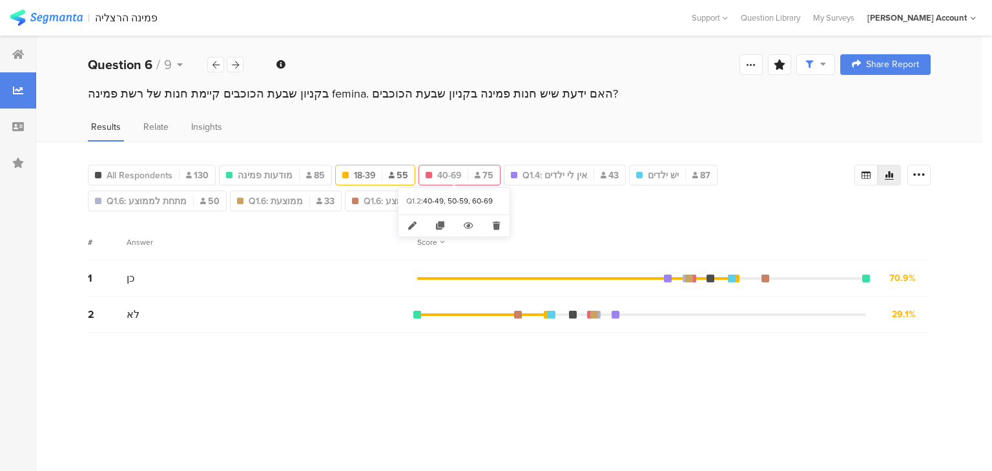
click at [450, 170] on span "40-69" at bounding box center [449, 176] width 24 height 14
type input "40-69"
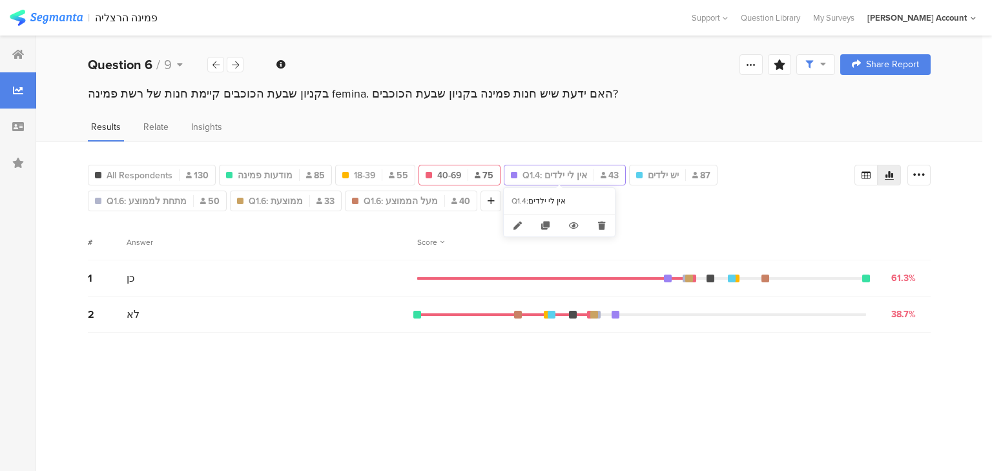
click at [578, 169] on span "Q1.4: אין לי ילדים" at bounding box center [554, 176] width 65 height 14
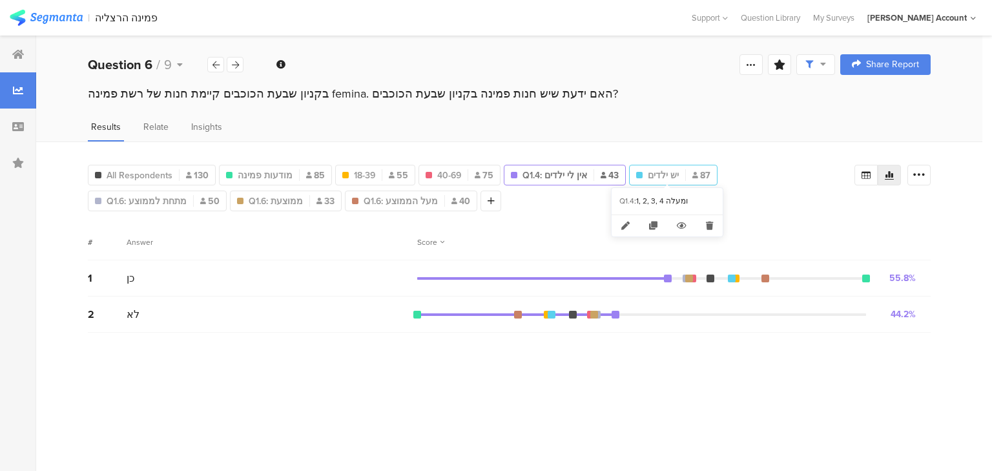
click at [681, 172] on div "יש ילדים 87" at bounding box center [672, 176] width 87 height 14
type input "יש ילדים"
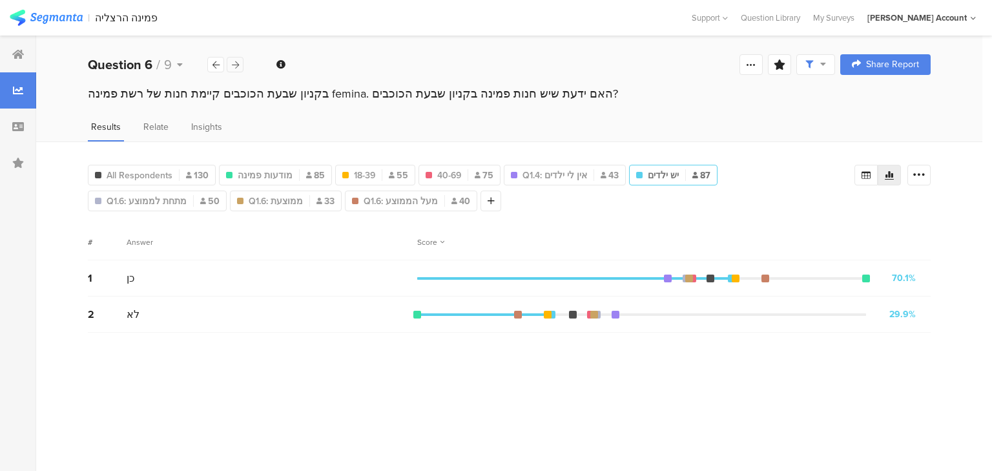
click at [240, 59] on div at bounding box center [235, 64] width 17 height 15
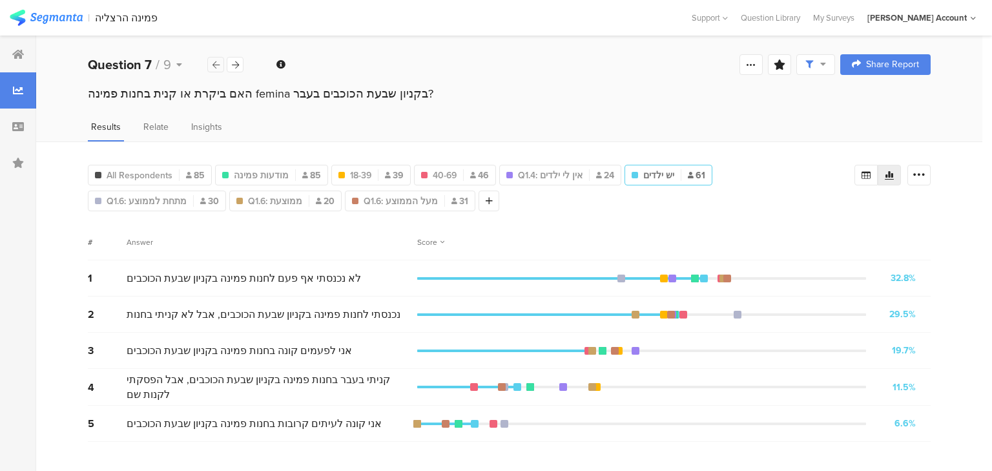
click at [216, 61] on icon at bounding box center [215, 65] width 7 height 8
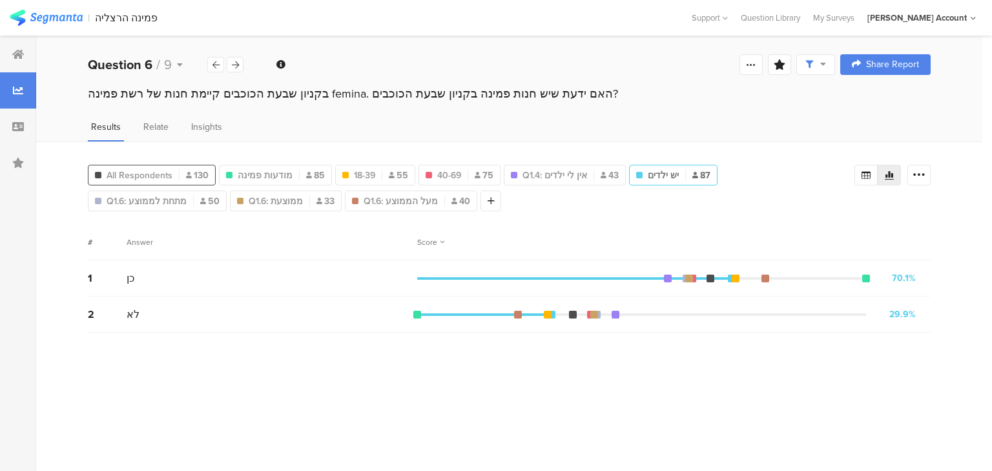
click at [107, 174] on span "All Respondents" at bounding box center [140, 176] width 66 height 14
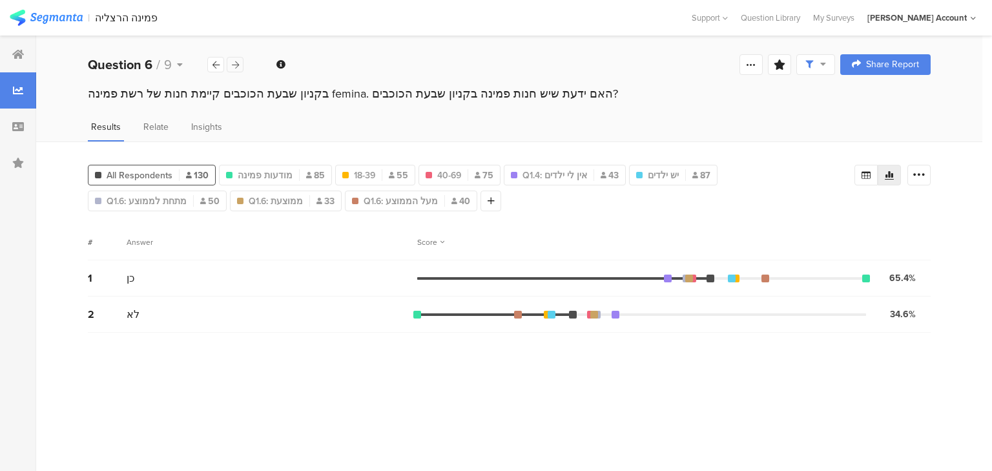
click at [233, 65] on icon at bounding box center [235, 65] width 7 height 8
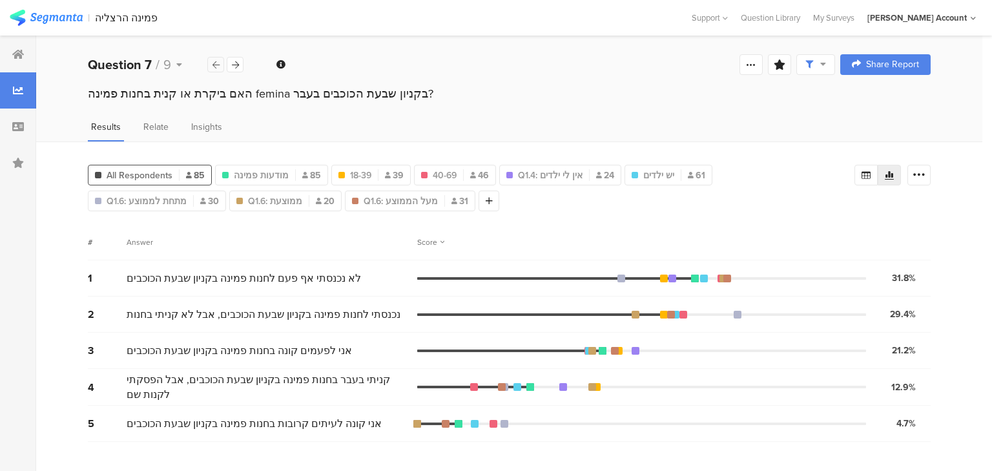
click at [220, 67] on div at bounding box center [215, 64] width 17 height 15
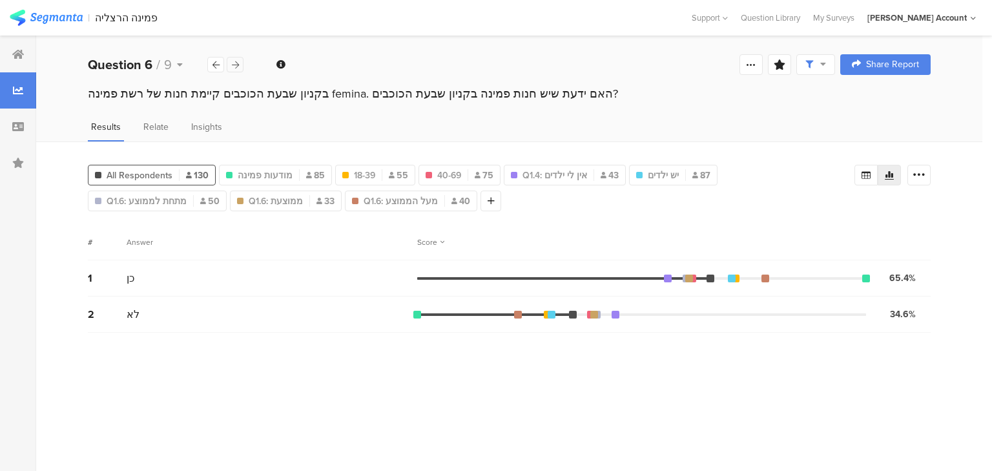
click at [241, 65] on div at bounding box center [235, 64] width 17 height 15
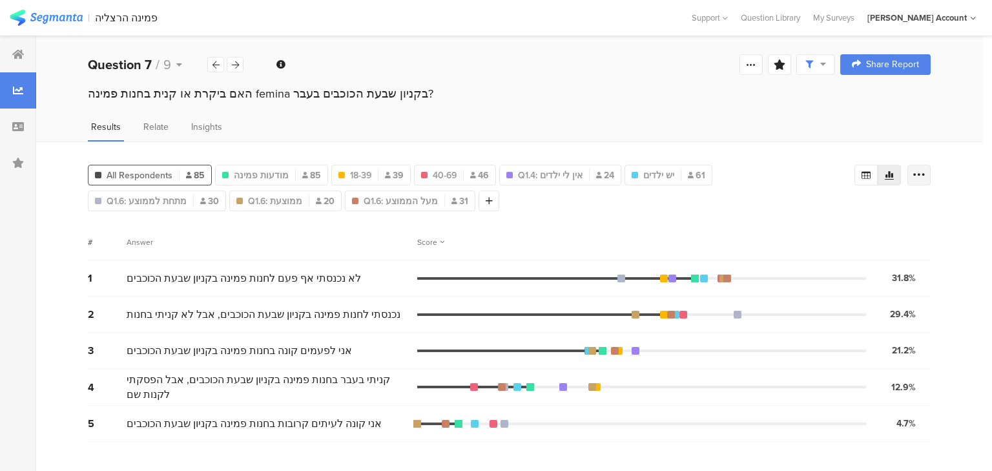
click at [922, 176] on icon at bounding box center [918, 175] width 13 height 13
click at [915, 243] on span at bounding box center [909, 238] width 19 height 10
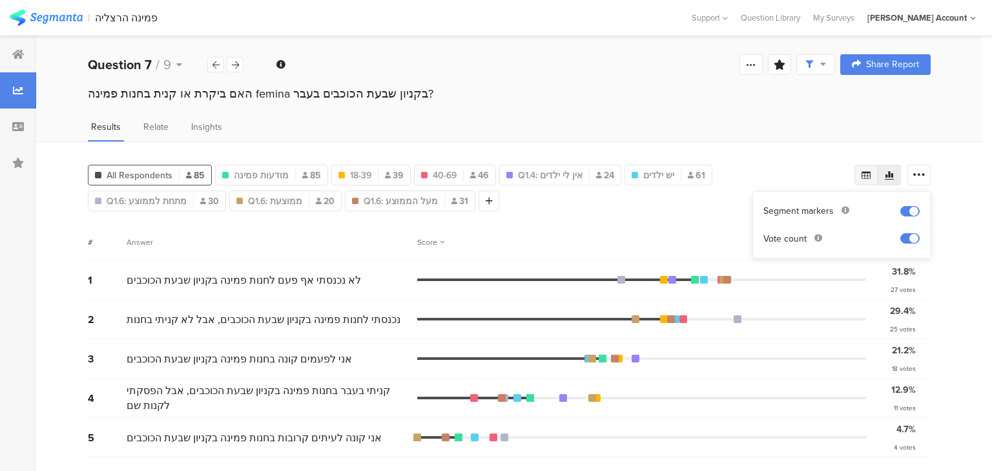
click at [868, 174] on icon at bounding box center [865, 175] width 9 height 8
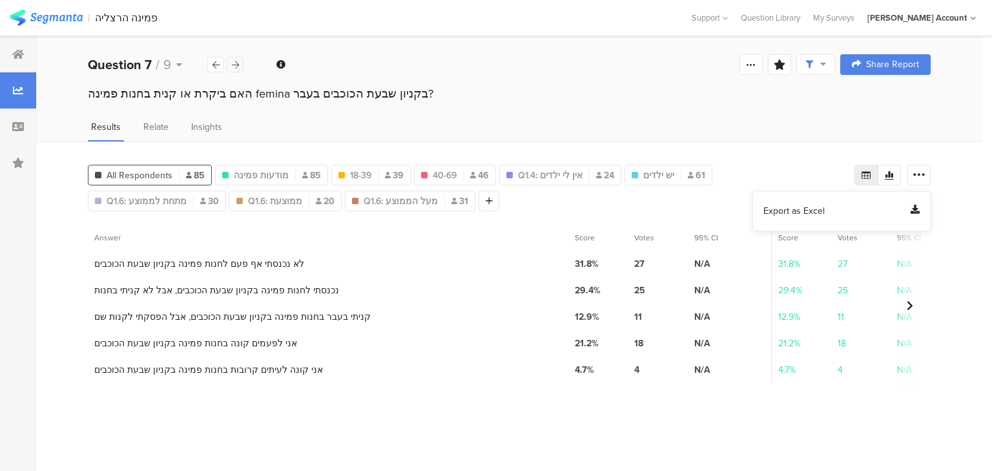
click at [235, 66] on icon at bounding box center [235, 65] width 7 height 8
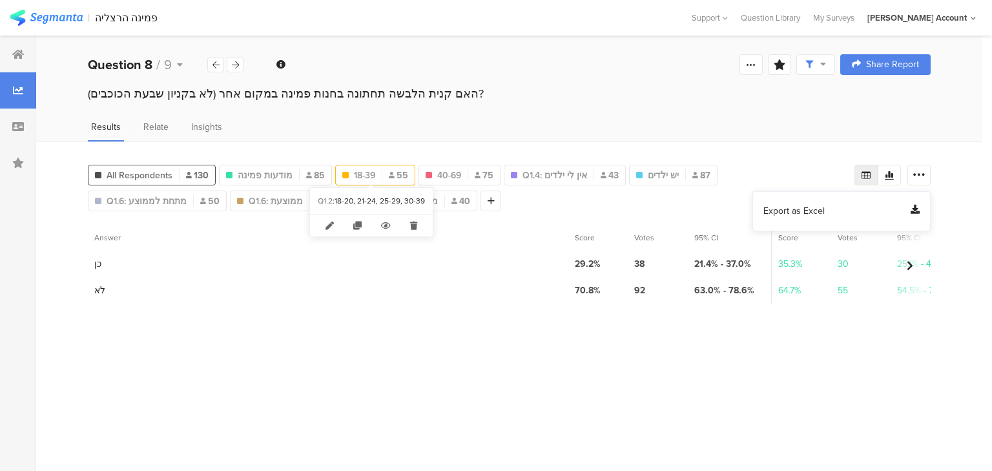
click at [363, 172] on span "18-39" at bounding box center [364, 176] width 21 height 14
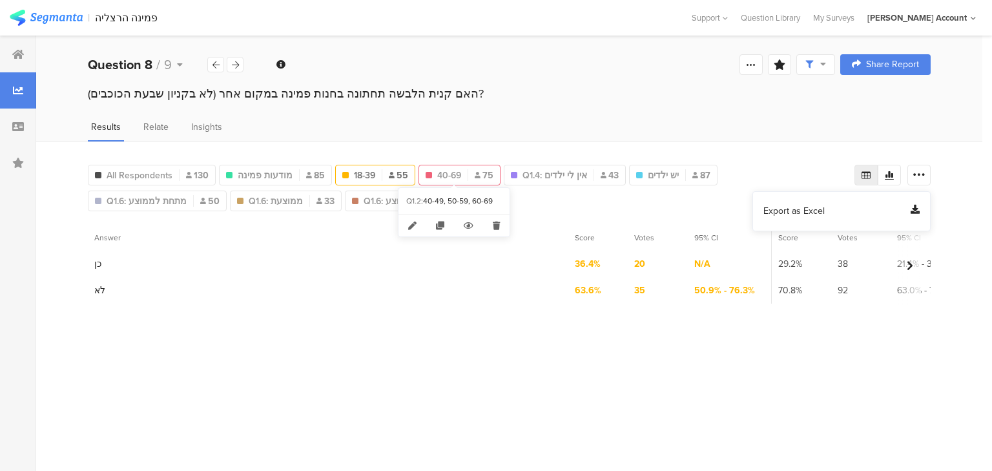
click at [455, 169] on span "40-69" at bounding box center [449, 176] width 24 height 14
type input "40-69"
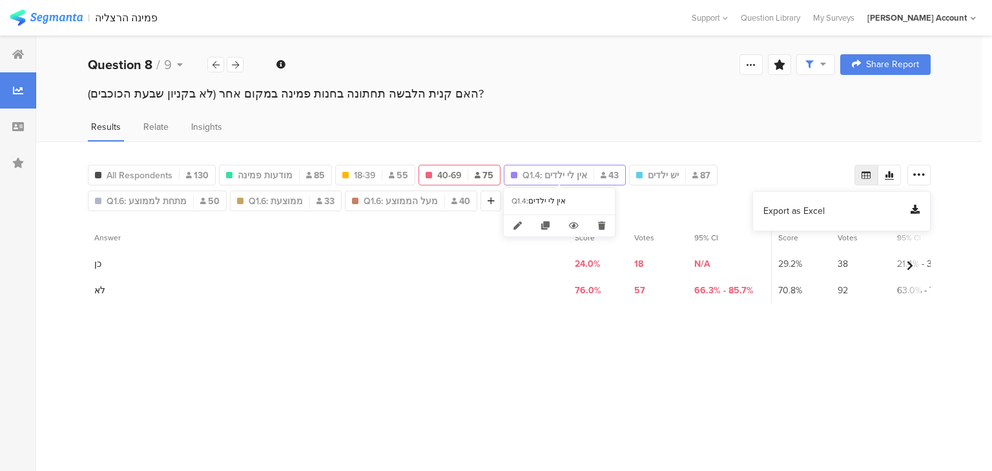
click at [555, 176] on span "Q1.4: אין לי ילדים" at bounding box center [554, 176] width 65 height 14
click at [648, 170] on span "יש ילדים" at bounding box center [663, 176] width 31 height 14
type input "יש ילדים"
click at [232, 62] on icon at bounding box center [235, 65] width 7 height 8
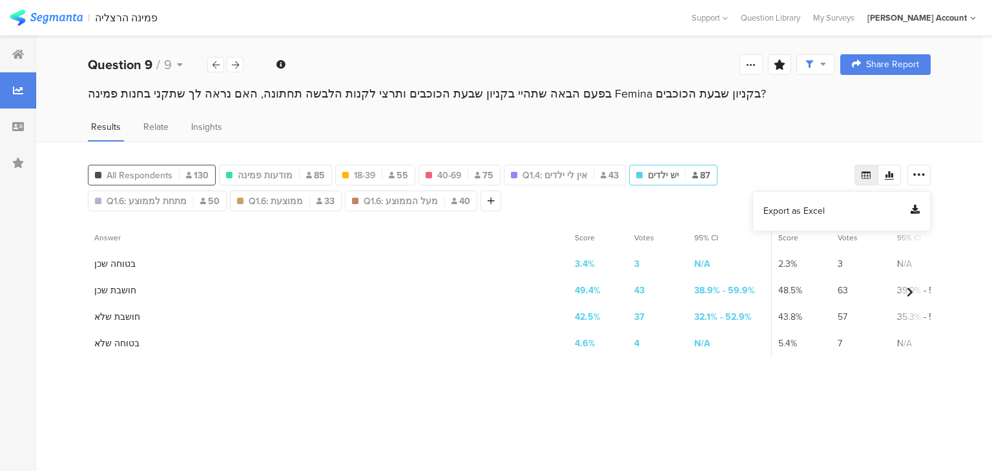
click at [150, 175] on span "All Respondents" at bounding box center [140, 176] width 66 height 14
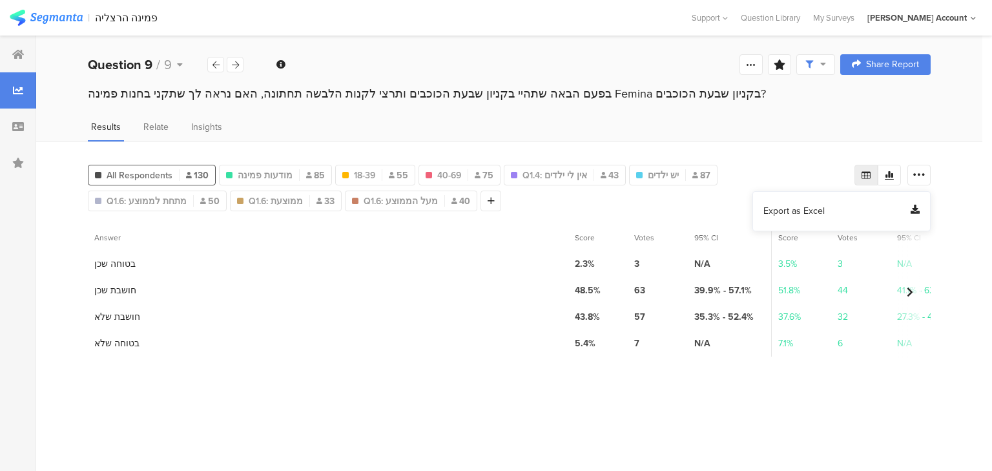
click at [699, 212] on div "All Respondents 130 מודעות פמינה 85 18-39 55 40-69 75 Q1.4: אין [PERSON_NAME] י…" at bounding box center [509, 305] width 946 height 329
